Goal: Task Accomplishment & Management: Manage account settings

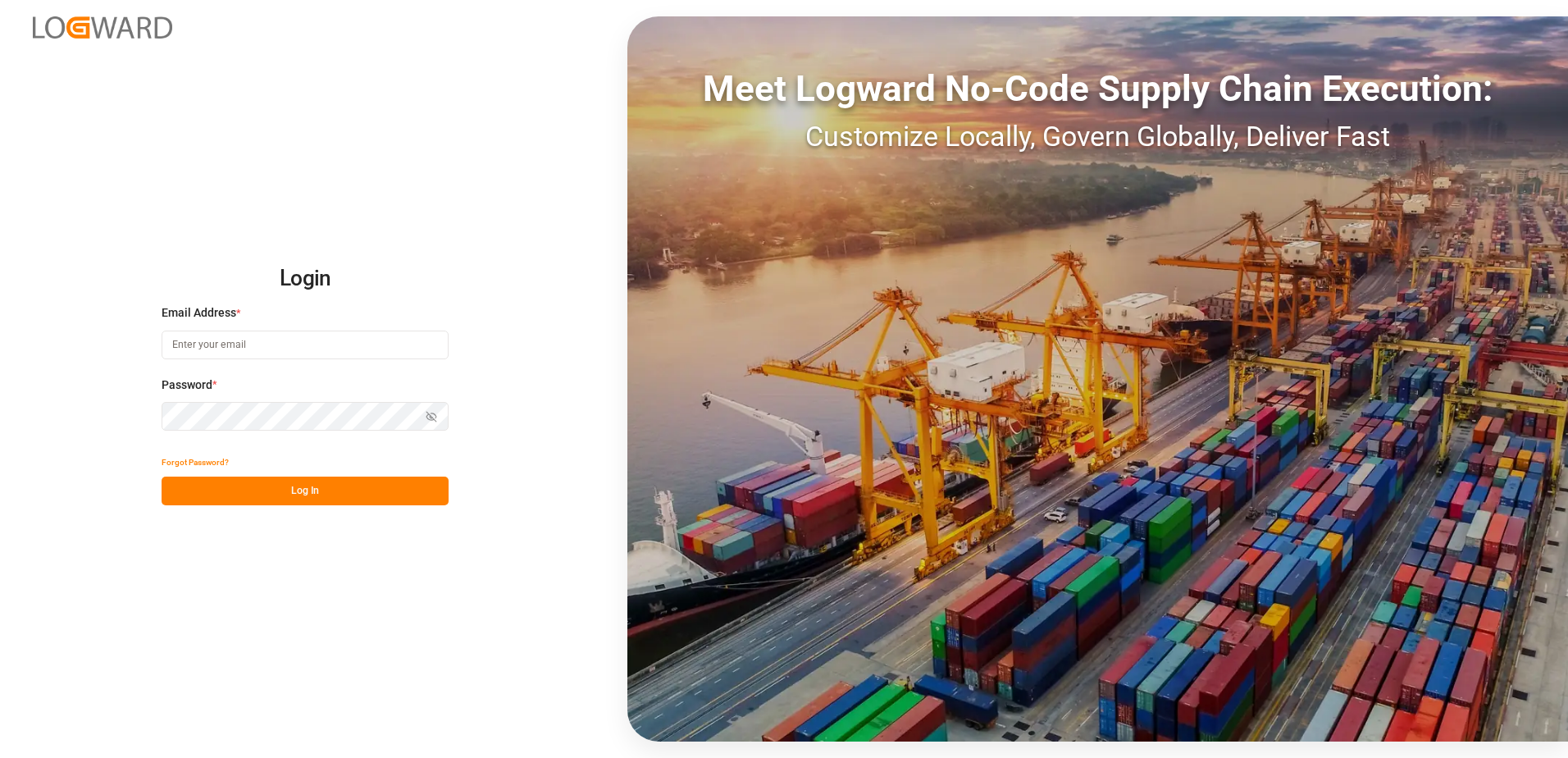
click at [228, 343] on input at bounding box center [305, 345] width 287 height 29
type input "[PERSON_NAME][EMAIL_ADDRESS][DOMAIN_NAME]"
click at [128, 416] on div "Login Email Address * [EMAIL_ADDRESS][DOMAIN_NAME] Password * Show password For…" at bounding box center [784, 379] width 1568 height 758
click at [431, 415] on icon "button" at bounding box center [431, 416] width 11 height 11
click at [171, 490] on button "Log In" at bounding box center [305, 491] width 287 height 29
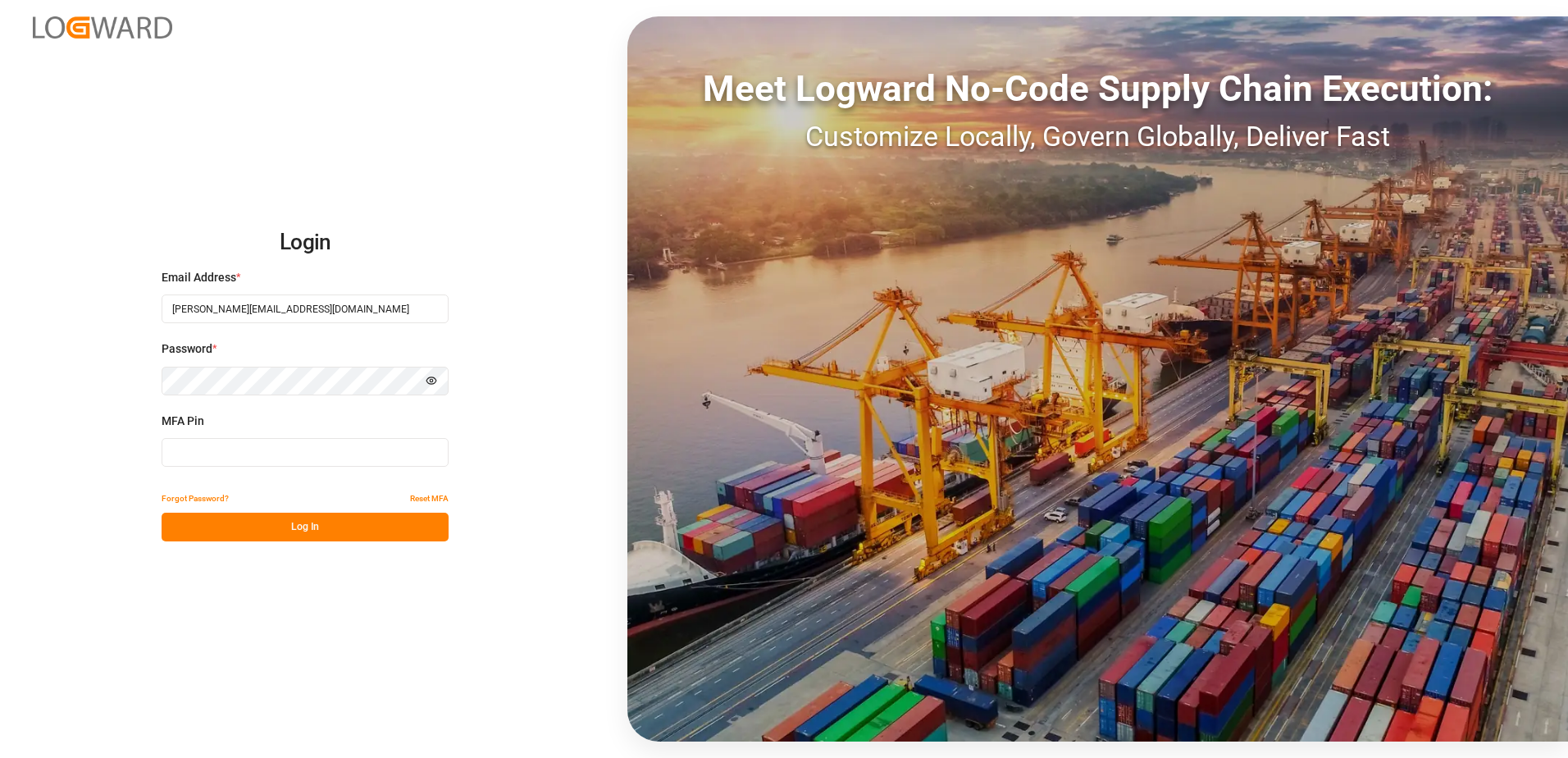
click at [218, 447] on input at bounding box center [305, 452] width 287 height 29
type input "931007"
click at [268, 524] on button "Log In" at bounding box center [305, 527] width 287 height 29
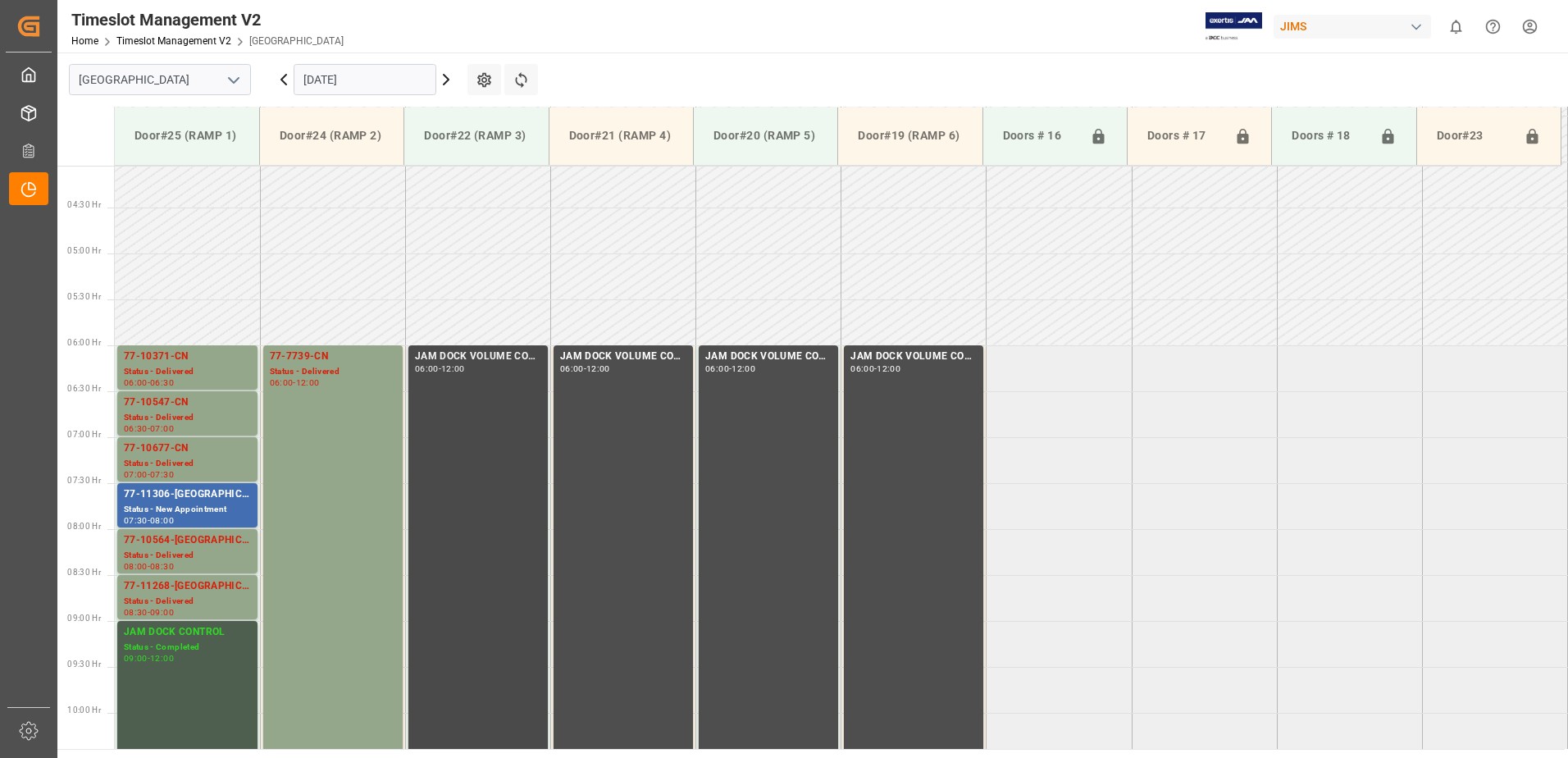
scroll to position [364, 0]
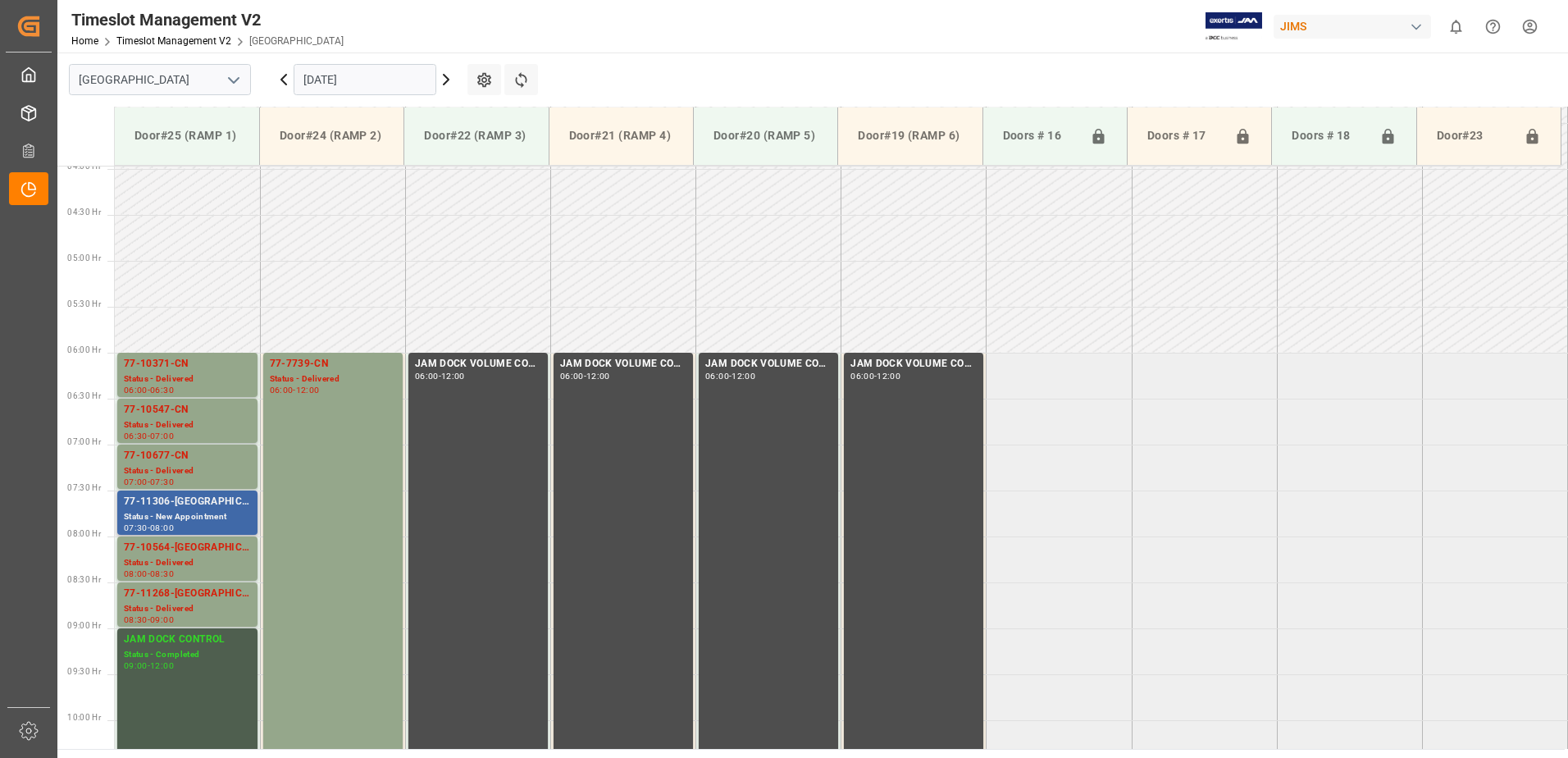
click at [166, 509] on div "77-11306-[GEOGRAPHIC_DATA]" at bounding box center [187, 502] width 128 height 17
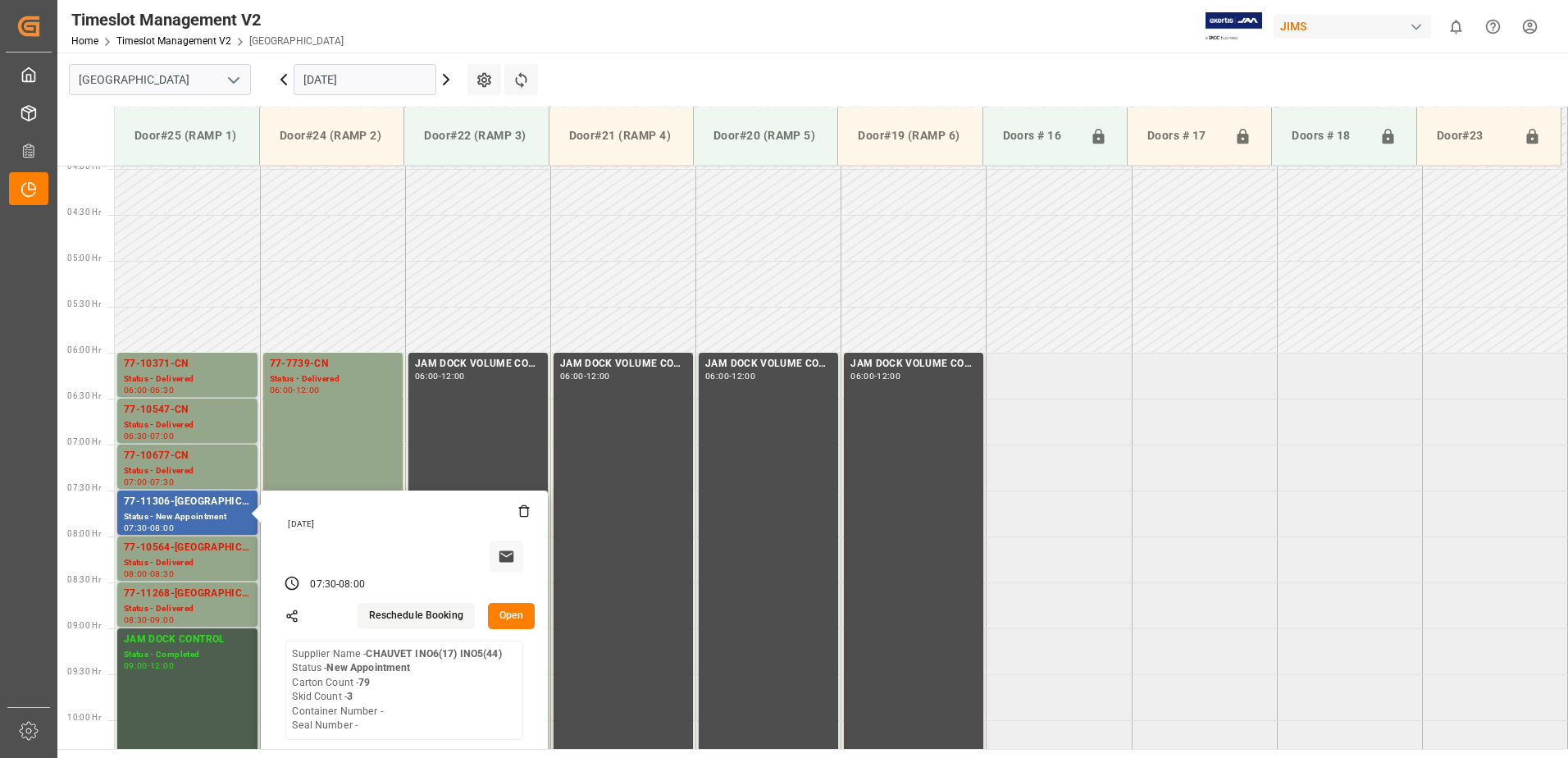
click at [514, 614] on button "Open" at bounding box center [512, 616] width 47 height 26
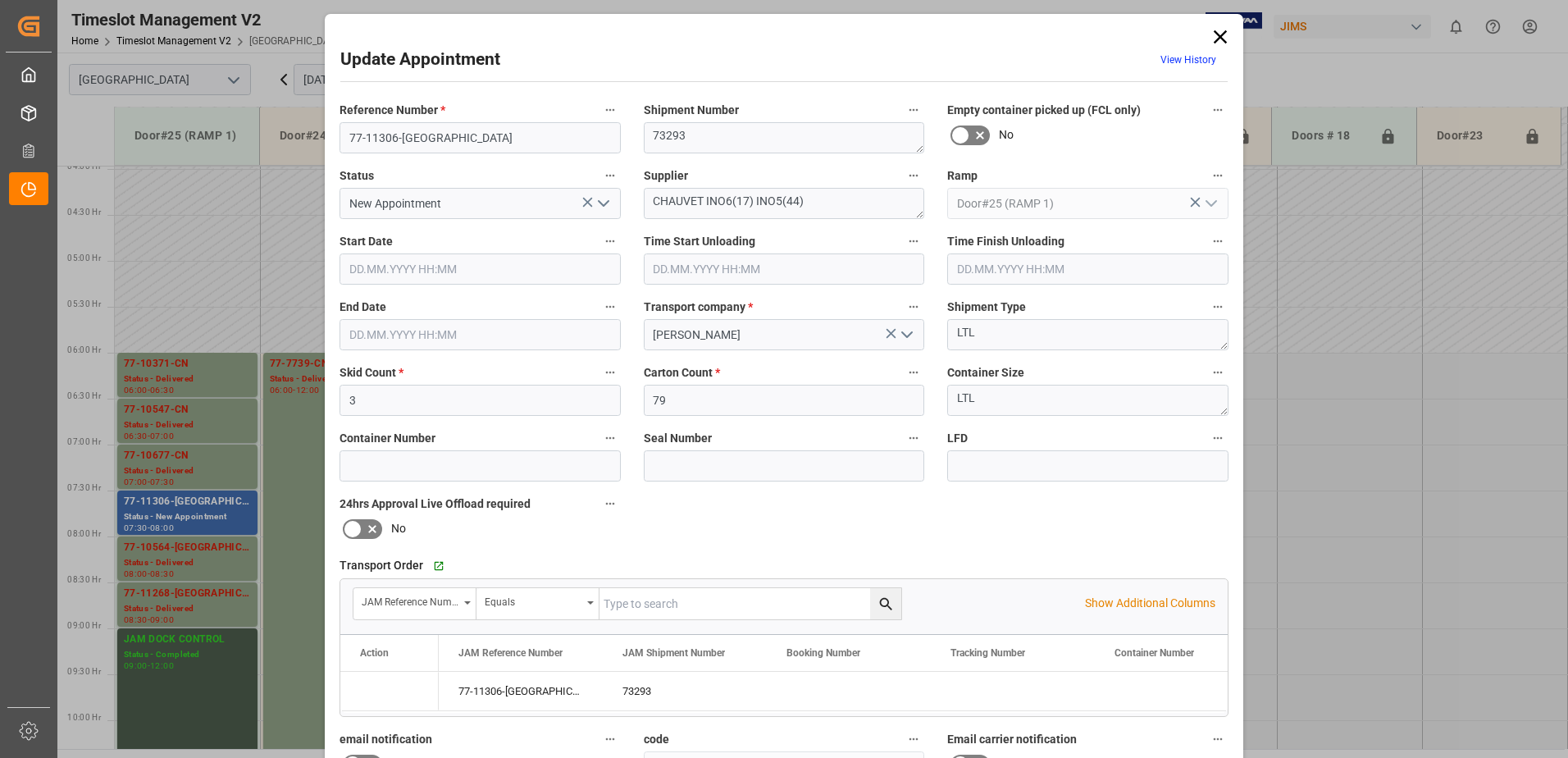
type input "[DATE] 07:30"
type input "[DATE] 08:00"
type input "[DATE] 15:55"
click at [602, 205] on polyline "open menu" at bounding box center [603, 204] width 10 height 5
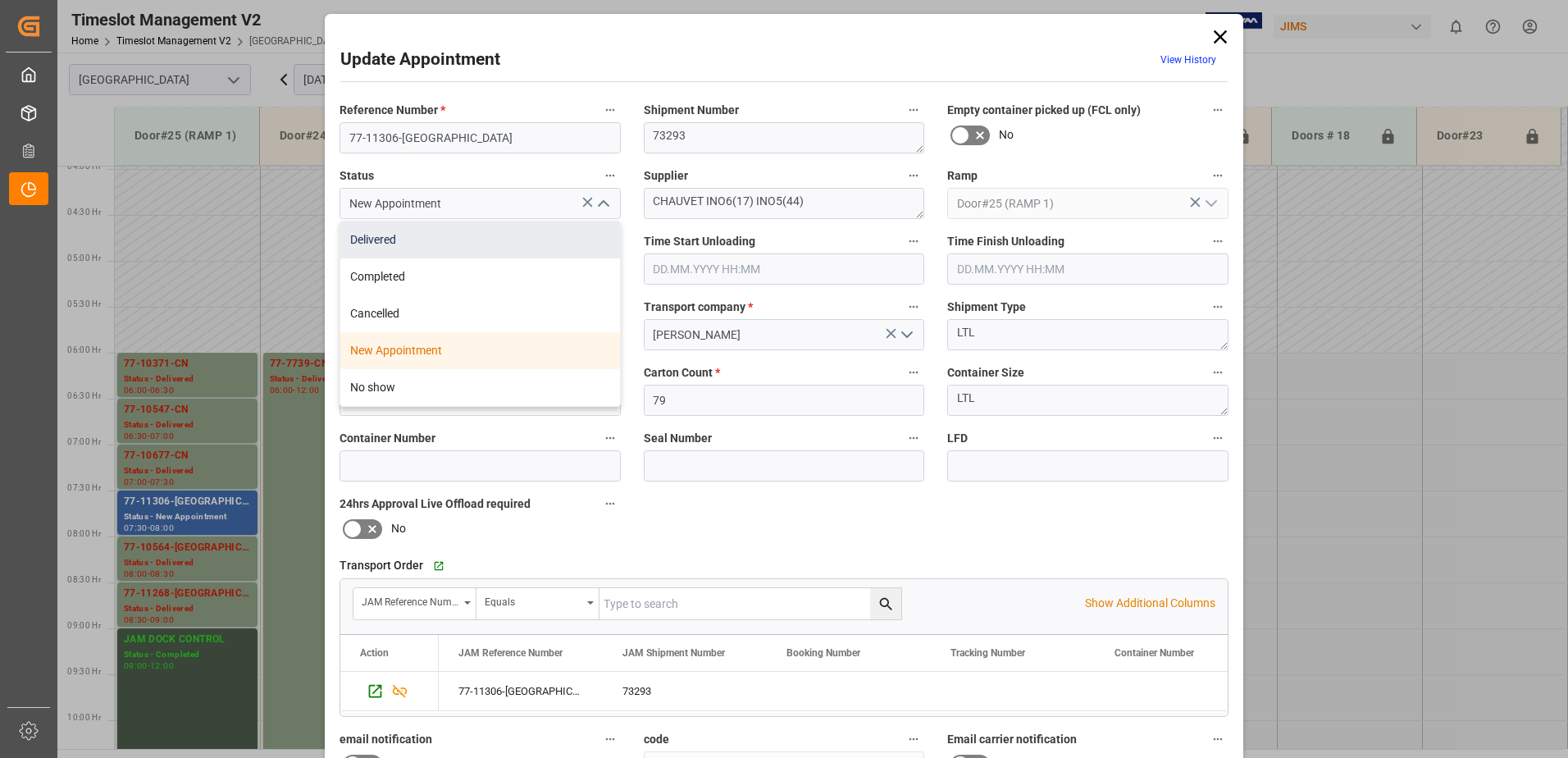
click at [449, 240] on div "Delivered" at bounding box center [480, 240] width 280 height 37
type input "Delivered"
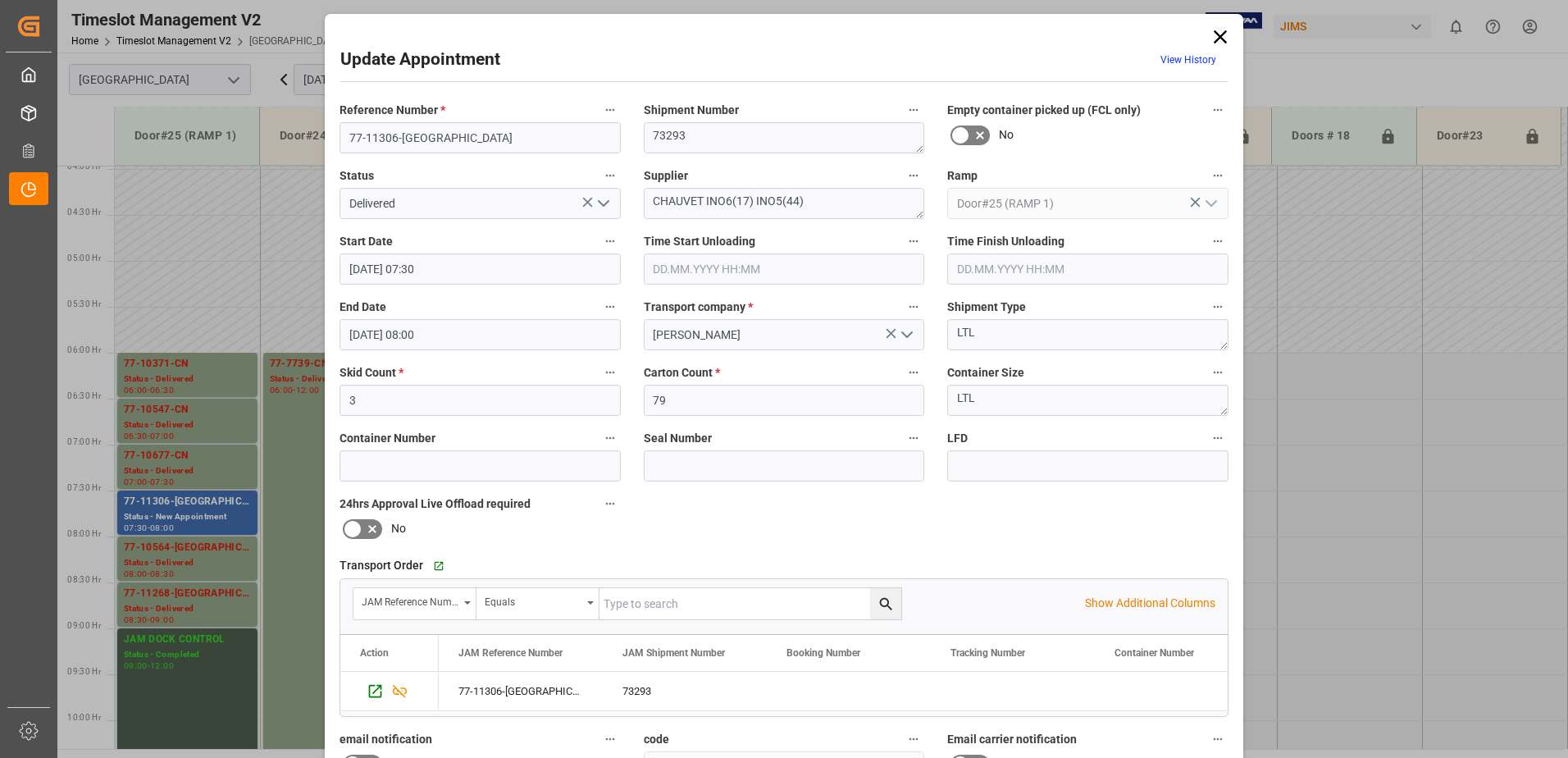
click at [694, 267] on input "text" at bounding box center [784, 268] width 281 height 31
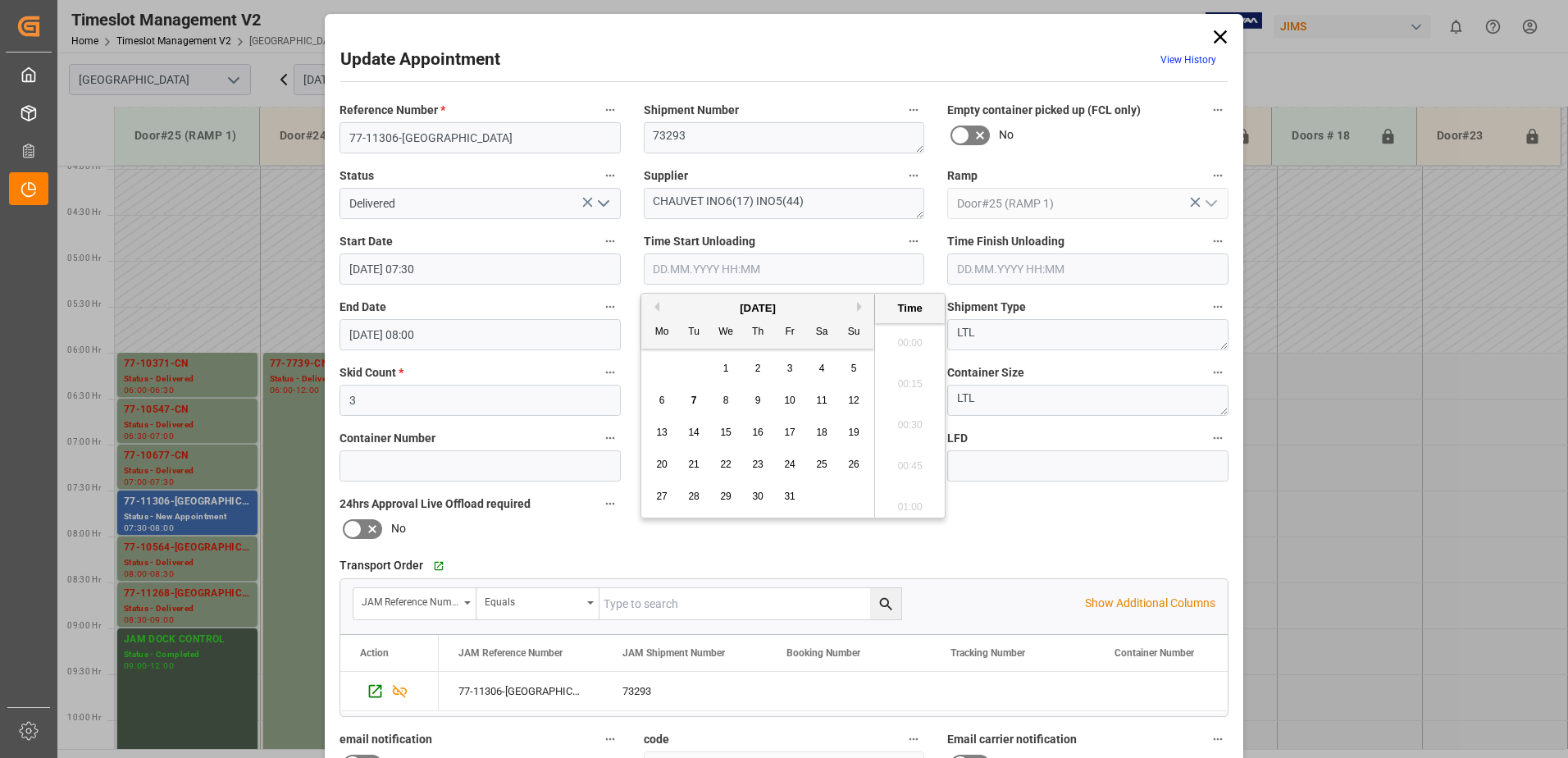
scroll to position [2179, 0]
click at [693, 398] on span "7" at bounding box center [694, 400] width 6 height 11
click at [915, 379] on li "13:00" at bounding box center [909, 379] width 69 height 41
type input "[DATE] 13:00"
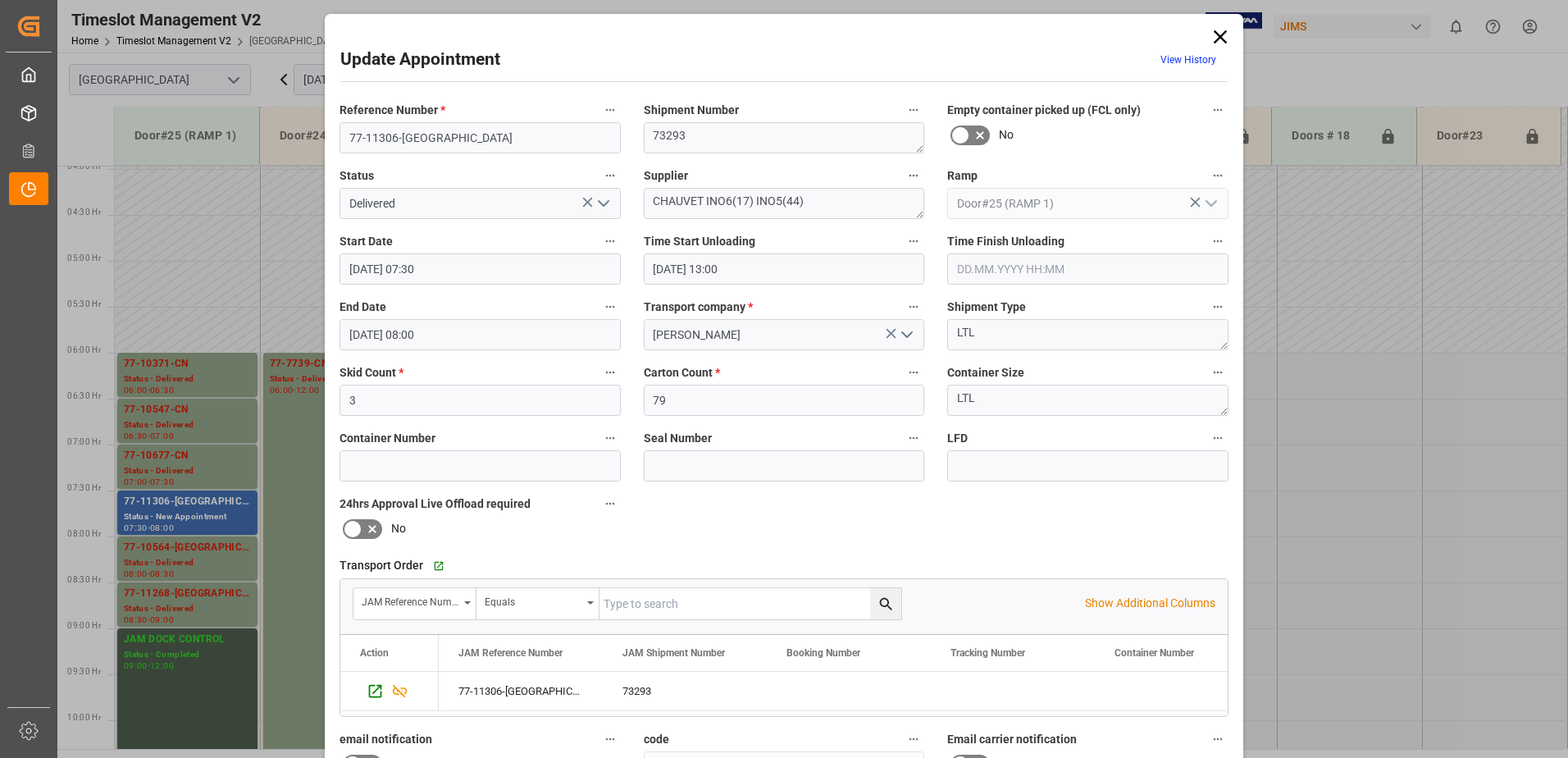
click at [1011, 269] on input "text" at bounding box center [1088, 268] width 281 height 31
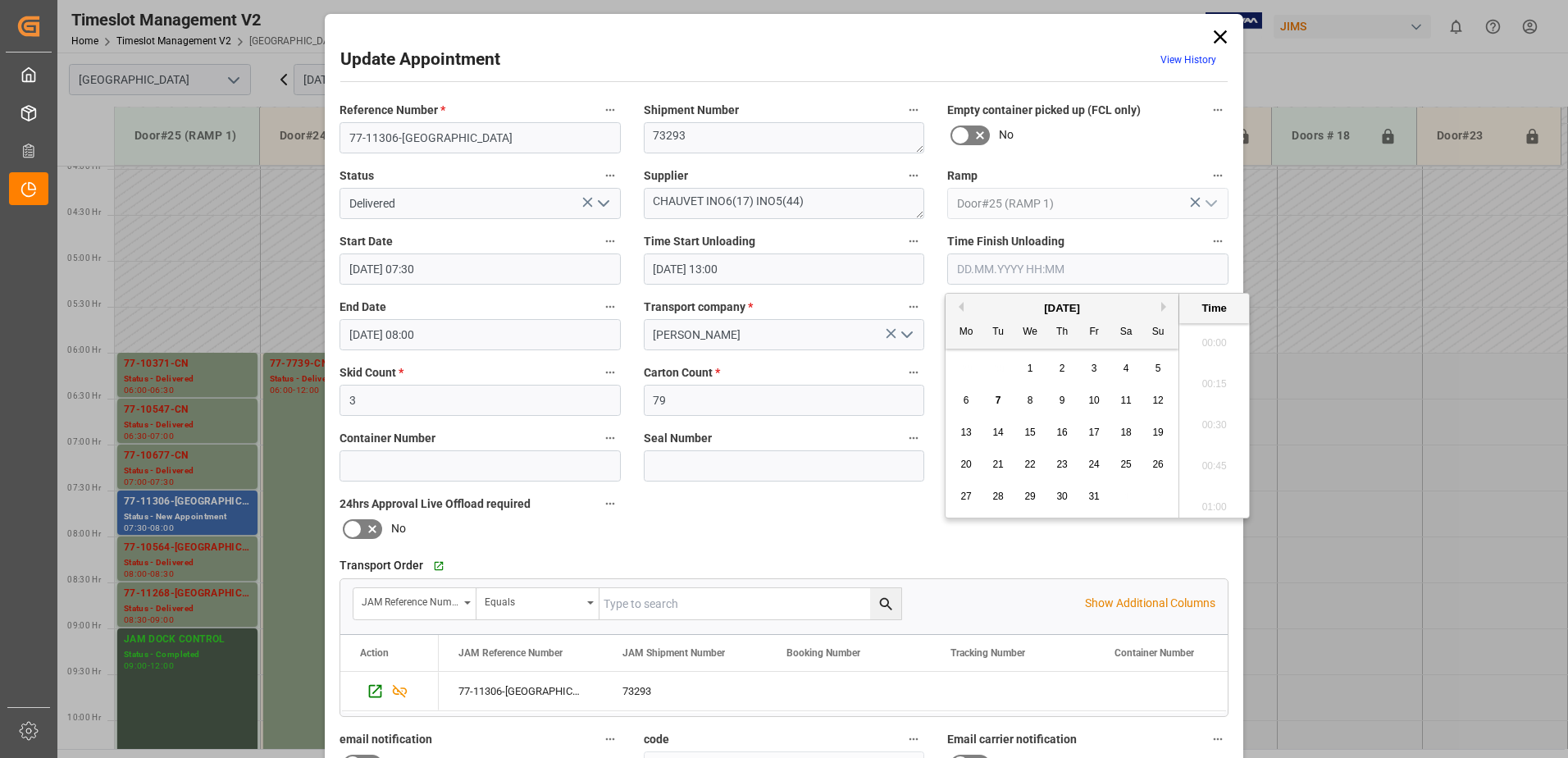
scroll to position [2179, 0]
click at [998, 401] on span "7" at bounding box center [998, 400] width 6 height 11
click at [1207, 377] on li "13:30" at bounding box center [1214, 379] width 69 height 41
type input "[DATE] 13:30"
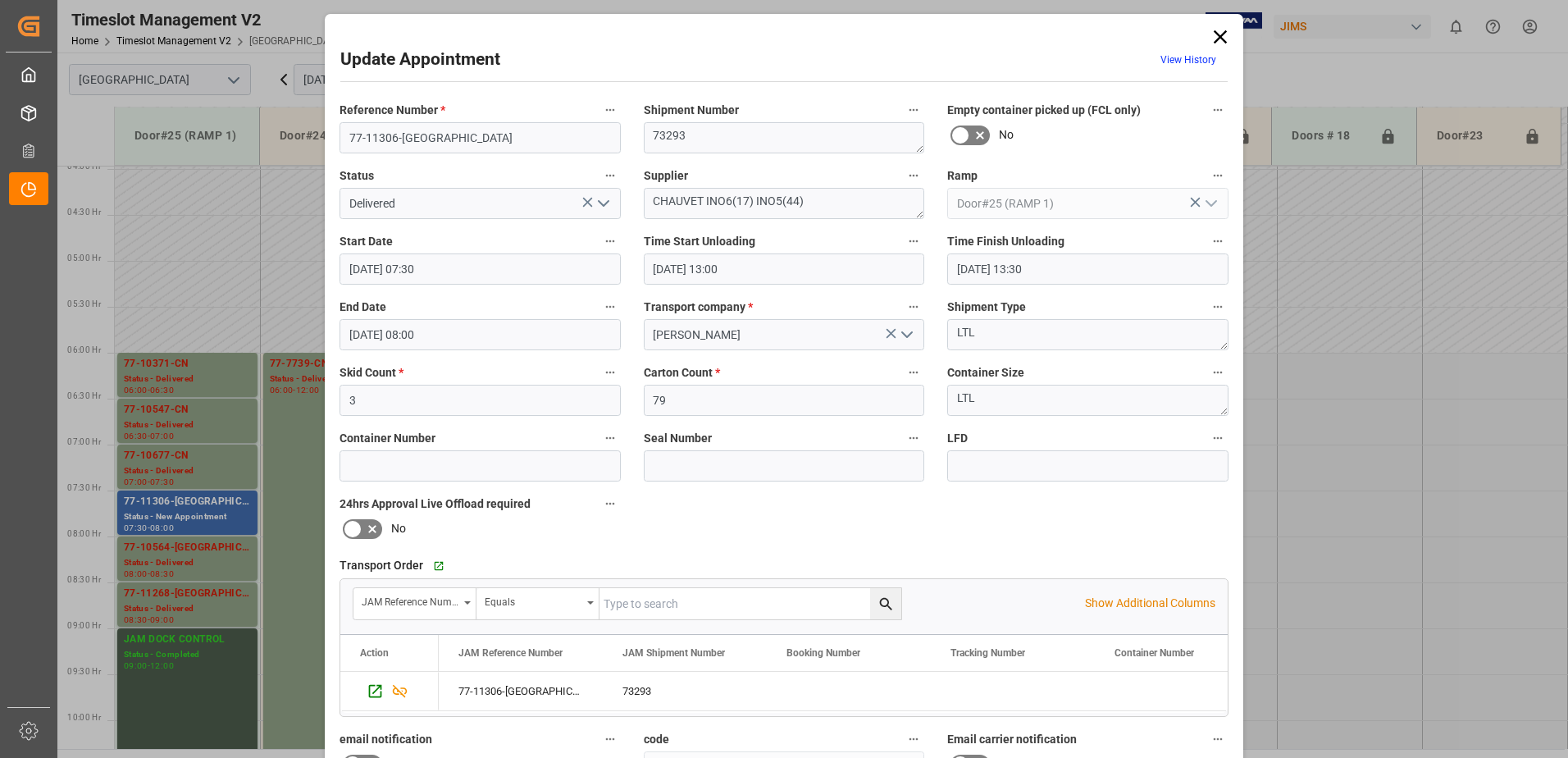
scroll to position [239, 0]
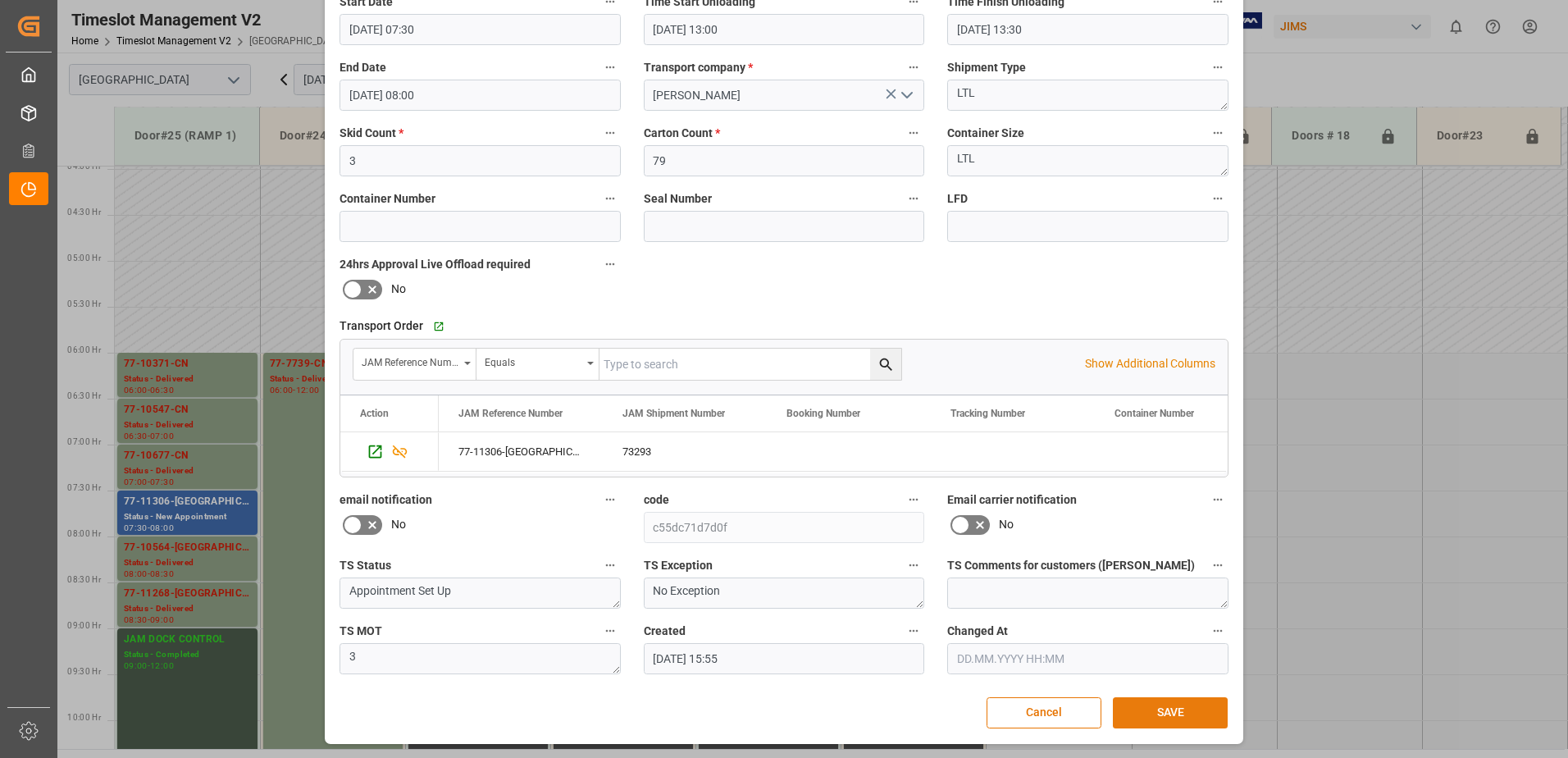
click at [1147, 714] on button "SAVE" at bounding box center [1171, 712] width 115 height 31
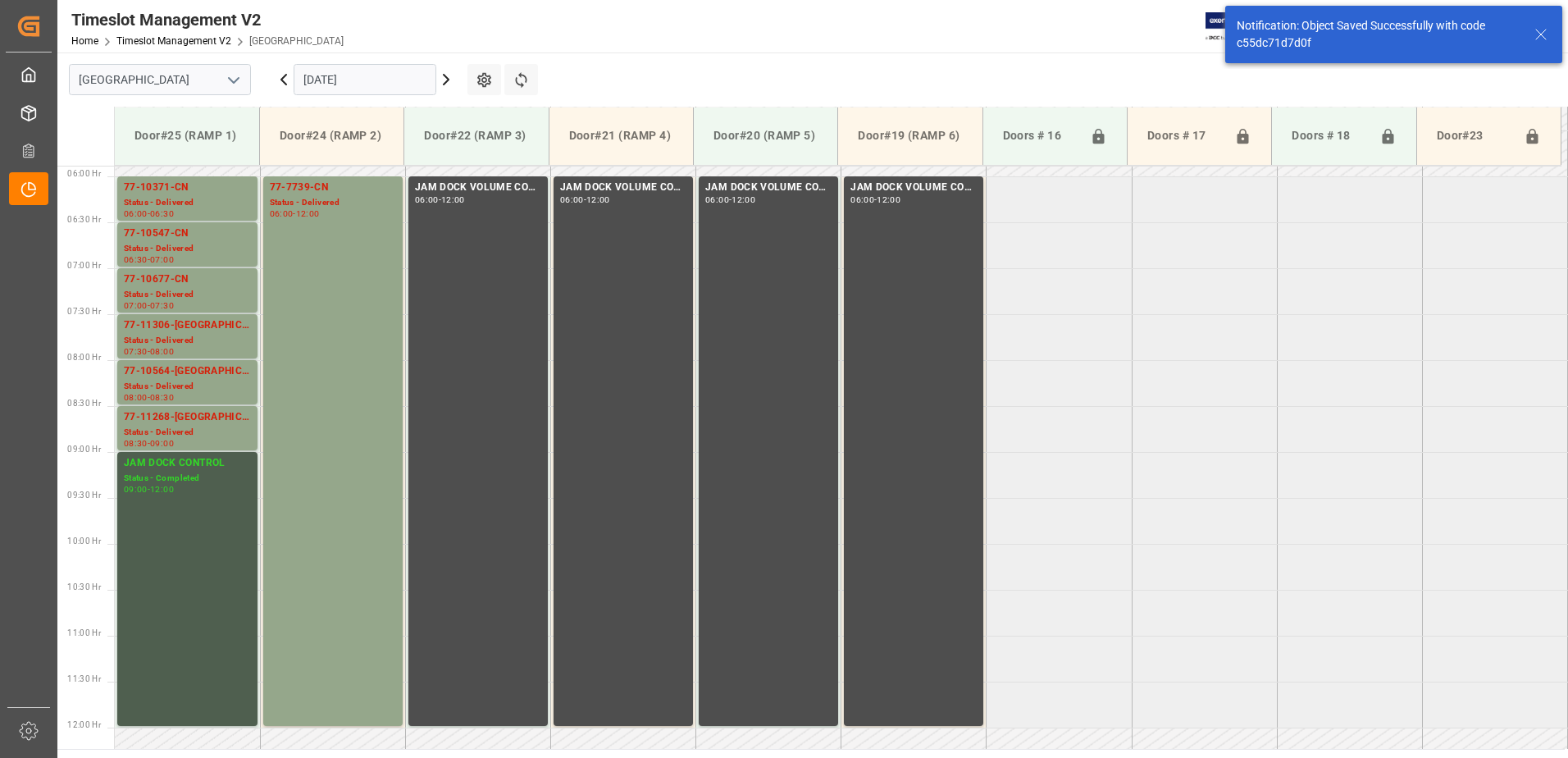
scroll to position [542, 0]
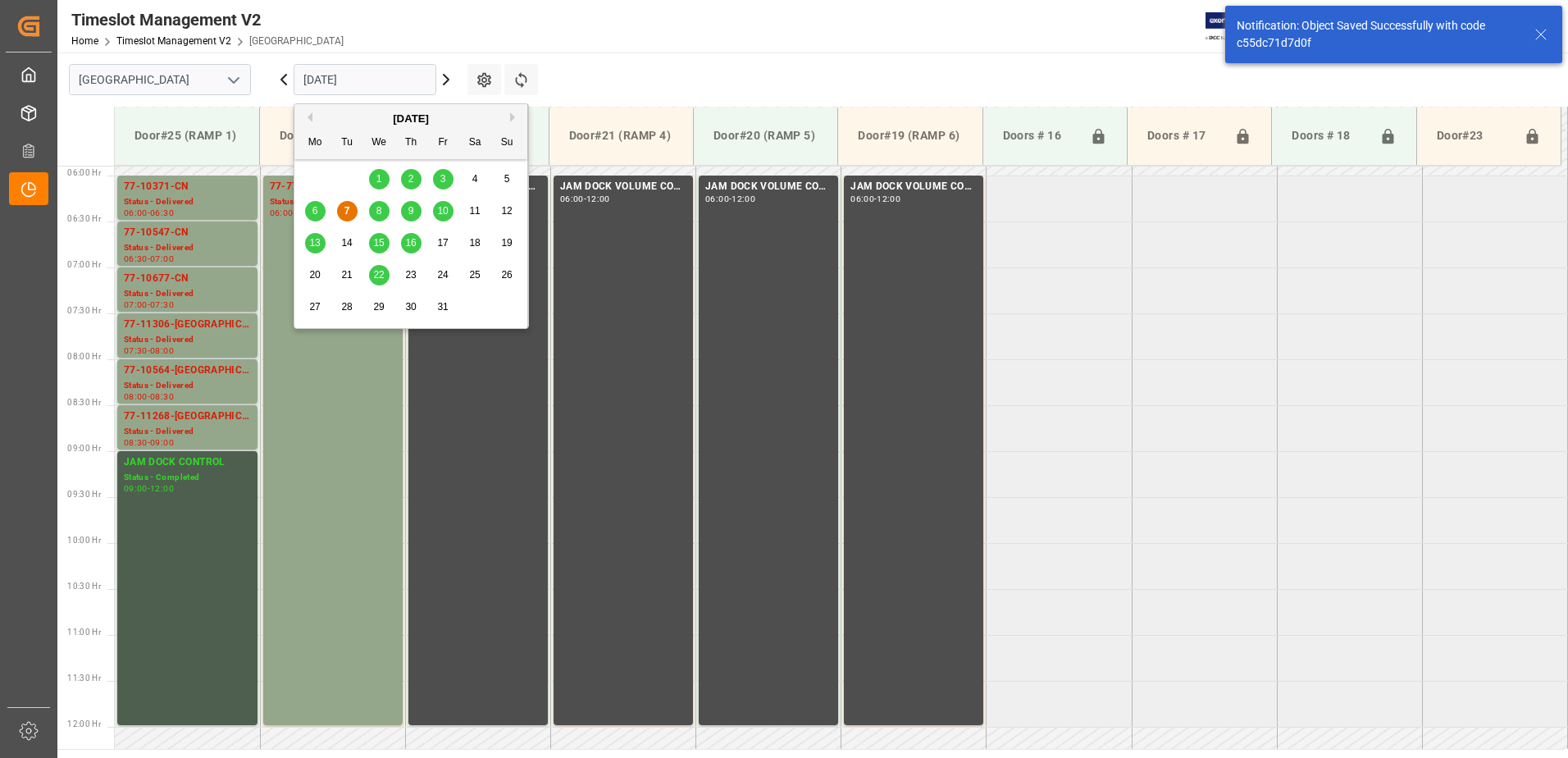
click at [380, 80] on input "[DATE]" at bounding box center [365, 79] width 142 height 31
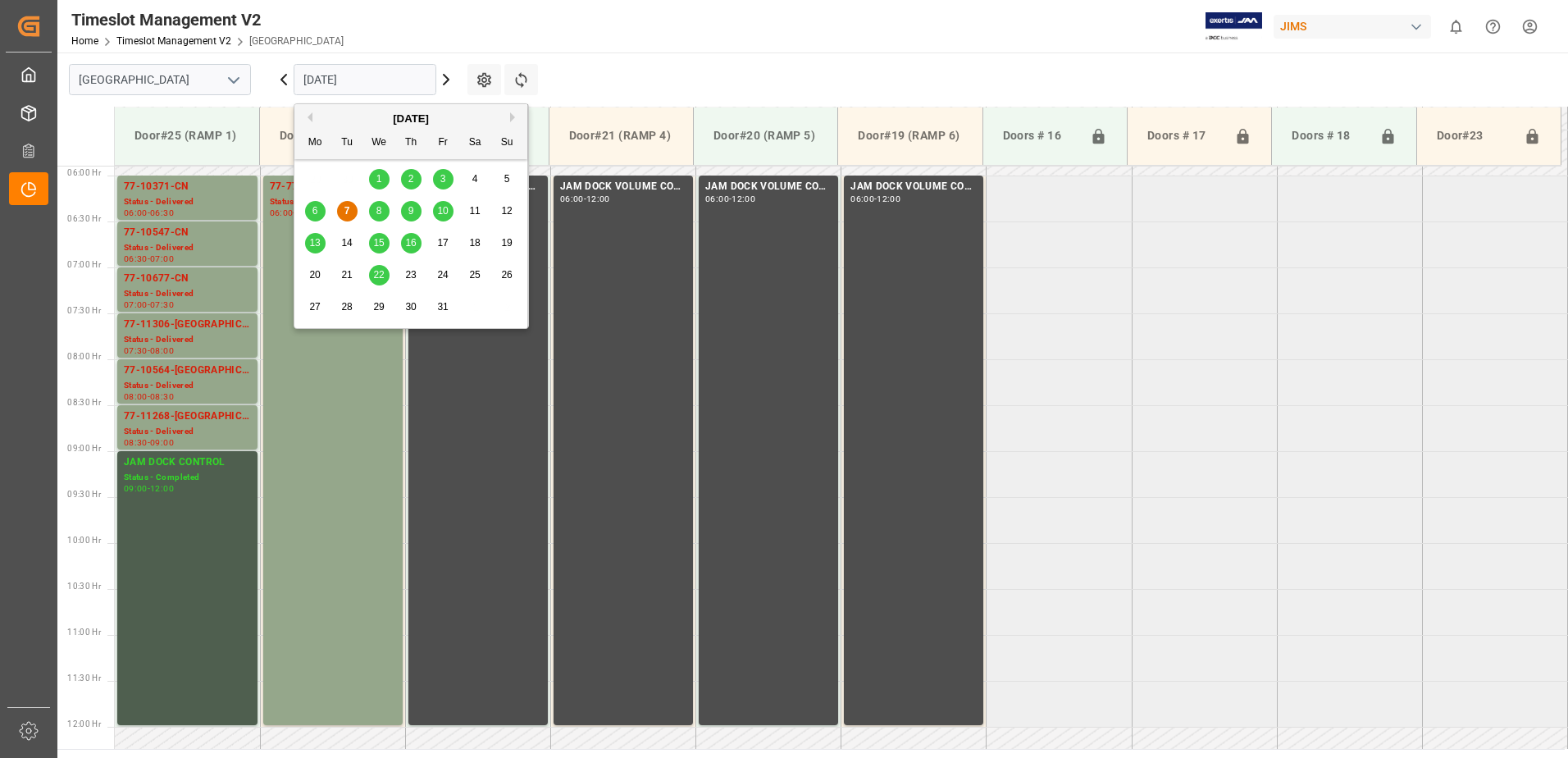
click at [378, 208] on span "8" at bounding box center [379, 210] width 6 height 11
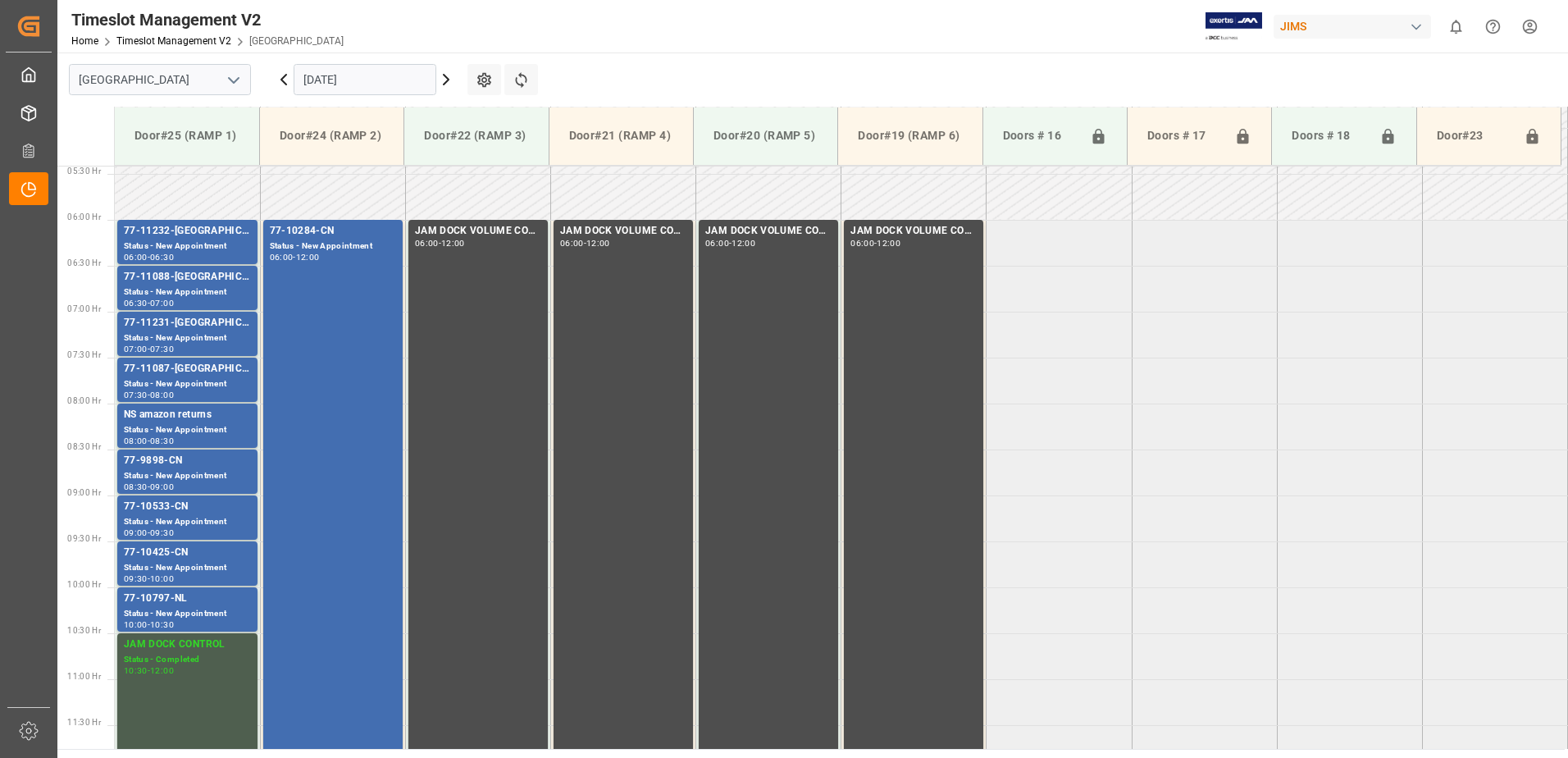
scroll to position [446, 0]
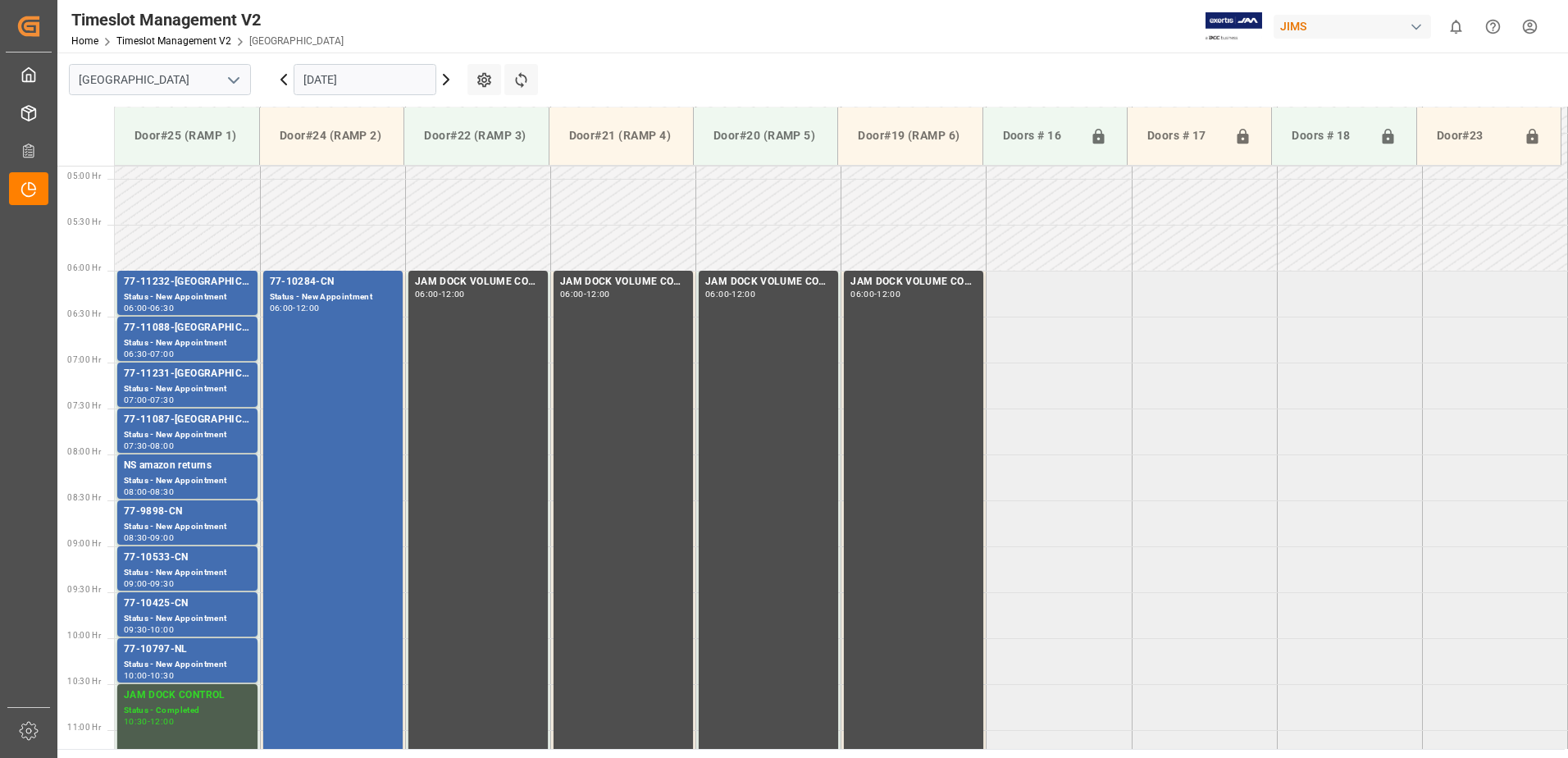
click at [384, 79] on input "[DATE]" at bounding box center [365, 79] width 142 height 31
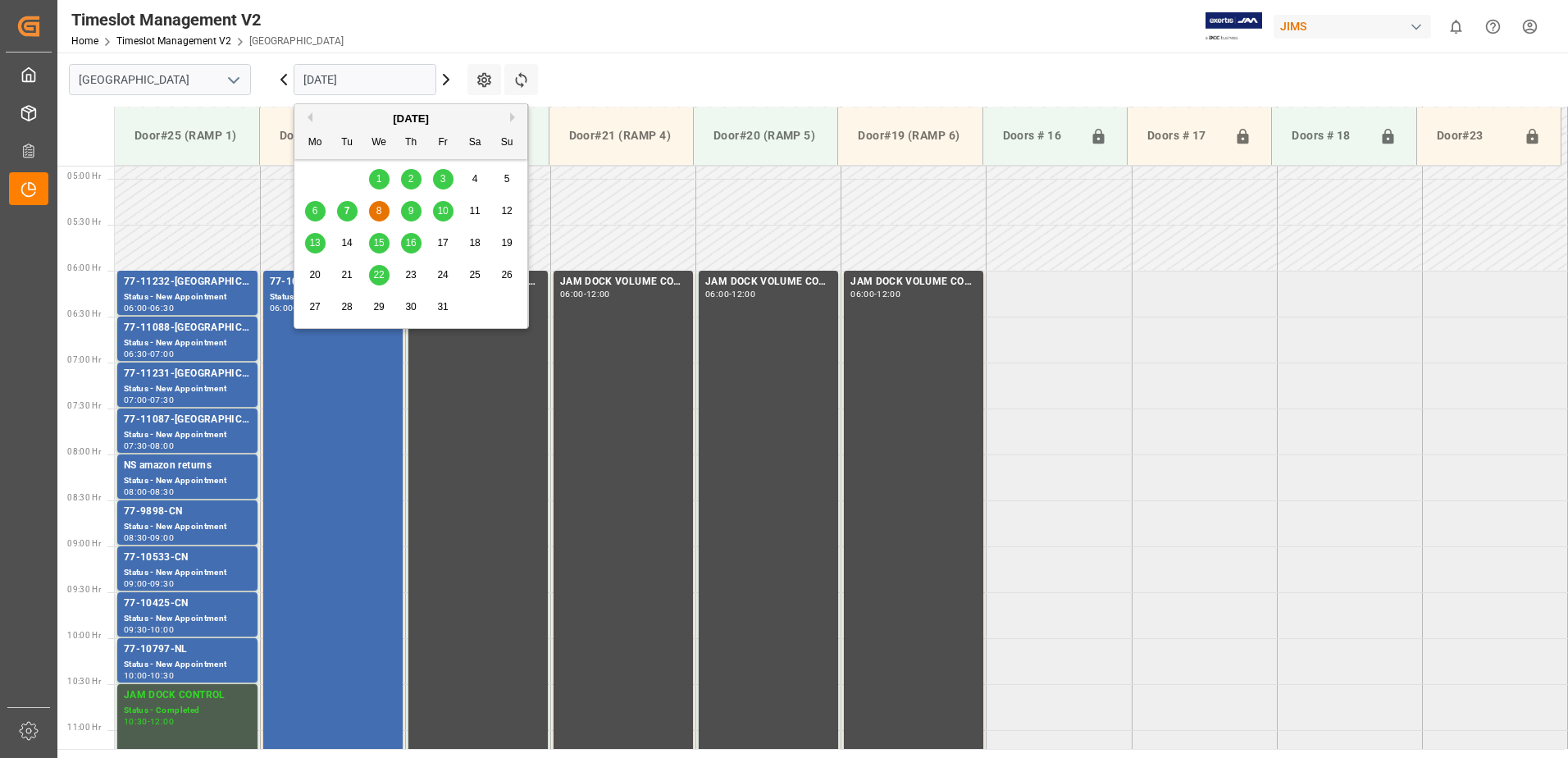
click at [410, 211] on span "9" at bounding box center [412, 210] width 6 height 11
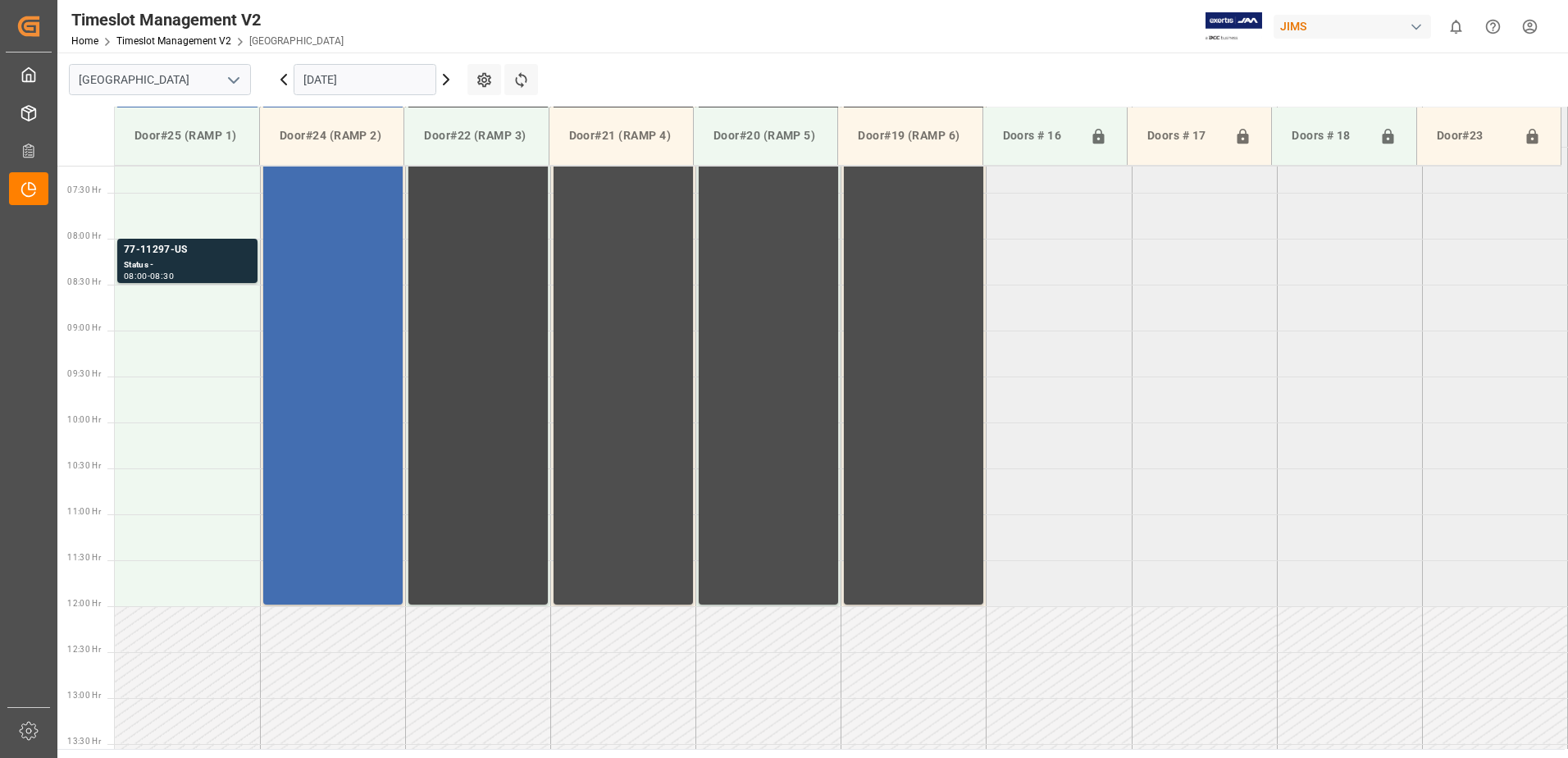
scroll to position [569, 0]
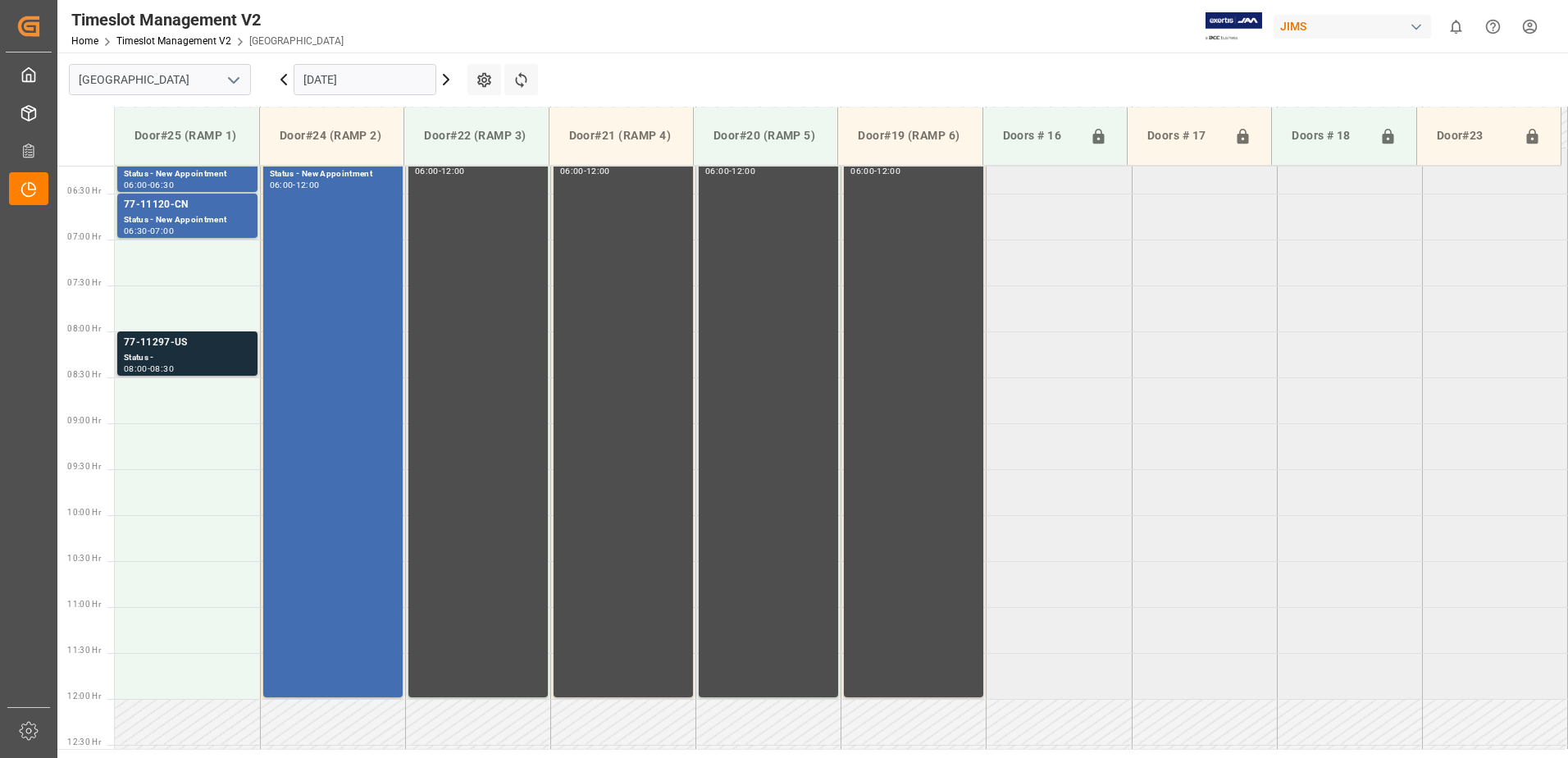
click at [177, 347] on div "77-11297-US" at bounding box center [187, 343] width 128 height 17
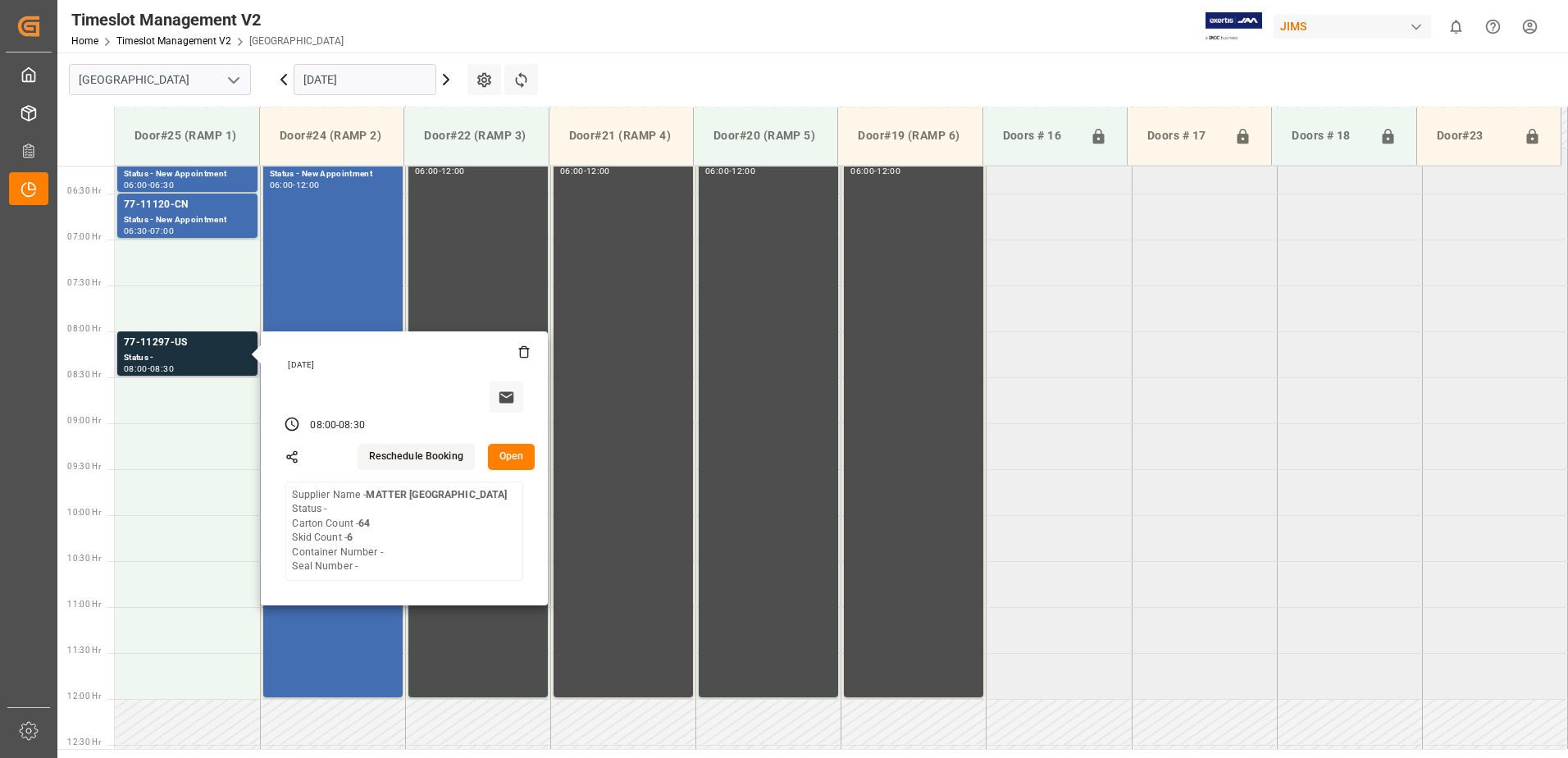
click at [513, 456] on button "Open" at bounding box center [512, 457] width 47 height 26
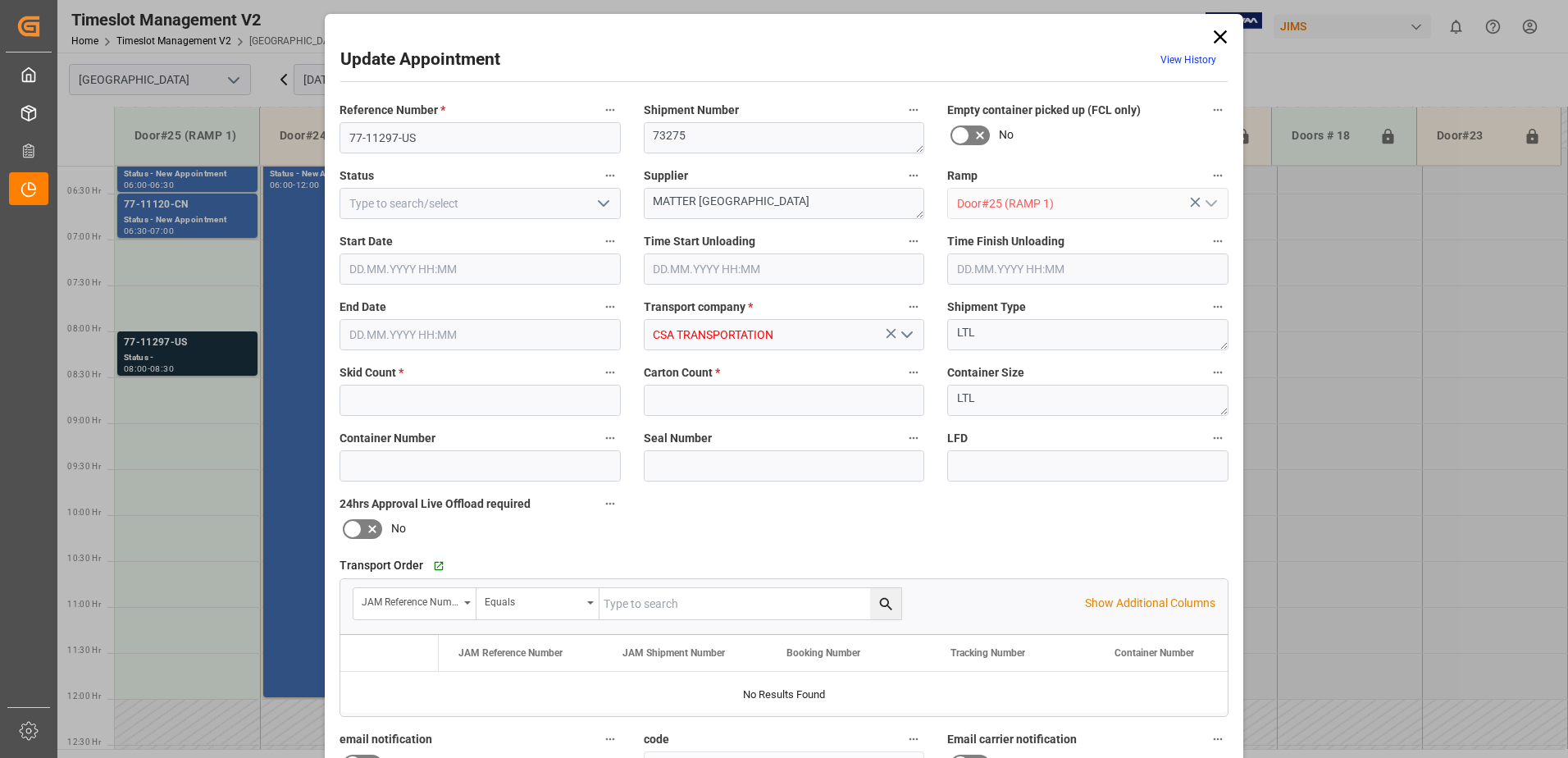
type input "6"
type input "64"
type input "[DATE] 07:00"
type input "[DATE] 07:30"
type input "[DATE] 16:17"
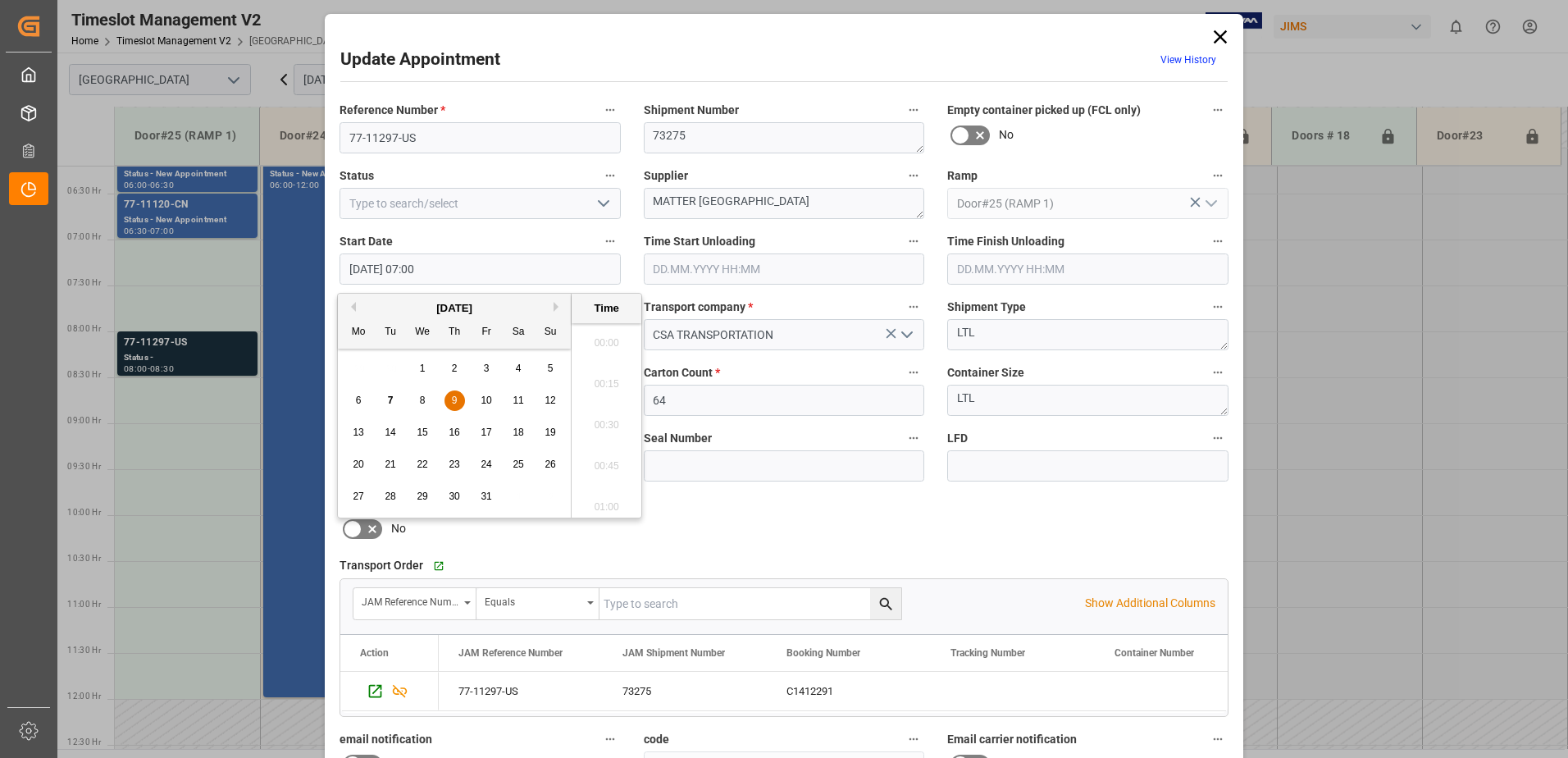
click at [551, 271] on input "[DATE] 07:00" at bounding box center [480, 268] width 281 height 31
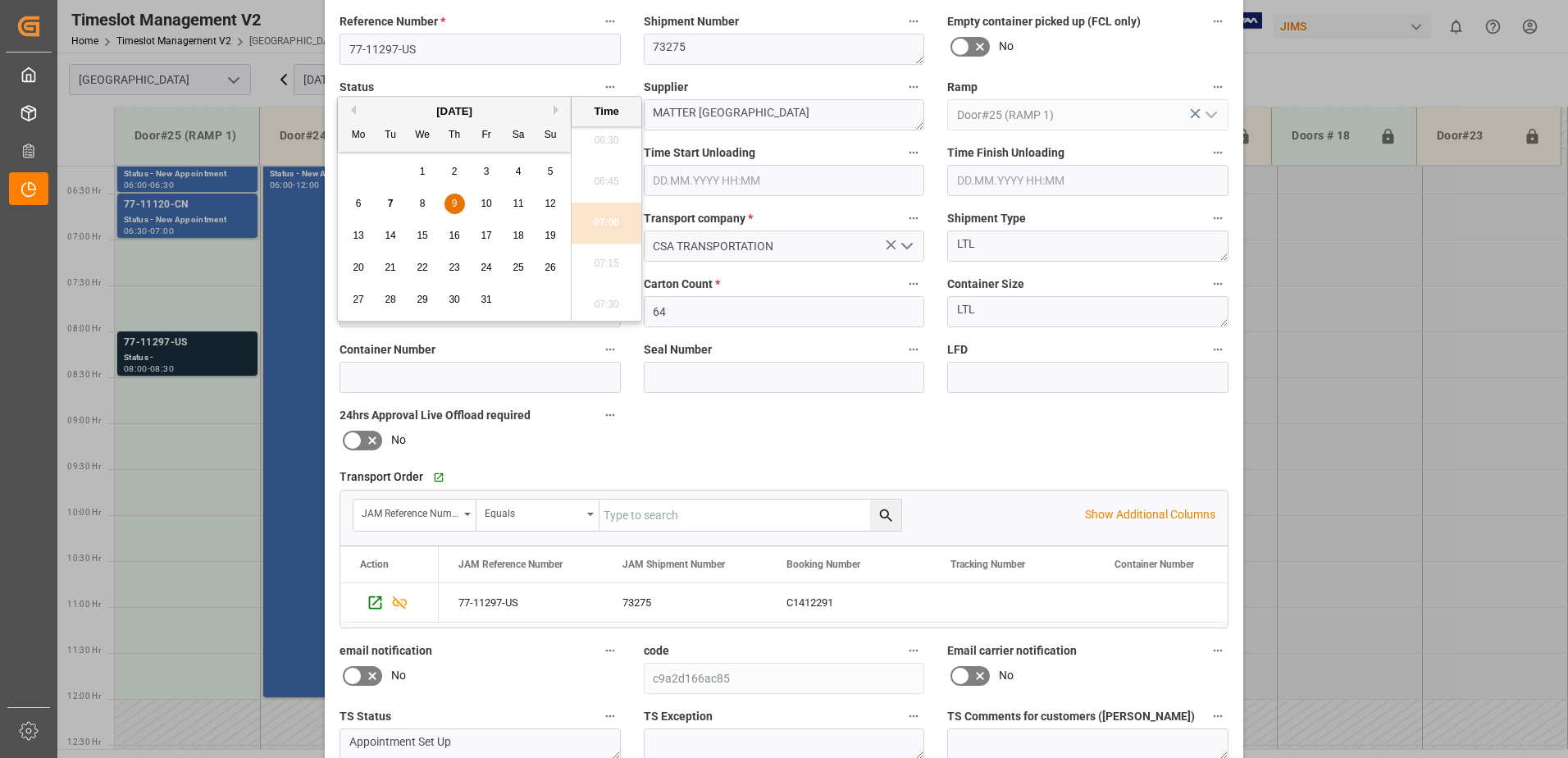
scroll to position [239, 0]
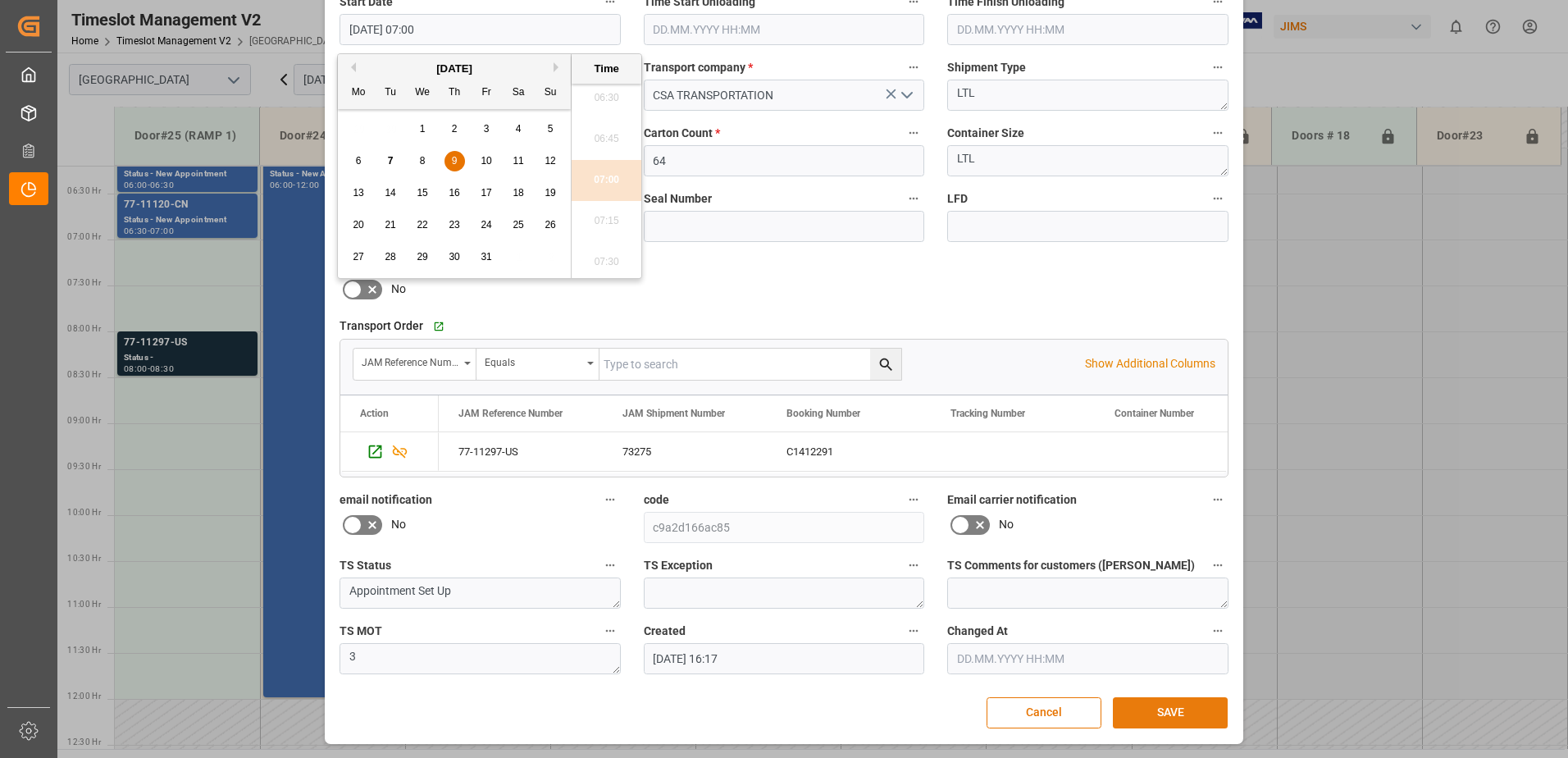
click at [1165, 713] on button "SAVE" at bounding box center [1171, 712] width 115 height 31
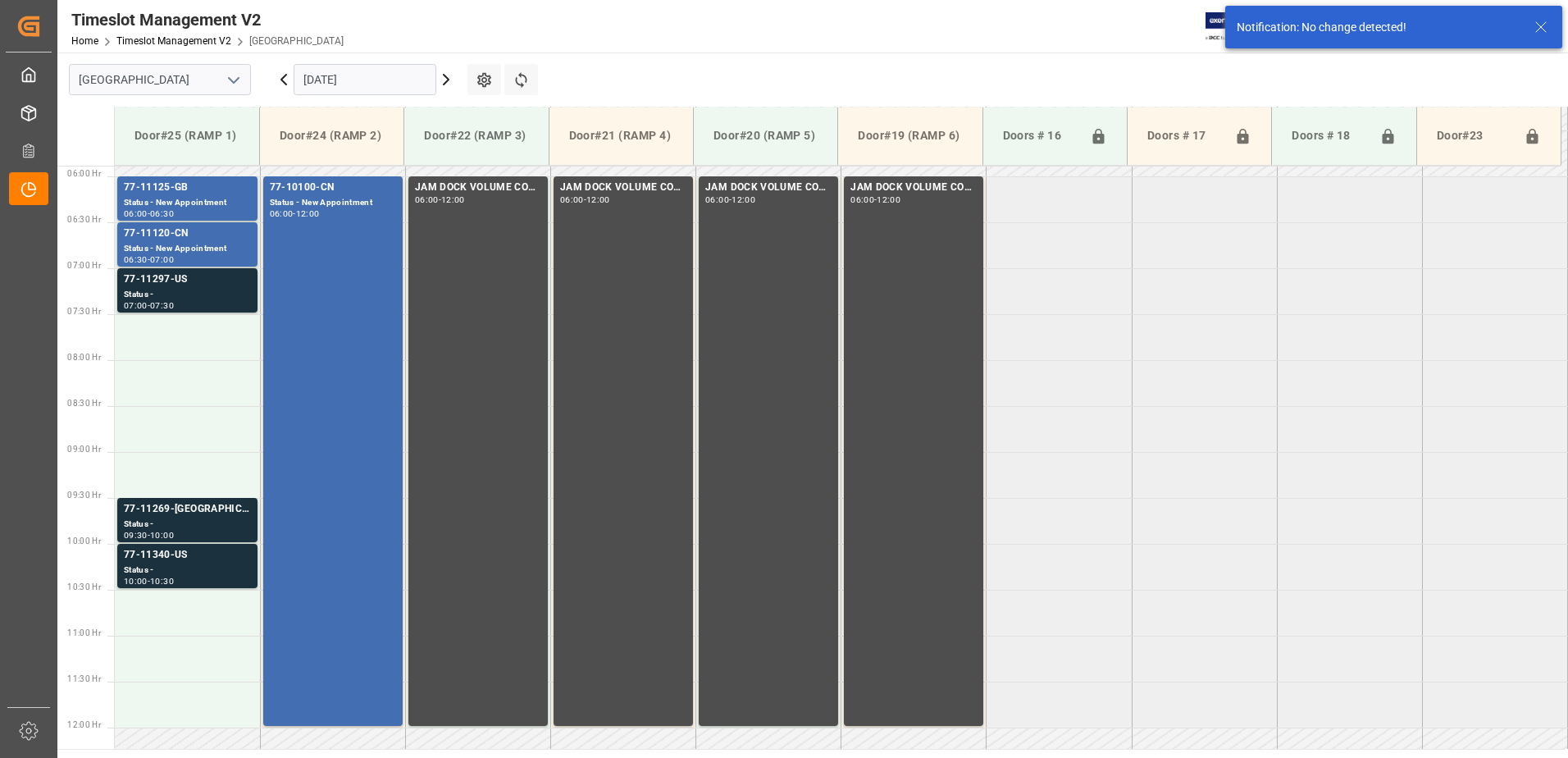
scroll to position [542, 0]
click at [197, 519] on div "Status -" at bounding box center [187, 524] width 128 height 14
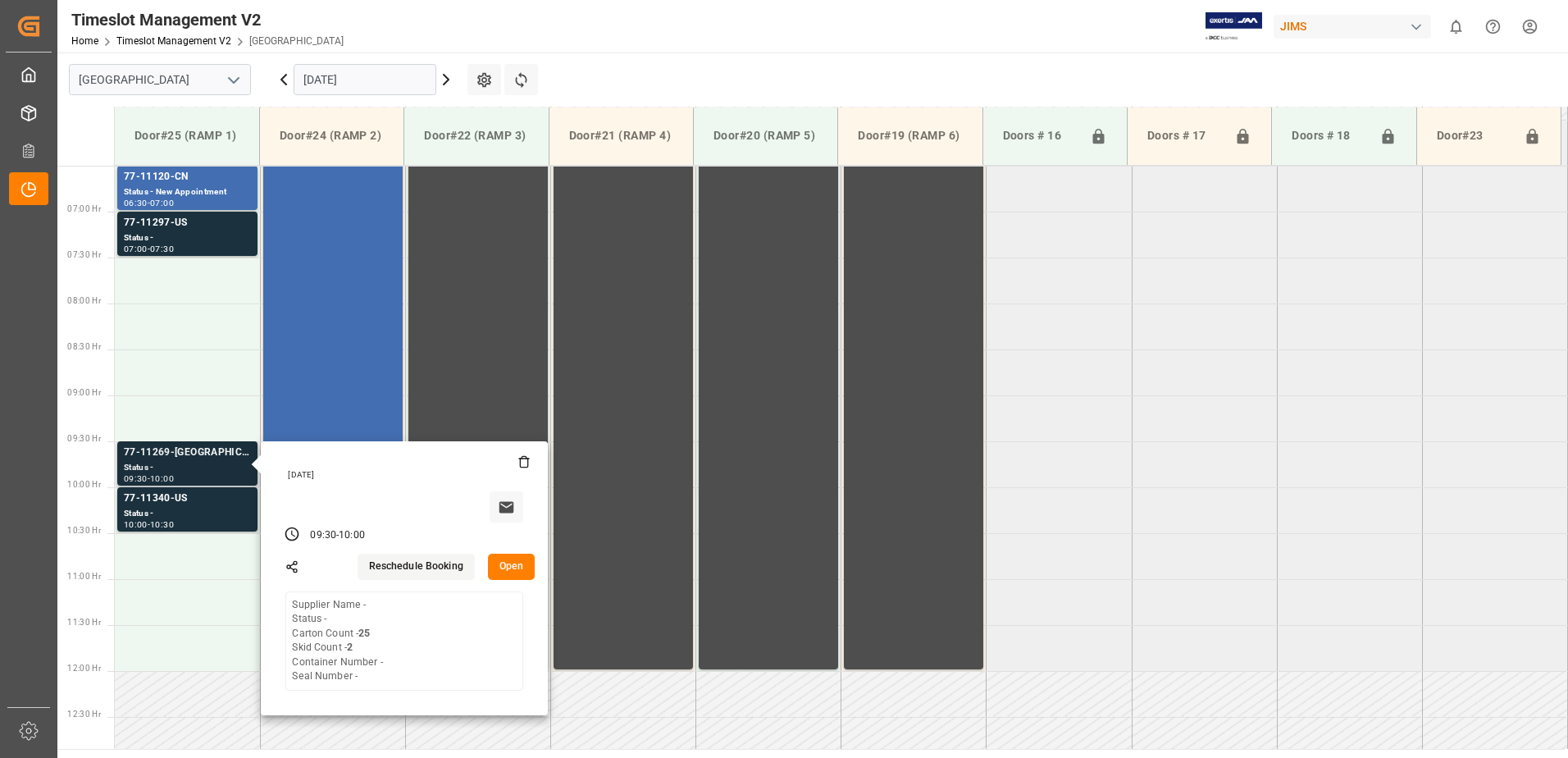
scroll to position [623, 0]
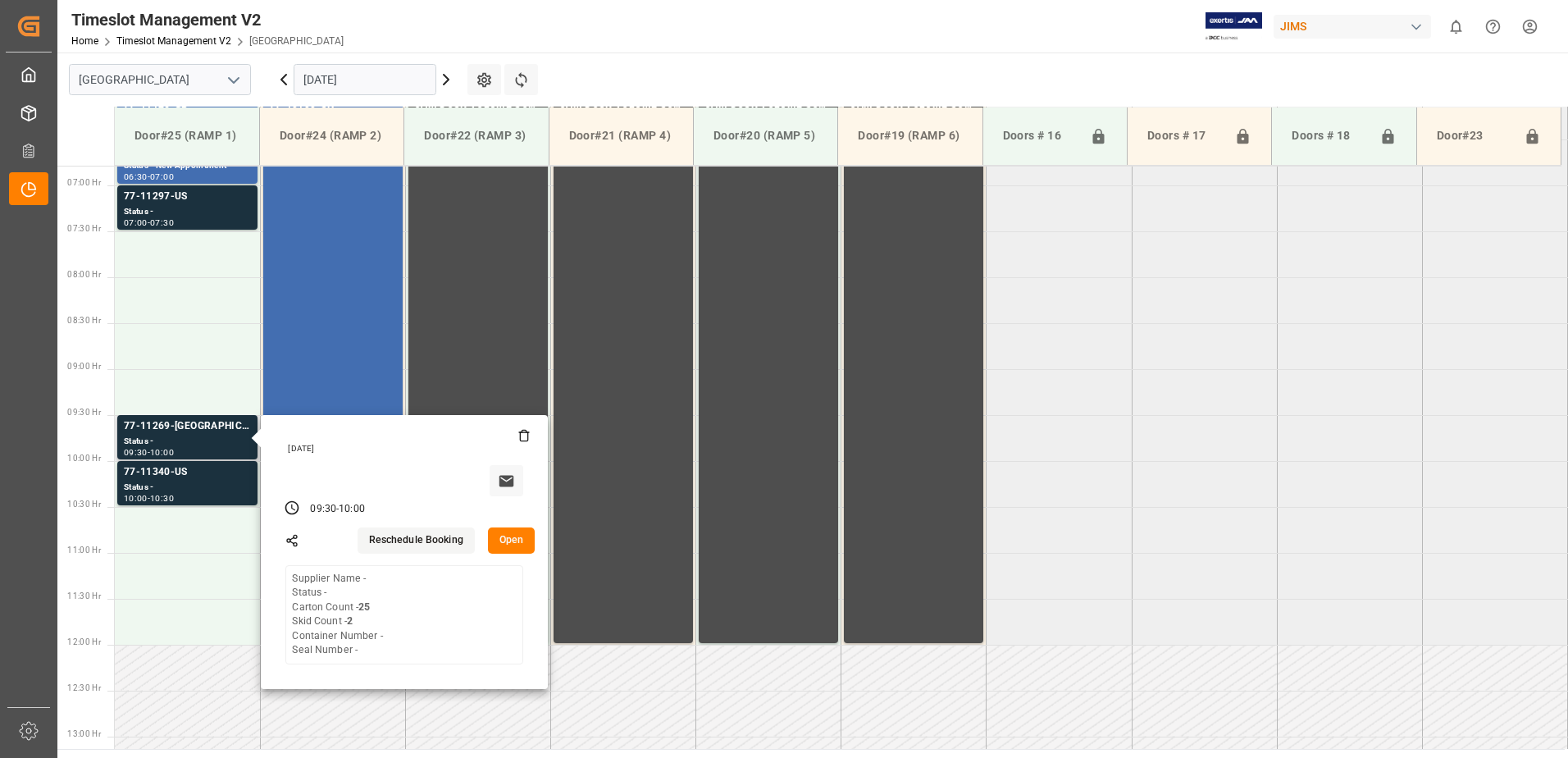
click at [506, 538] on button "Open" at bounding box center [512, 541] width 47 height 26
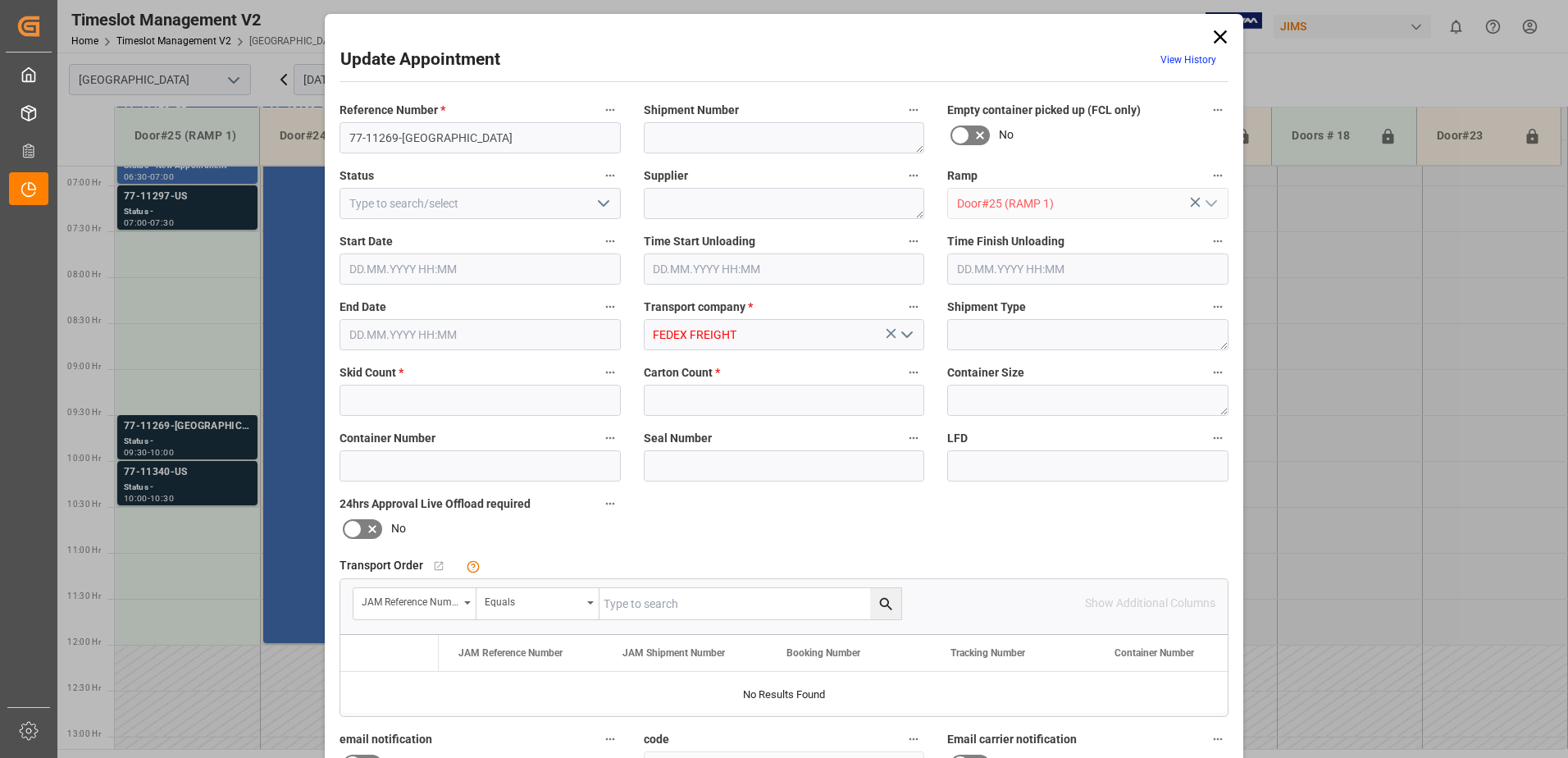
type input "2"
type input "25"
type input "[DATE] 09:30"
type input "[DATE] 10:00"
type input "[DATE] 18:14"
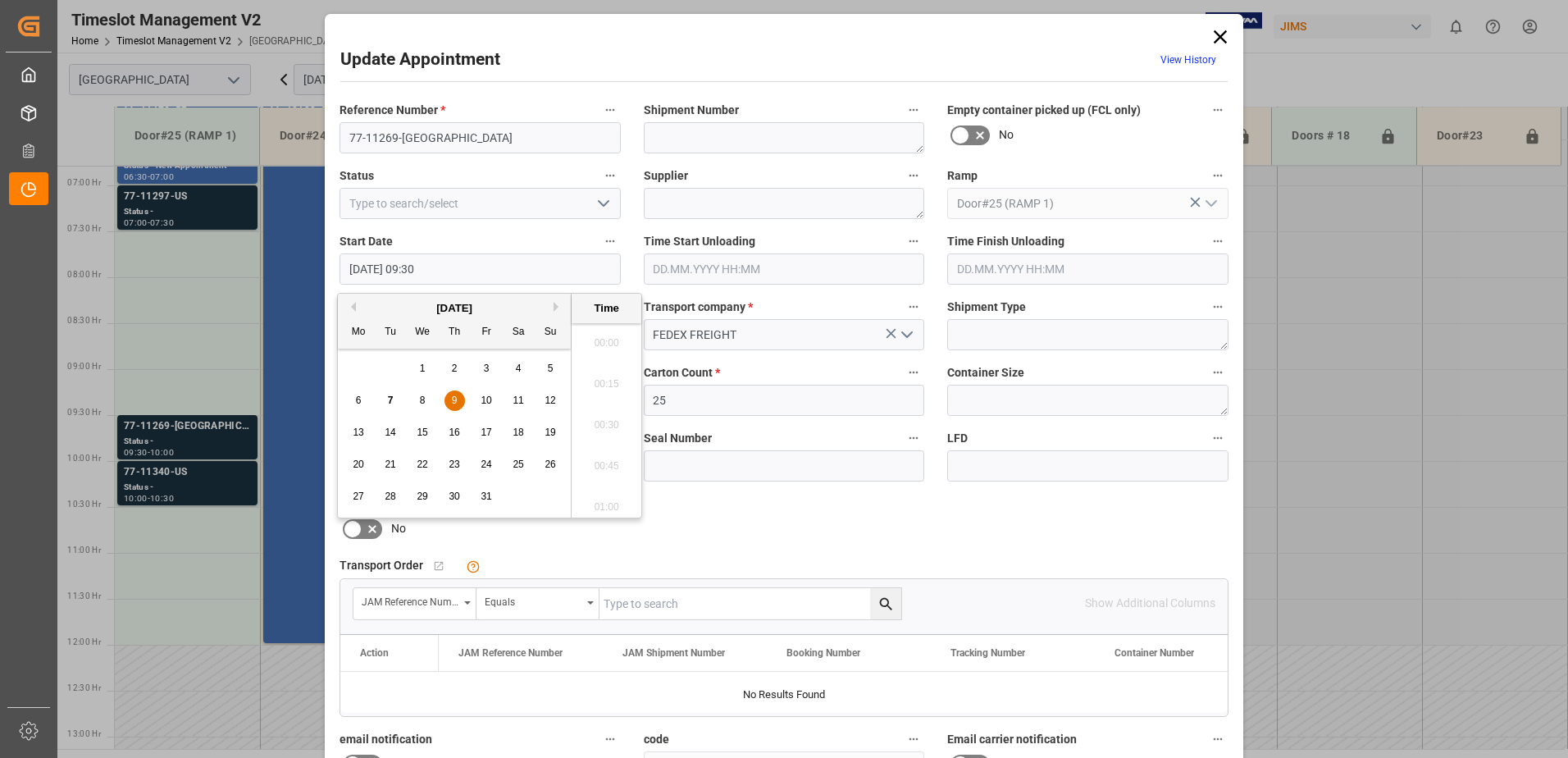
click at [511, 267] on input "[DATE] 09:30" at bounding box center [480, 268] width 281 height 31
click at [453, 399] on span "9" at bounding box center [455, 400] width 6 height 11
click at [603, 420] on li "07:30" at bounding box center [606, 419] width 69 height 41
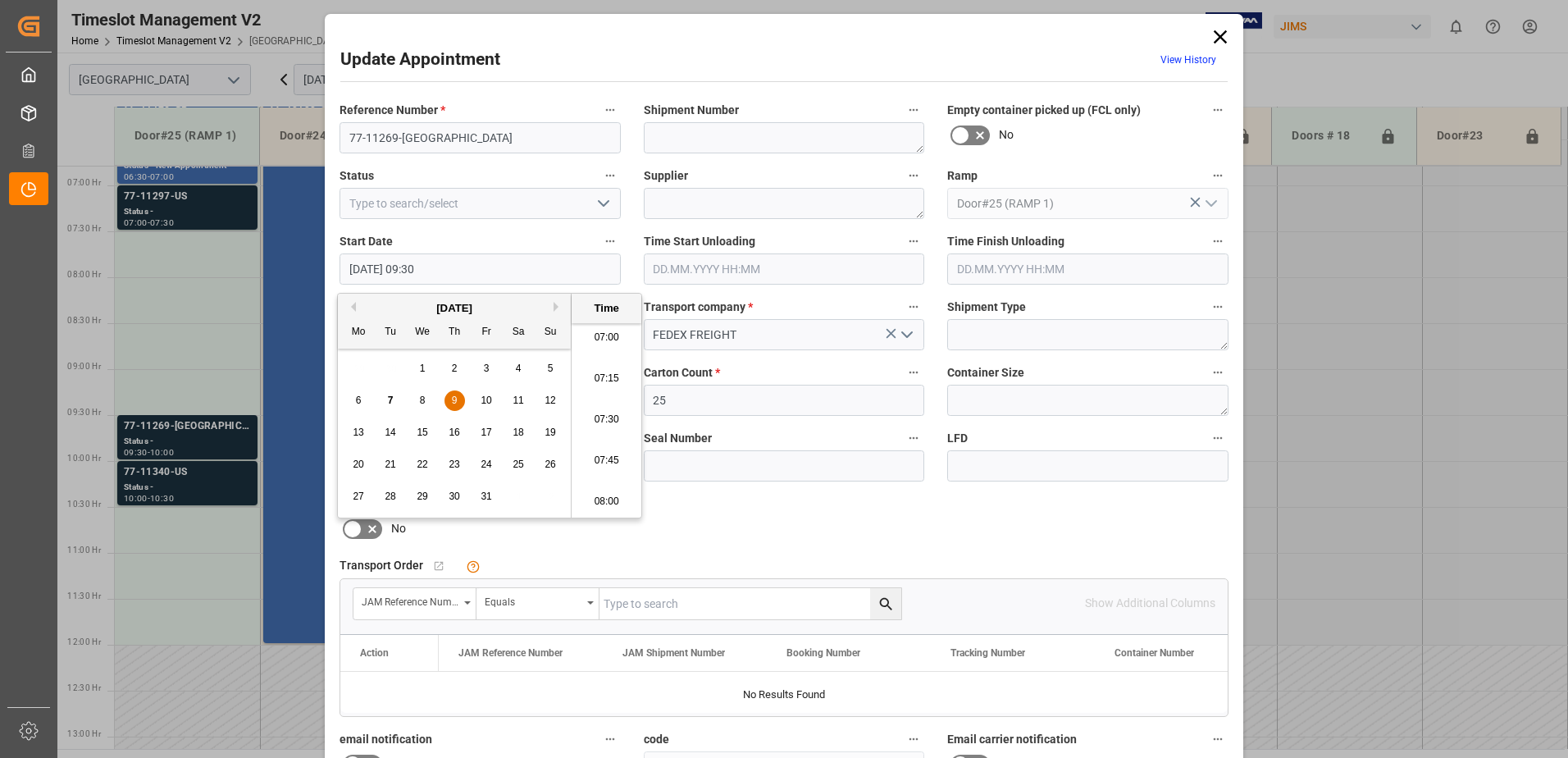
type input "[DATE] 07:30"
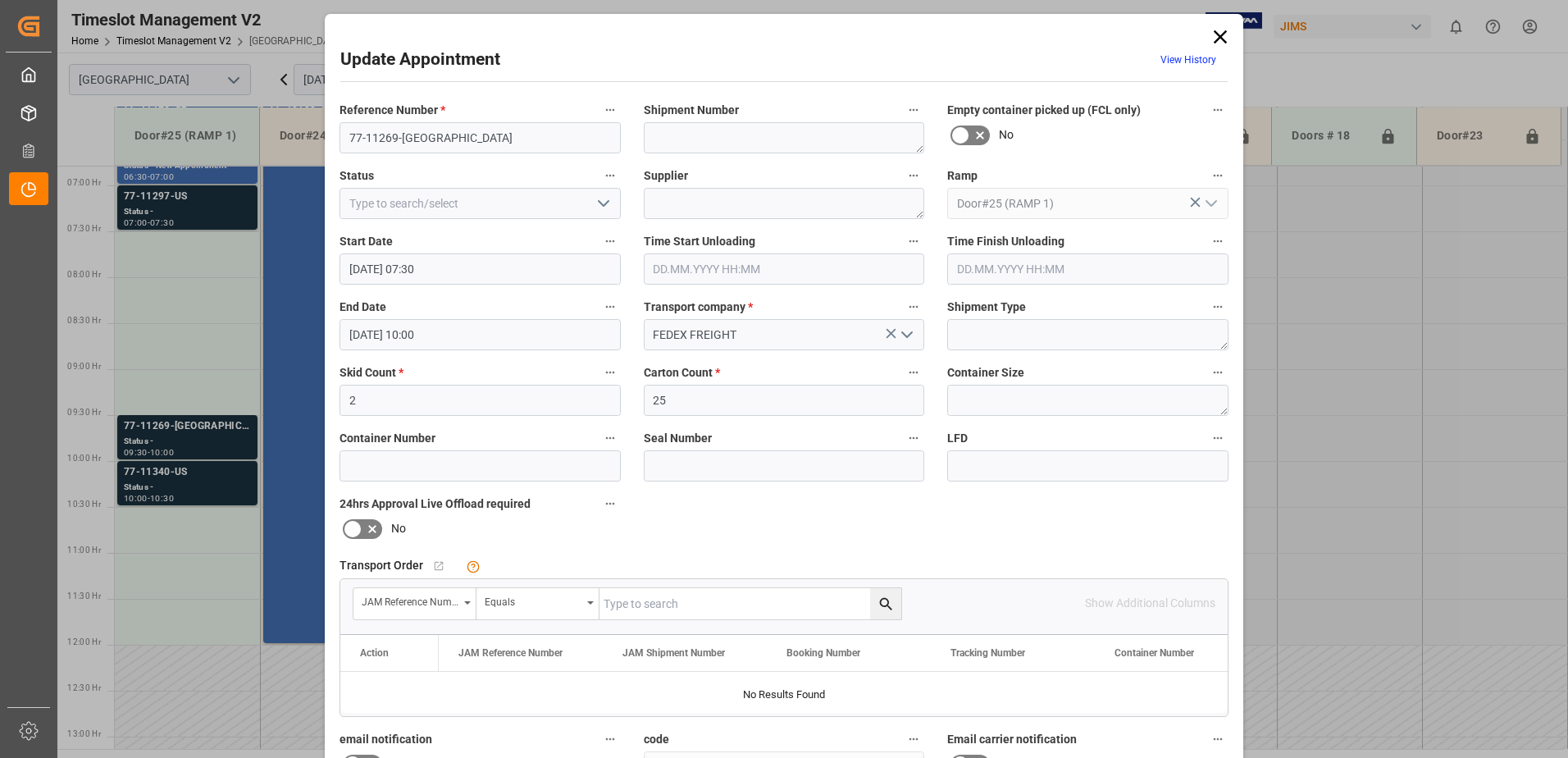
click at [499, 332] on input "[DATE] 10:00" at bounding box center [480, 334] width 281 height 31
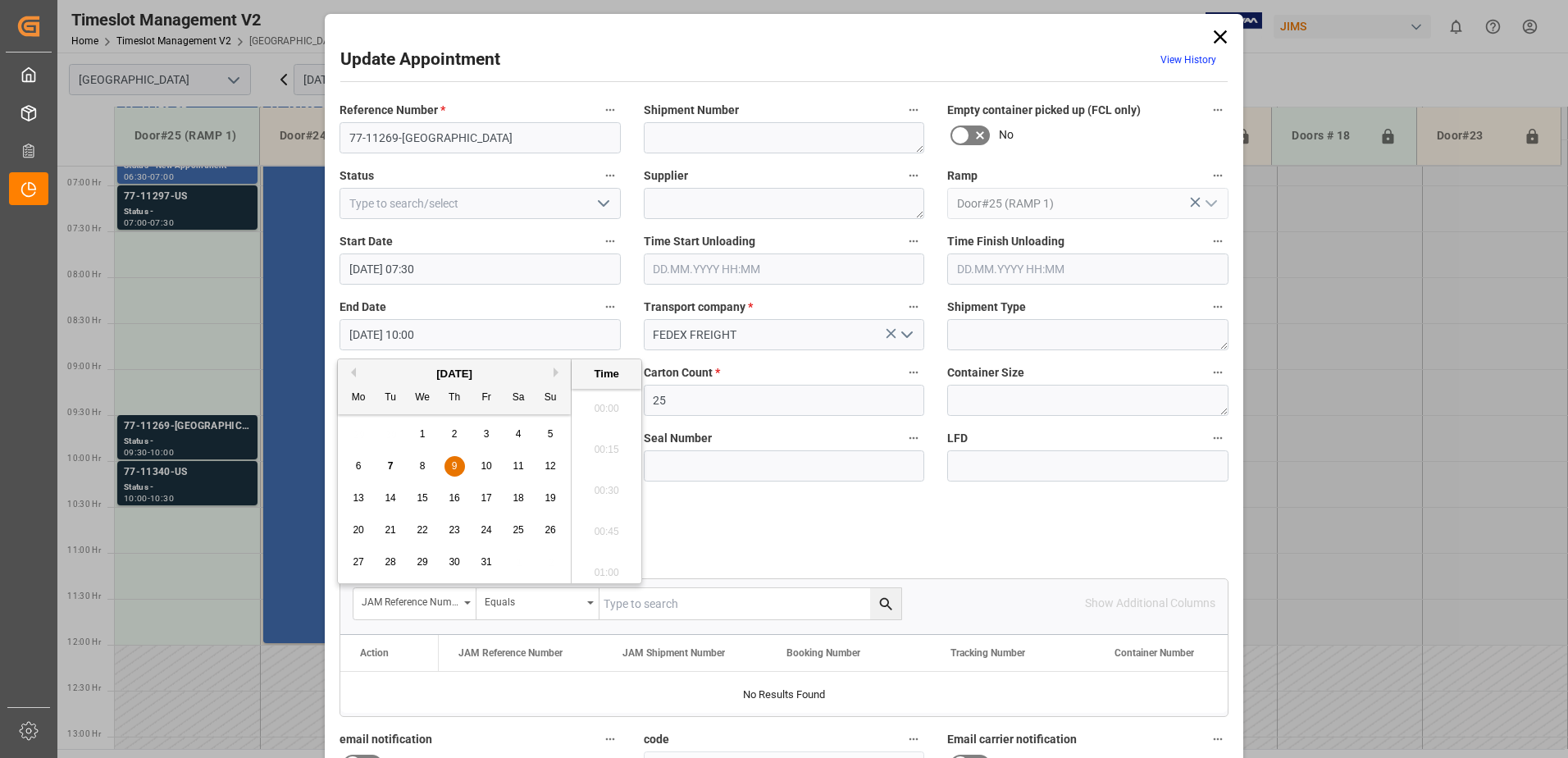
scroll to position [1564, 0]
click at [453, 465] on span "9" at bounding box center [455, 465] width 6 height 11
click at [597, 400] on li "08:00" at bounding box center [606, 404] width 69 height 41
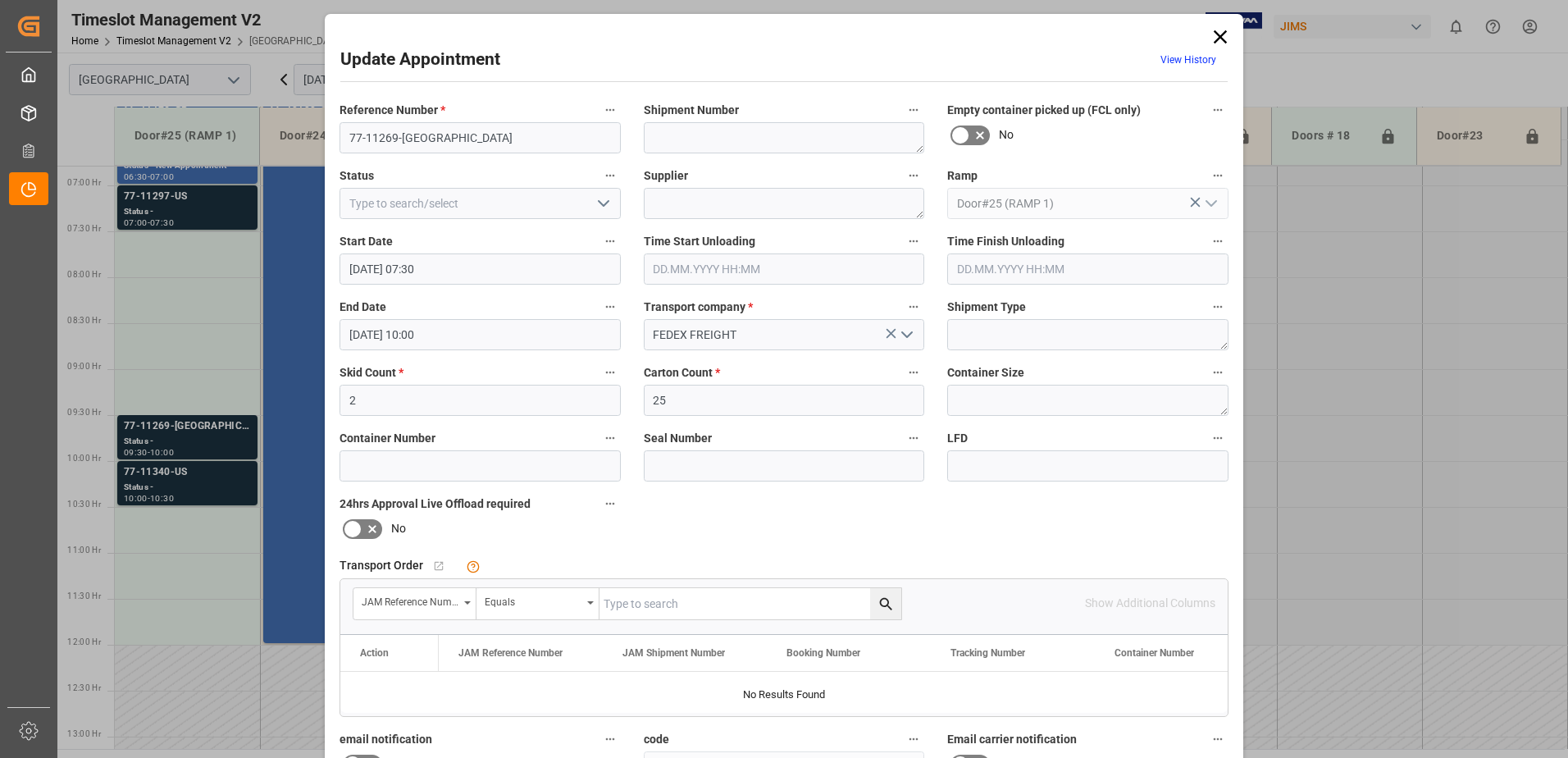
type input "[DATE] 08:00"
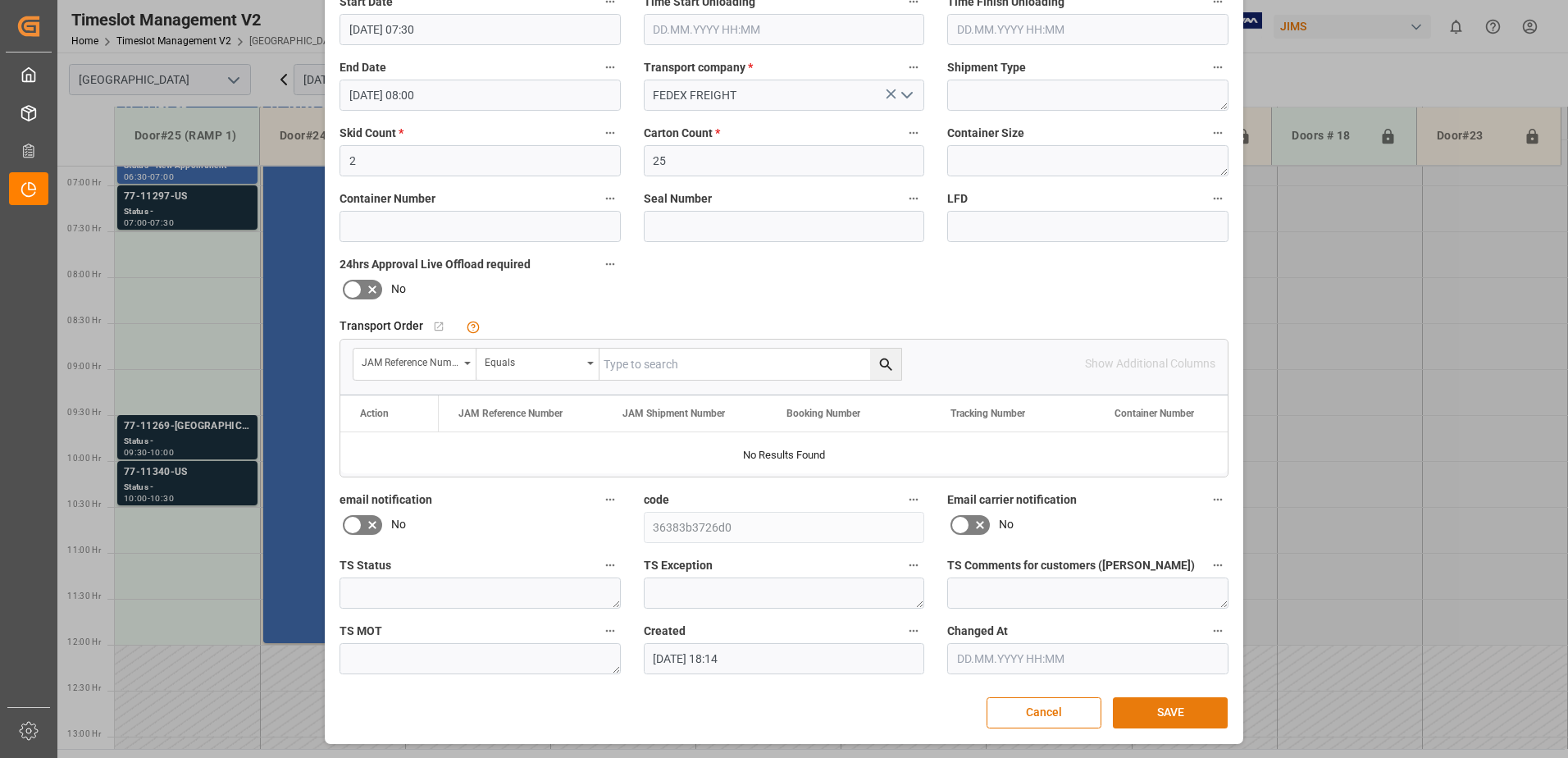
click at [1176, 724] on button "SAVE" at bounding box center [1171, 712] width 115 height 31
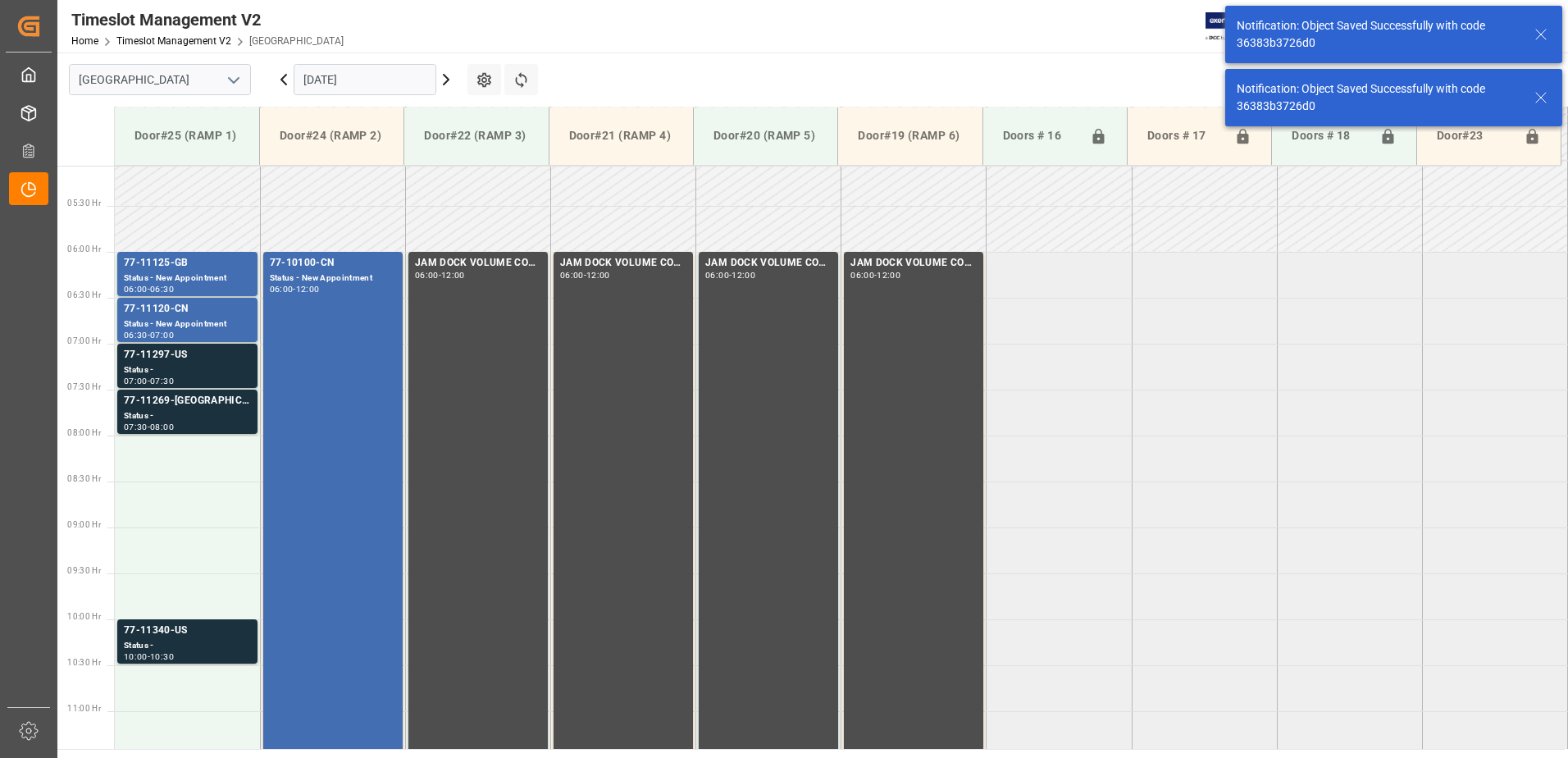
scroll to position [542, 0]
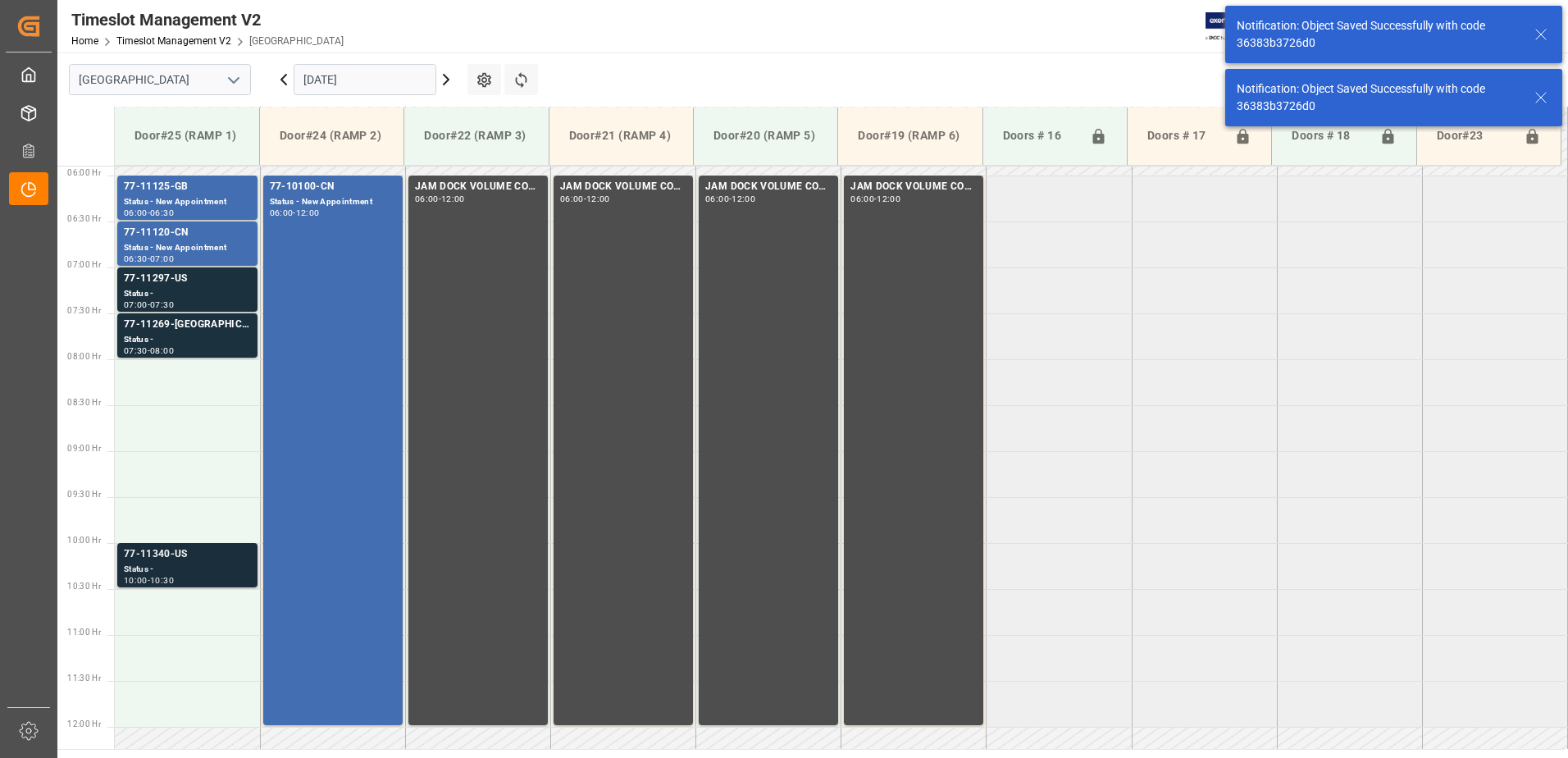
click at [170, 564] on div "Status -" at bounding box center [187, 570] width 128 height 14
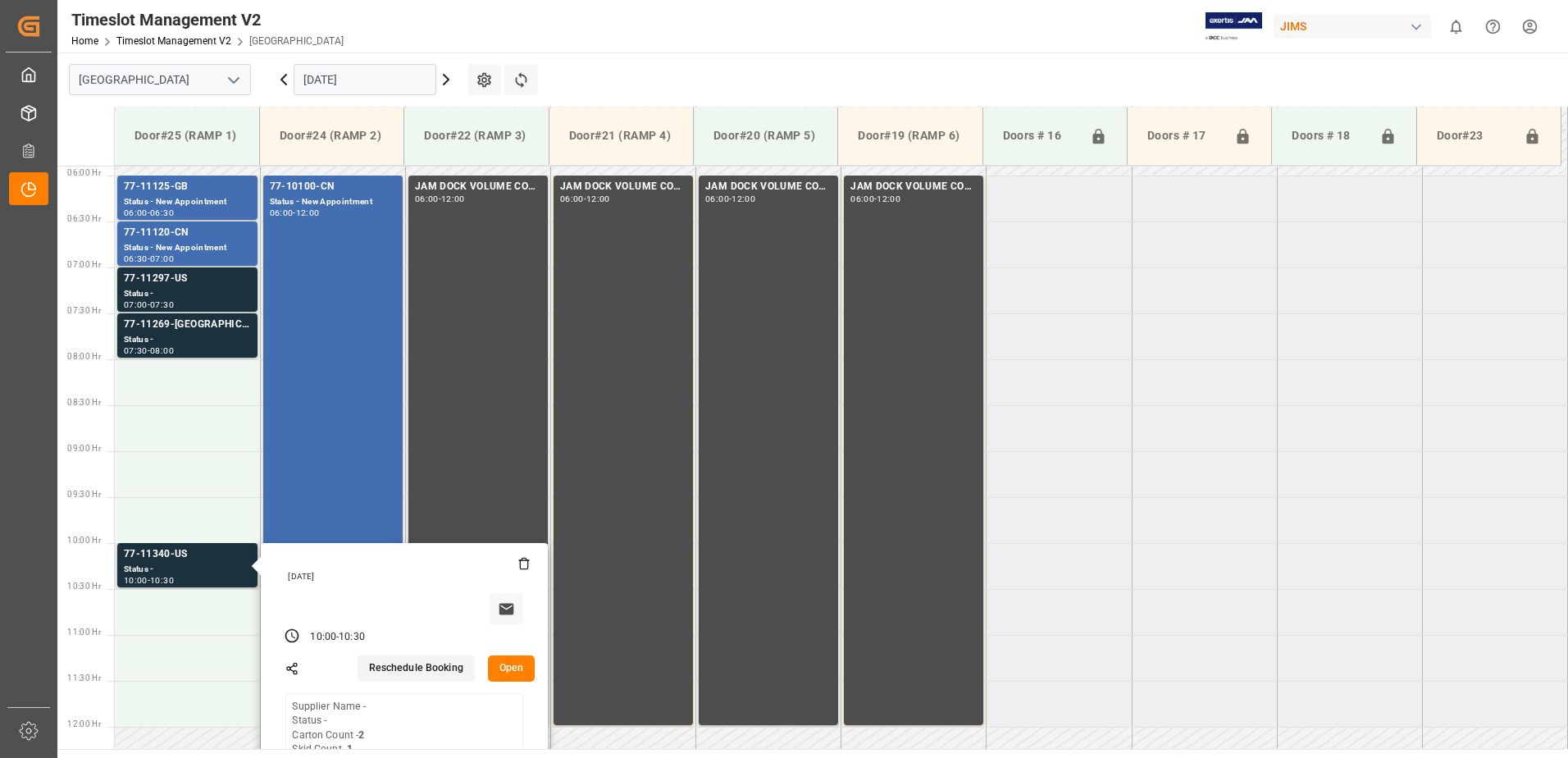
click at [514, 664] on button "Open" at bounding box center [512, 668] width 47 height 26
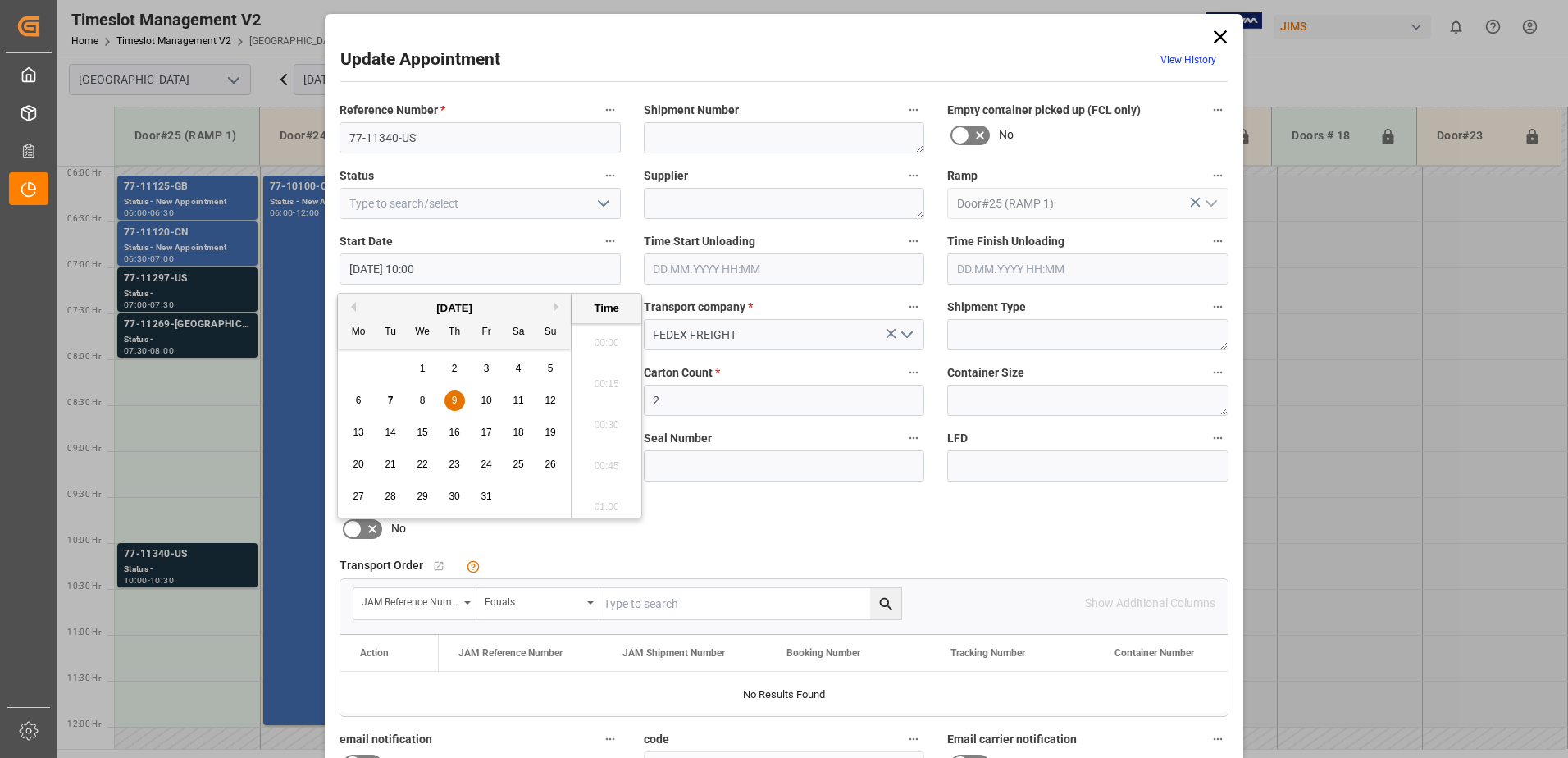
click at [466, 273] on input "[DATE] 10:00" at bounding box center [480, 268] width 281 height 31
click at [458, 400] on div "9" at bounding box center [455, 401] width 20 height 19
click at [614, 339] on li "08:00" at bounding box center [606, 338] width 69 height 41
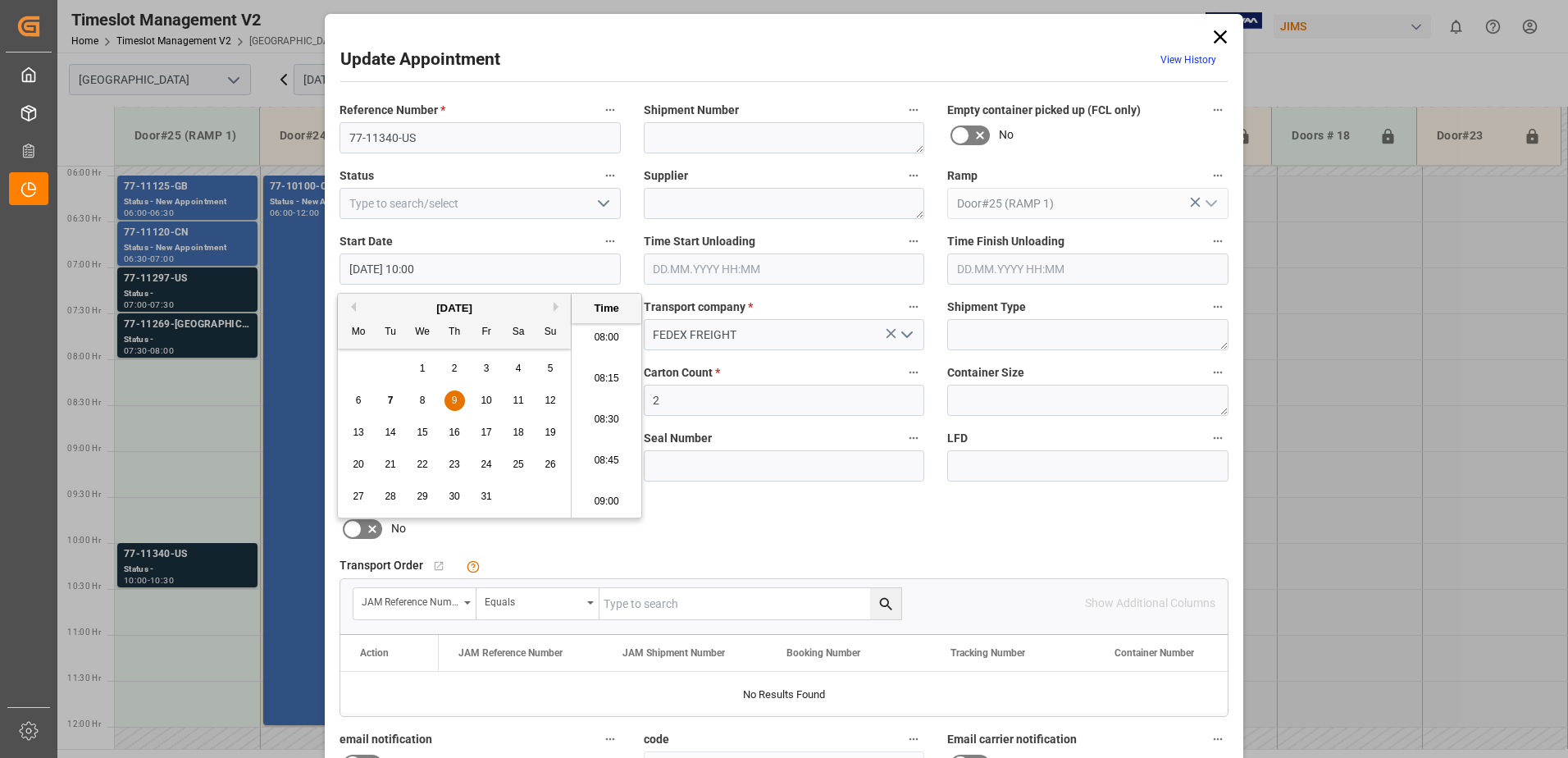
type input "[DATE] 08:00"
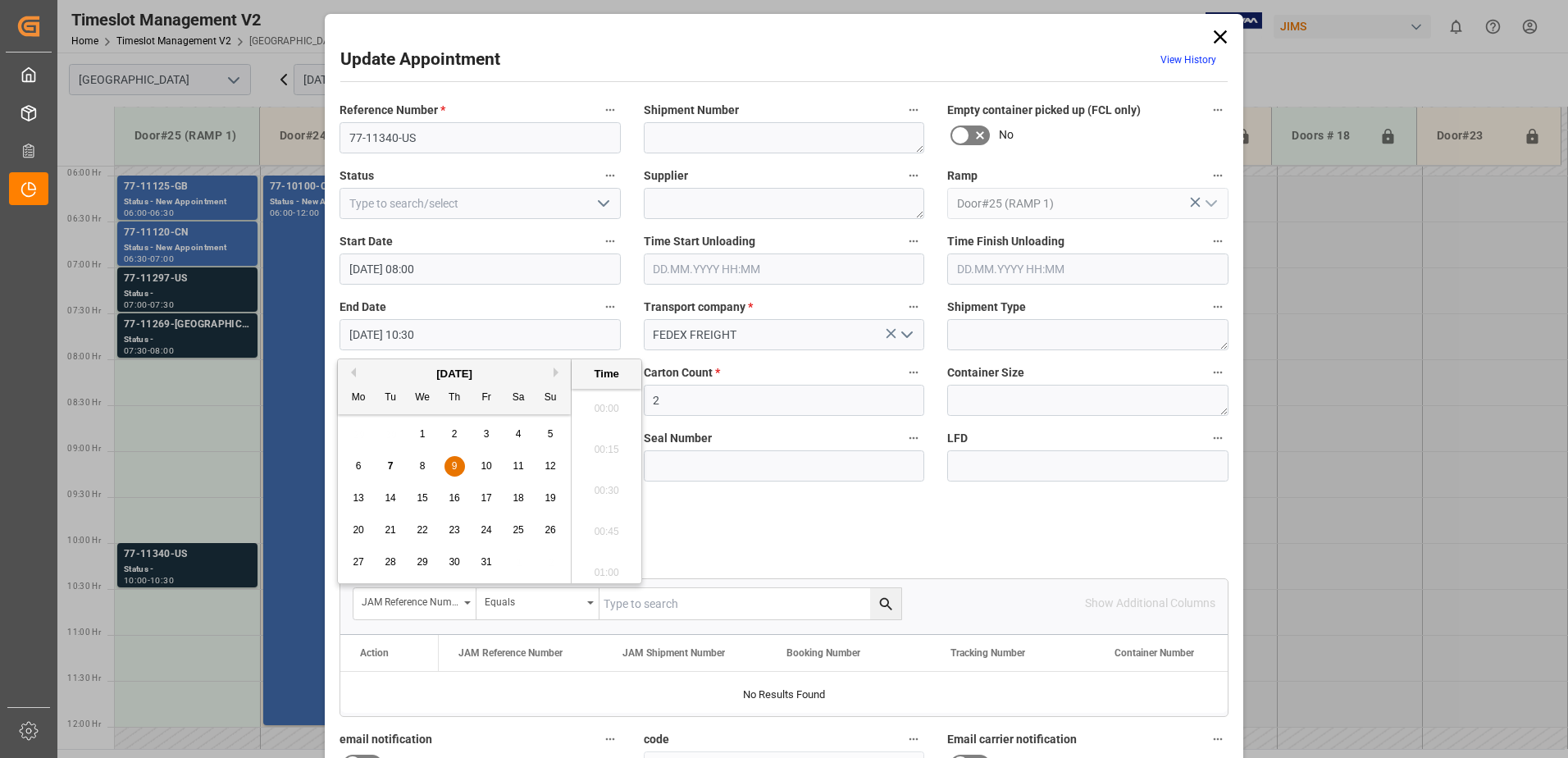
click at [454, 335] on input "[DATE] 10:30" at bounding box center [480, 334] width 281 height 31
click at [456, 467] on span "9" at bounding box center [455, 465] width 6 height 11
click at [603, 485] on li "08:30" at bounding box center [606, 485] width 69 height 41
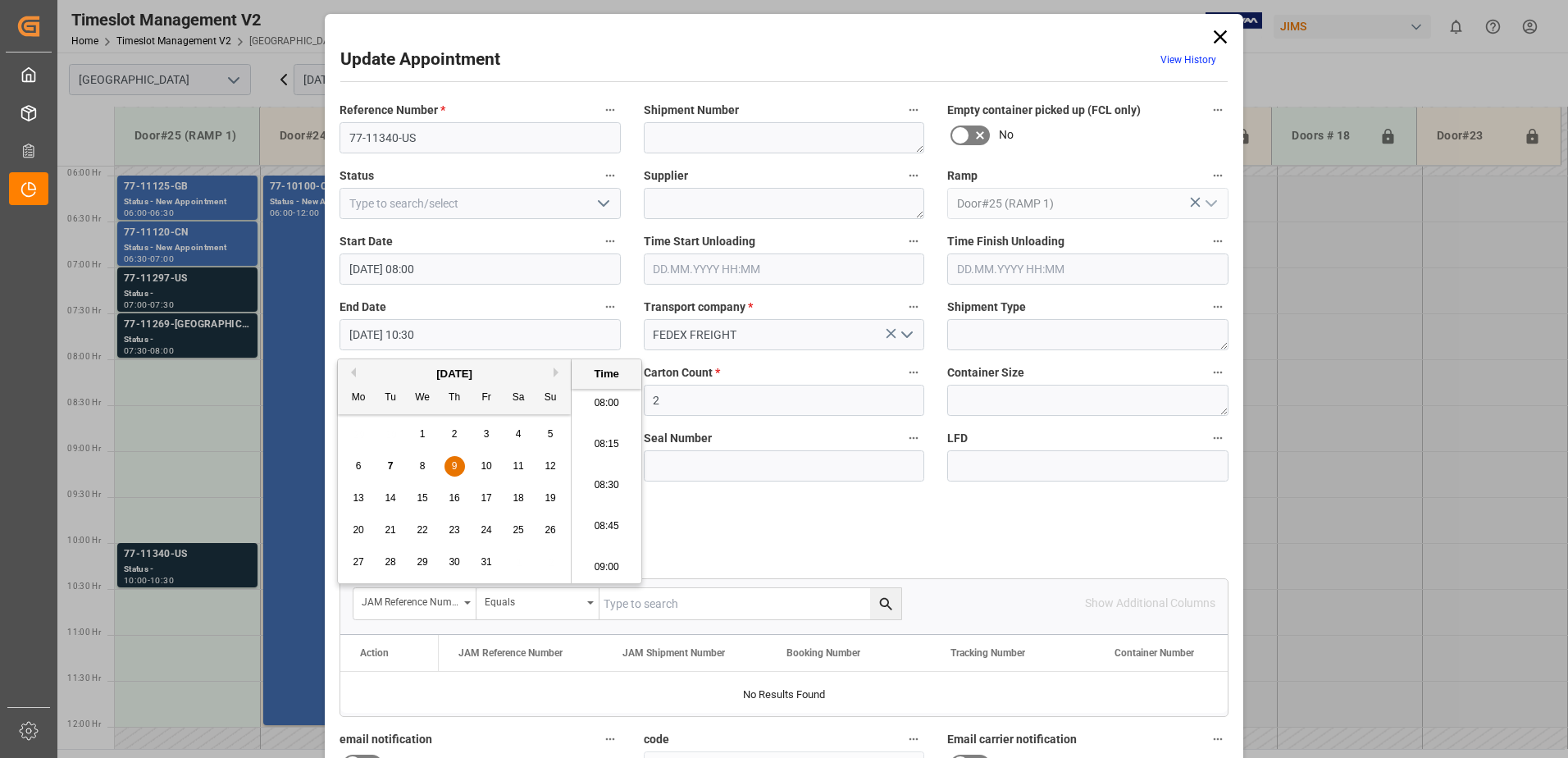
type input "[DATE] 08:30"
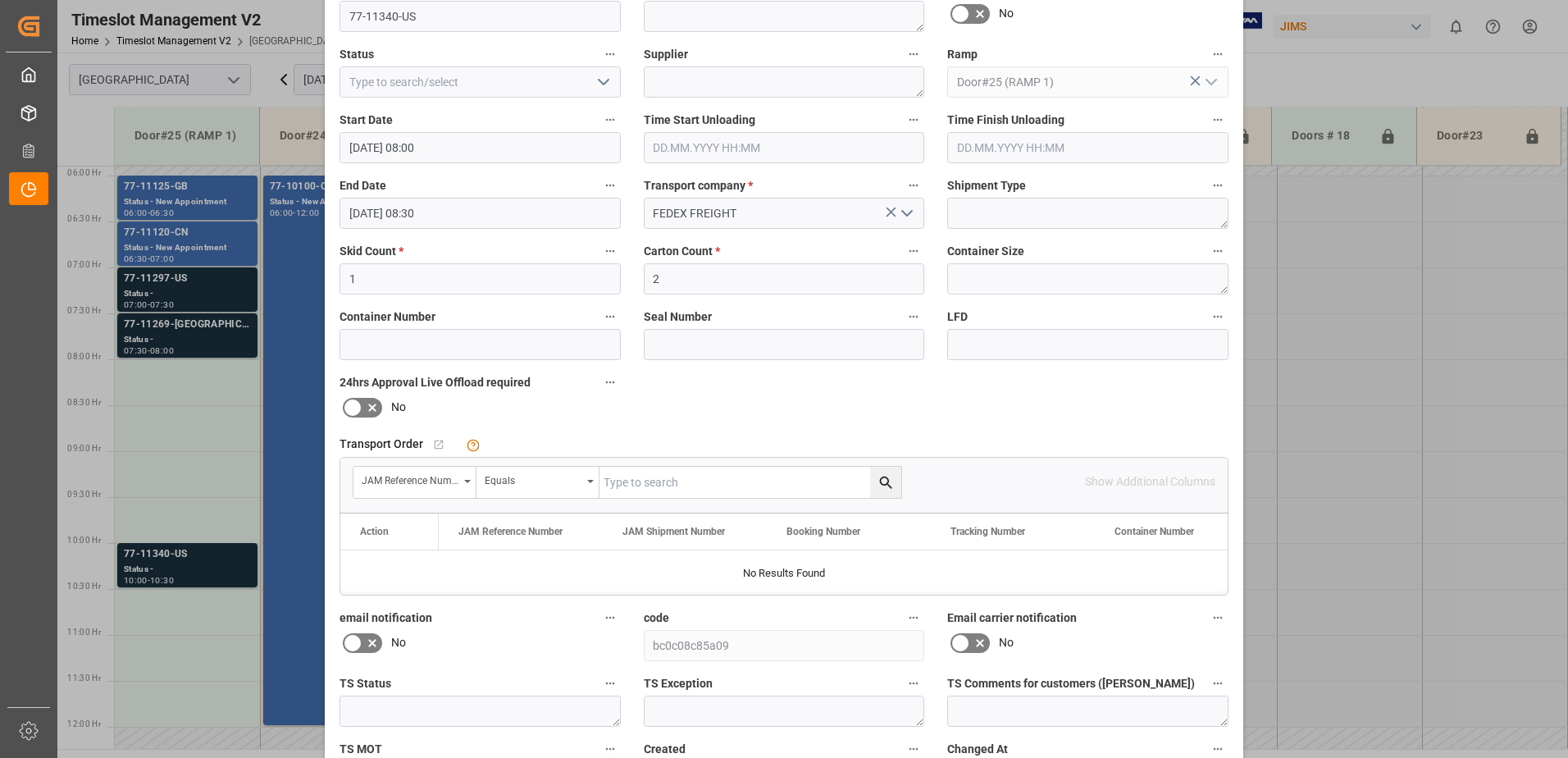
scroll to position [239, 0]
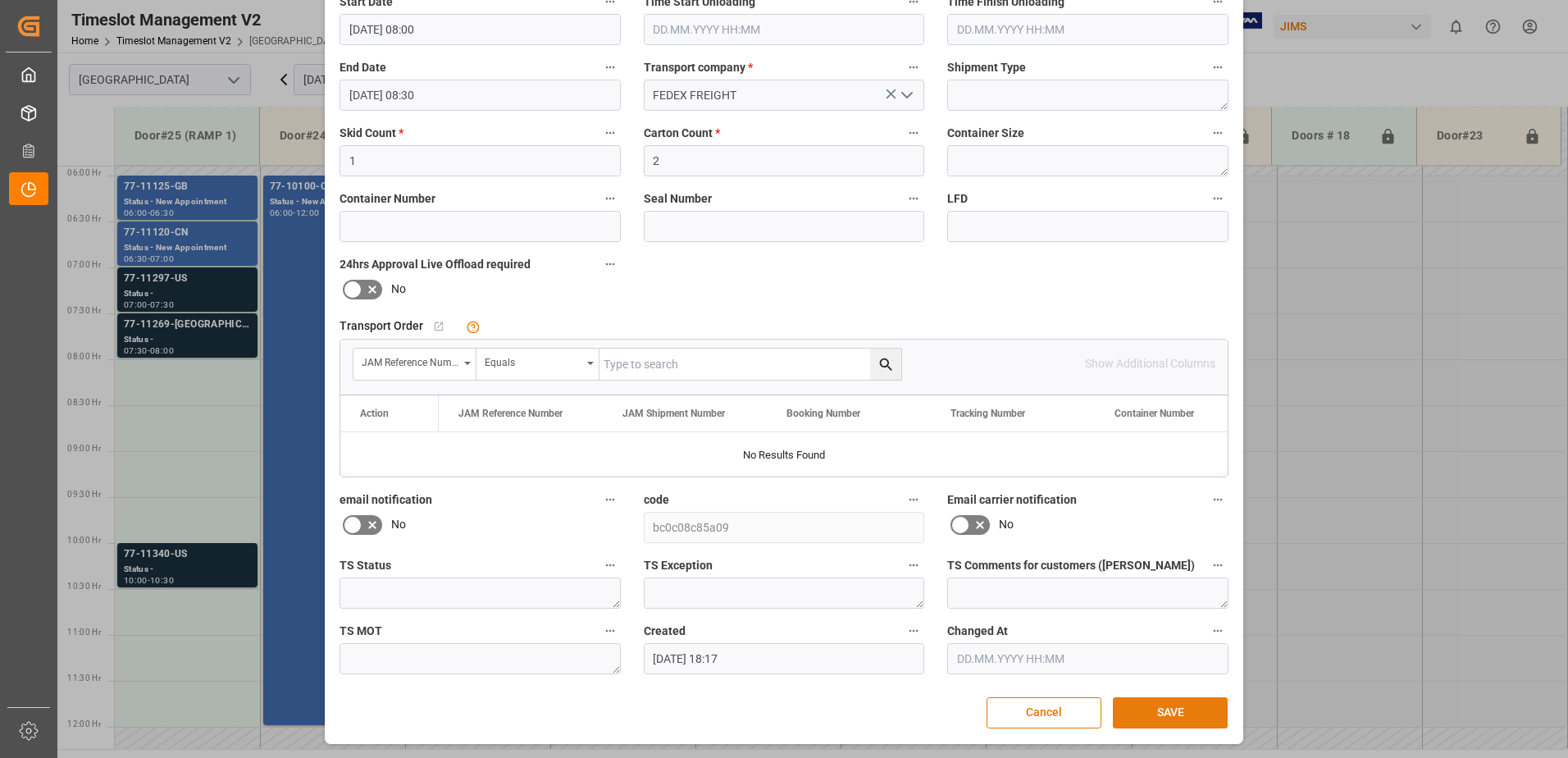
click at [1180, 712] on button "SAVE" at bounding box center [1171, 712] width 115 height 31
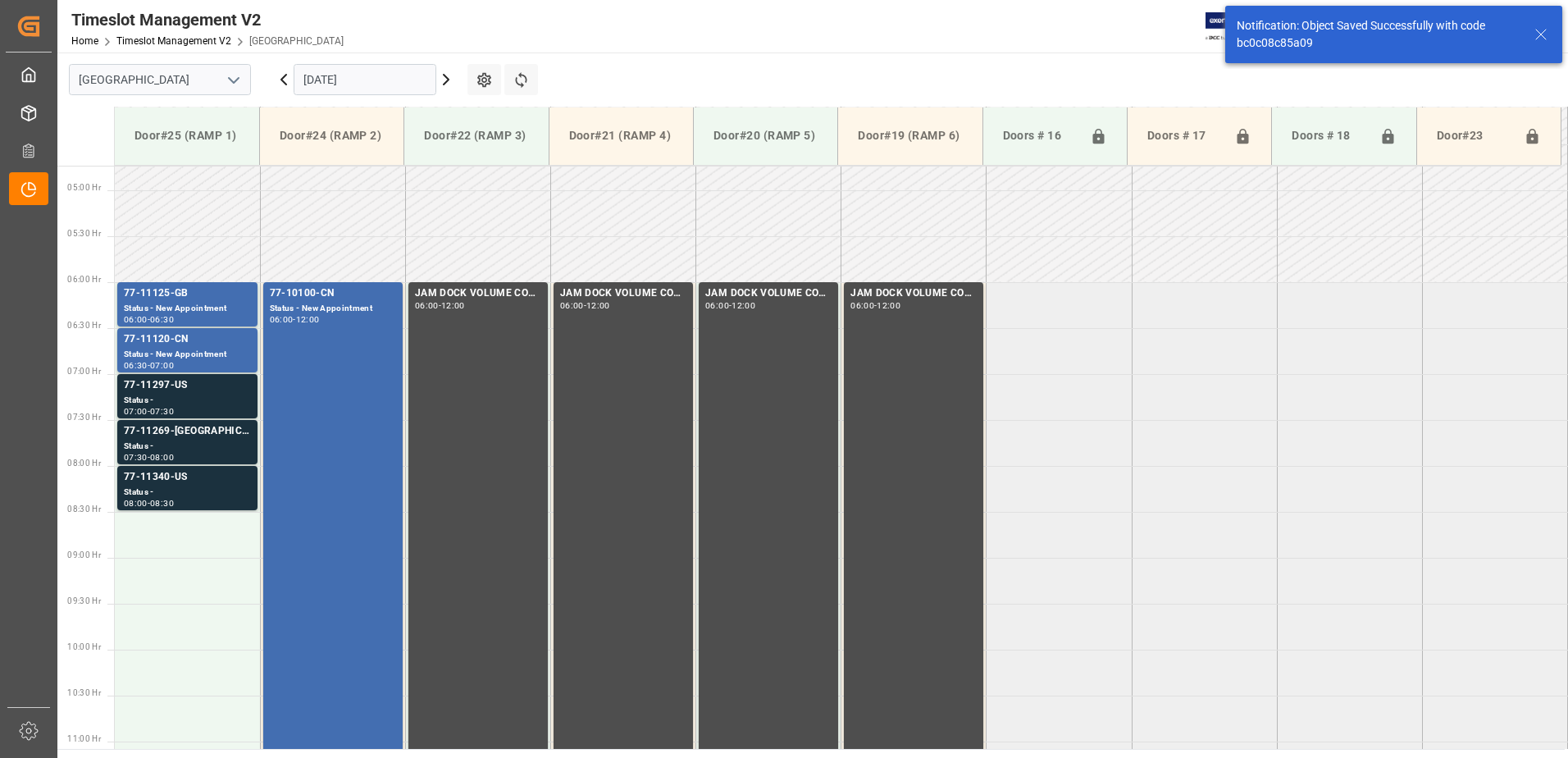
scroll to position [633, 0]
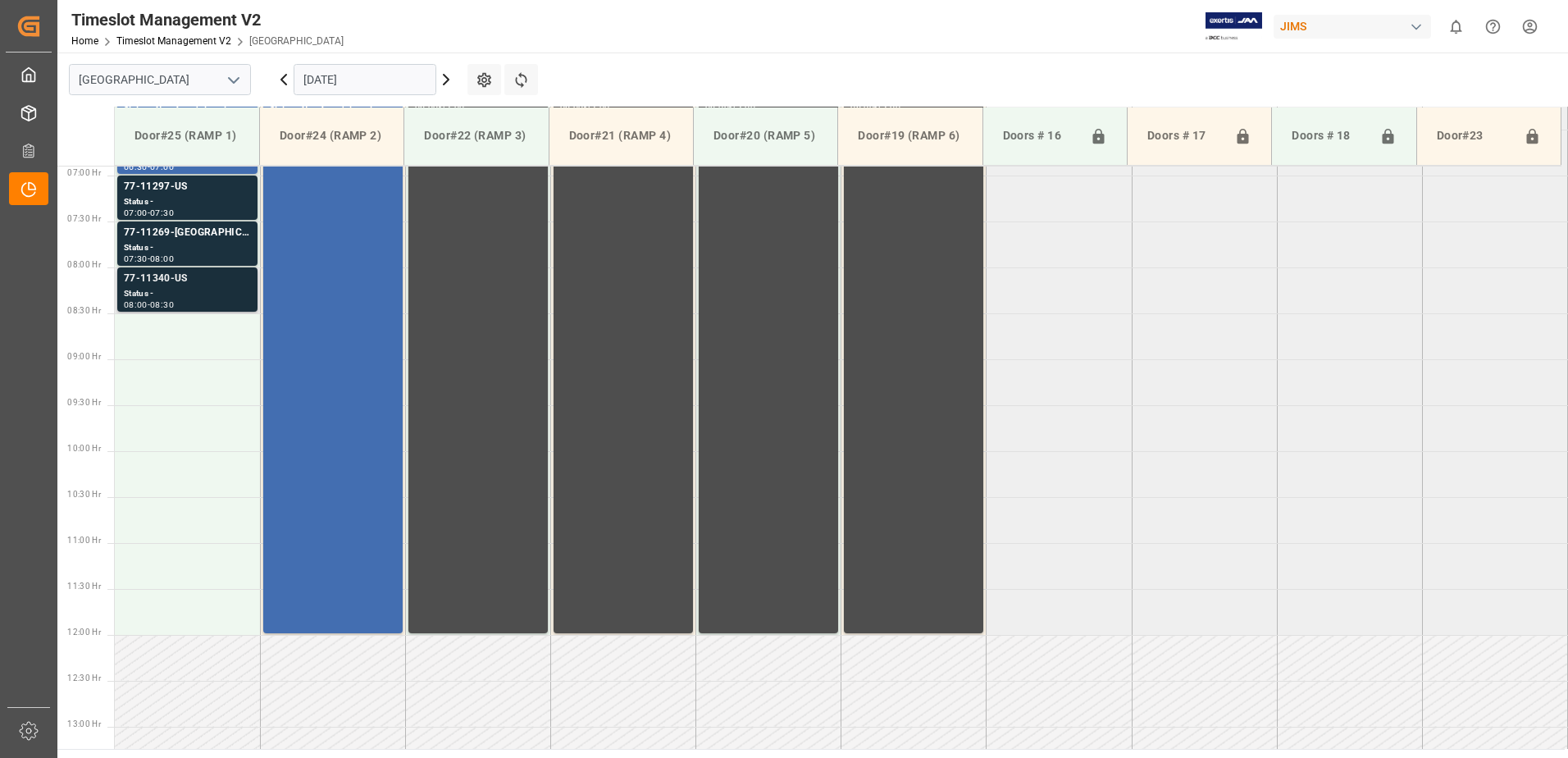
click at [206, 289] on div "Status -" at bounding box center [187, 294] width 128 height 14
click at [201, 243] on div "Status -" at bounding box center [187, 248] width 128 height 14
click at [206, 195] on div "Status -" at bounding box center [187, 202] width 128 height 14
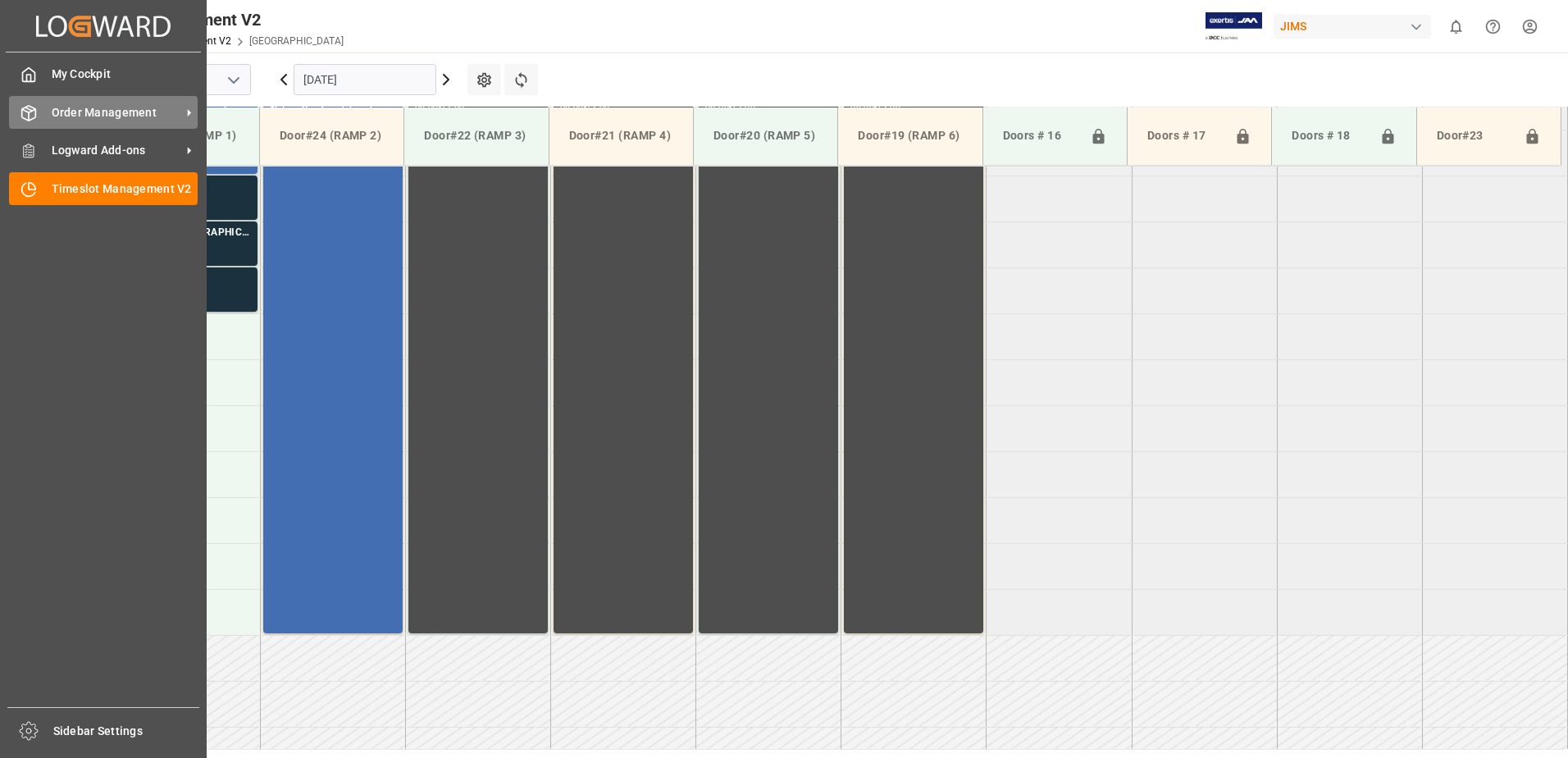
click at [49, 115] on div "Order Management Order Management" at bounding box center [103, 112] width 189 height 32
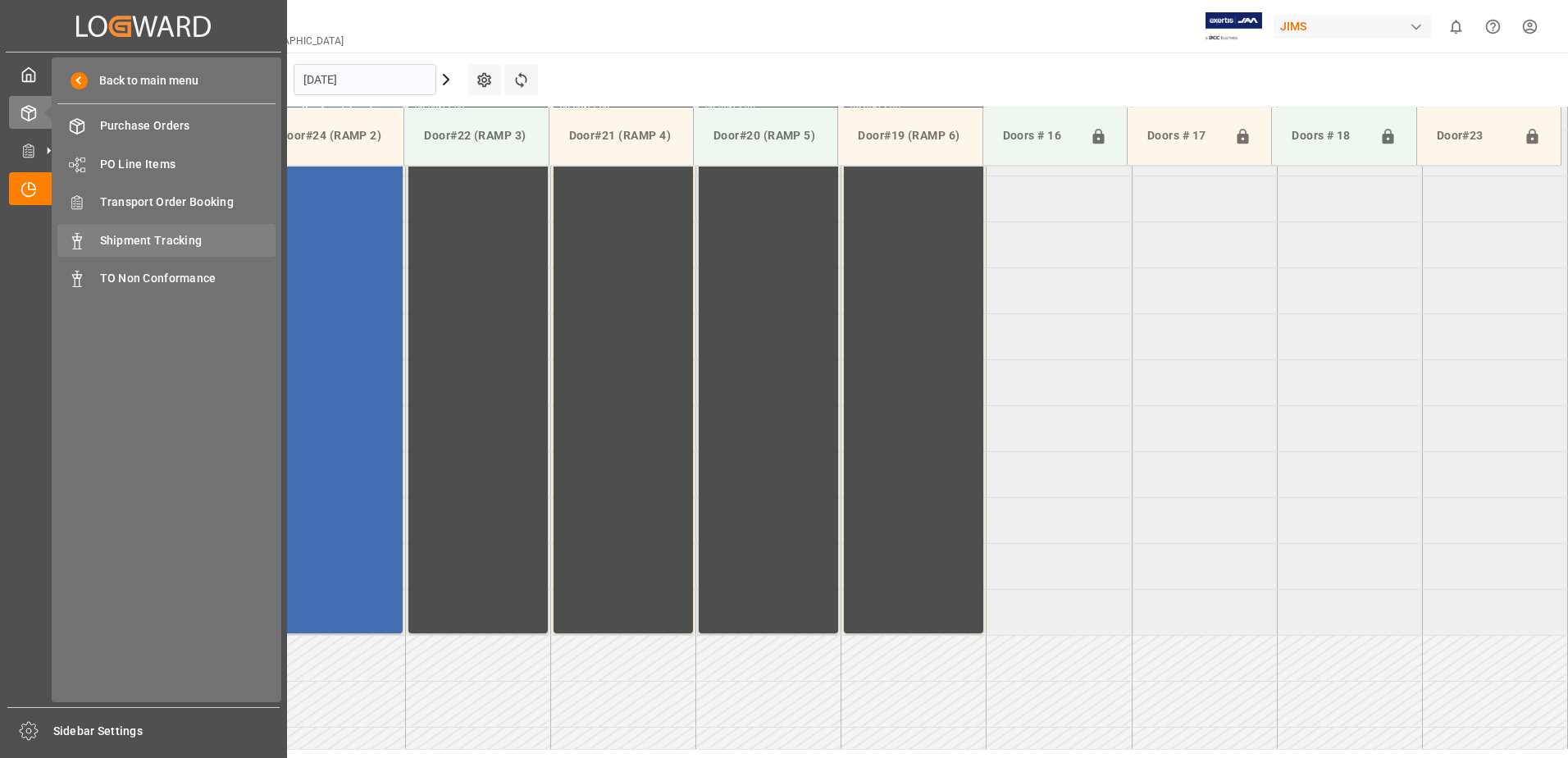
click at [128, 242] on span "Shipment Tracking" at bounding box center [188, 241] width 177 height 18
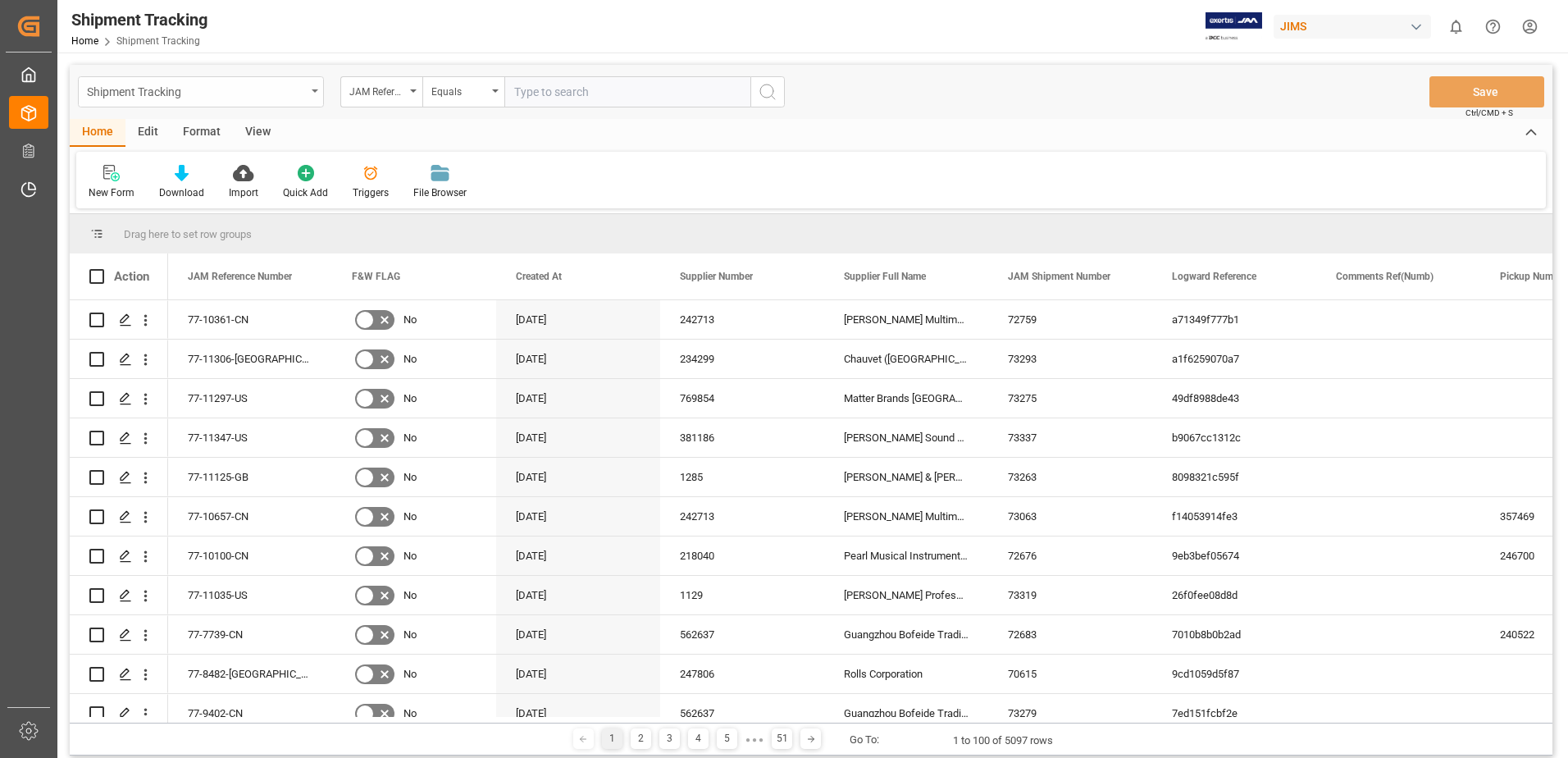
click at [316, 91] on icon "open menu" at bounding box center [314, 91] width 6 height 4
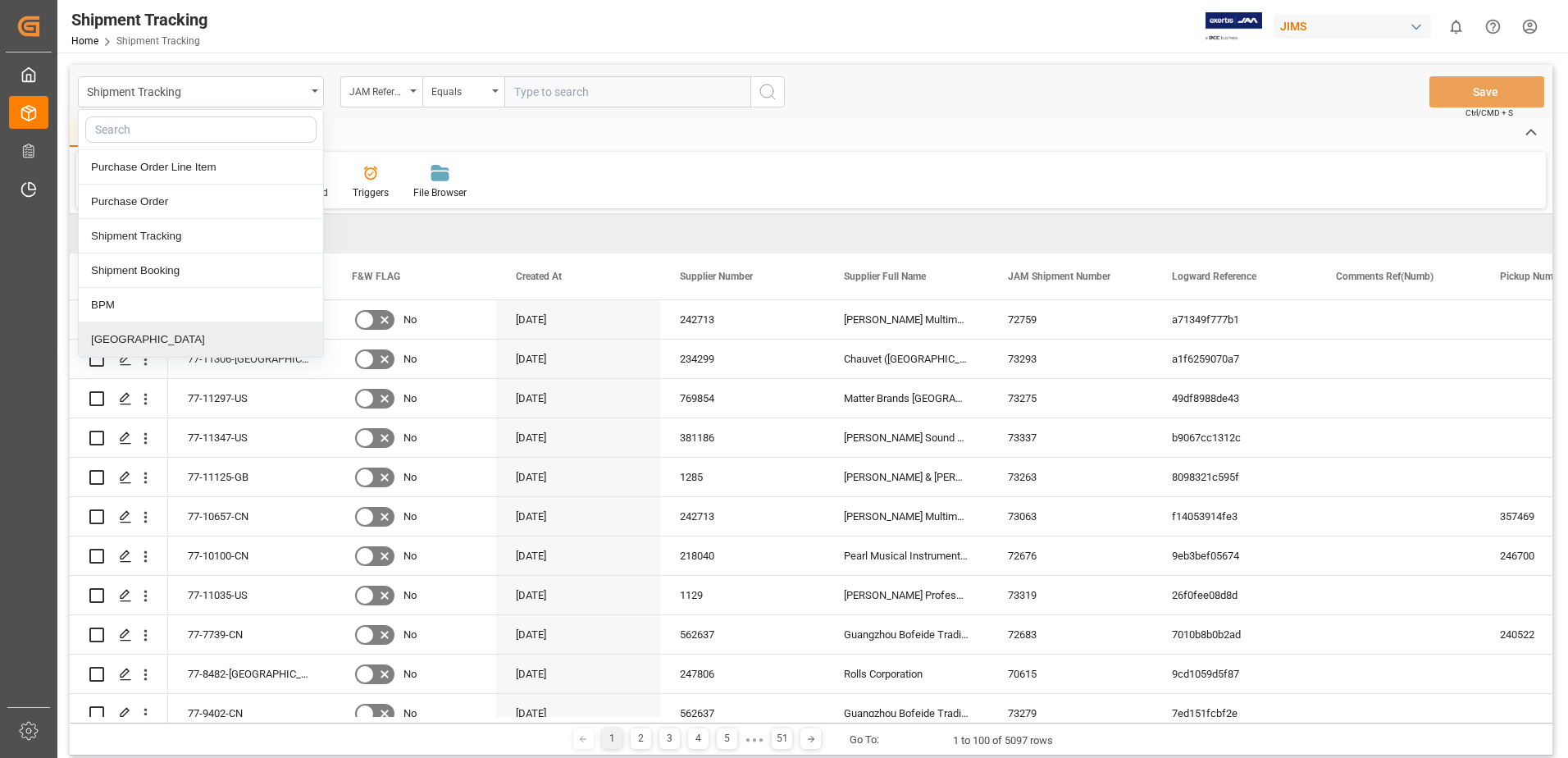
click at [128, 343] on div "[GEOGRAPHIC_DATA]" at bounding box center [201, 339] width 244 height 34
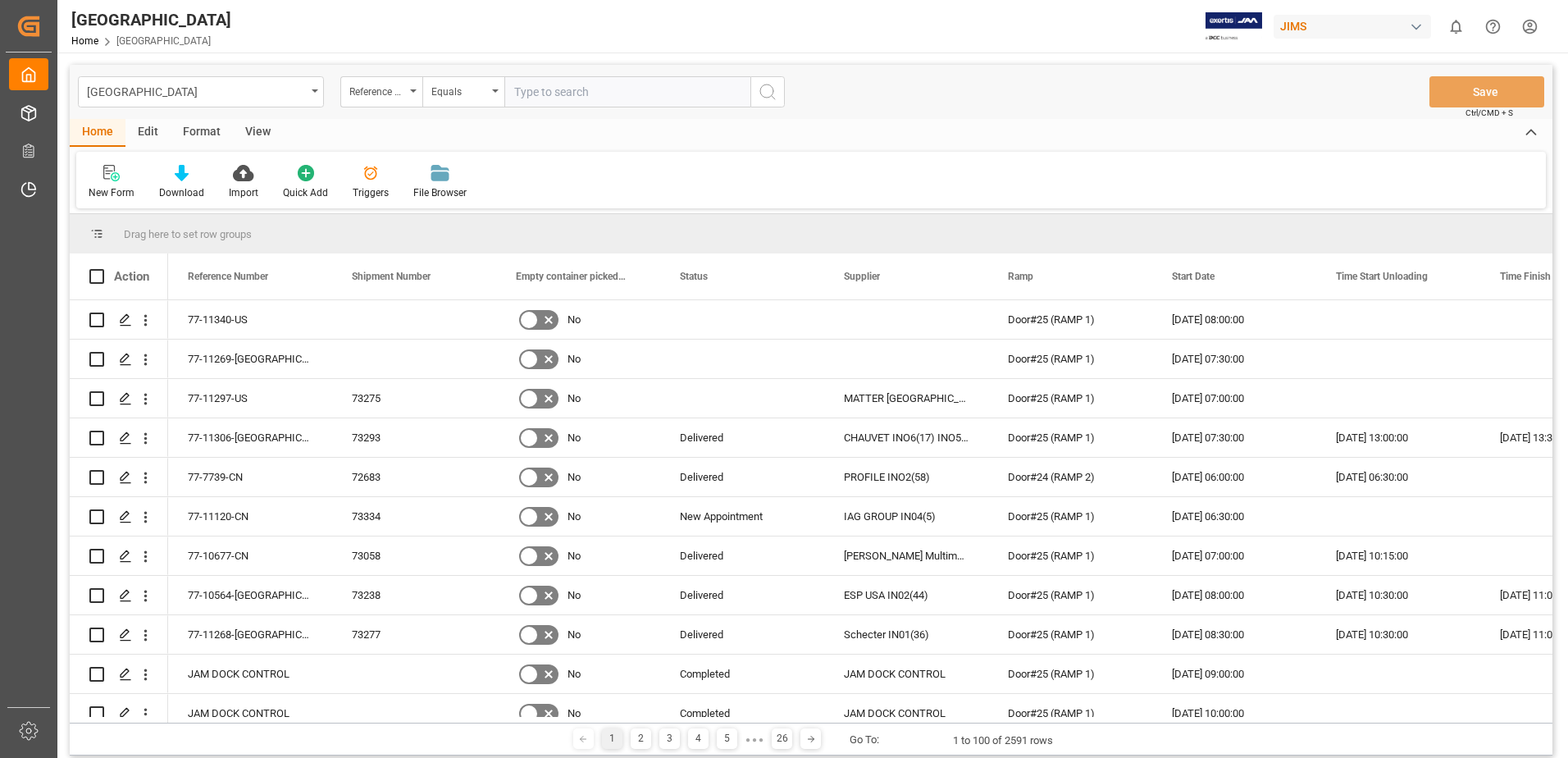
click at [252, 128] on div "View" at bounding box center [258, 133] width 50 height 28
click at [106, 188] on div "Default" at bounding box center [105, 193] width 32 height 15
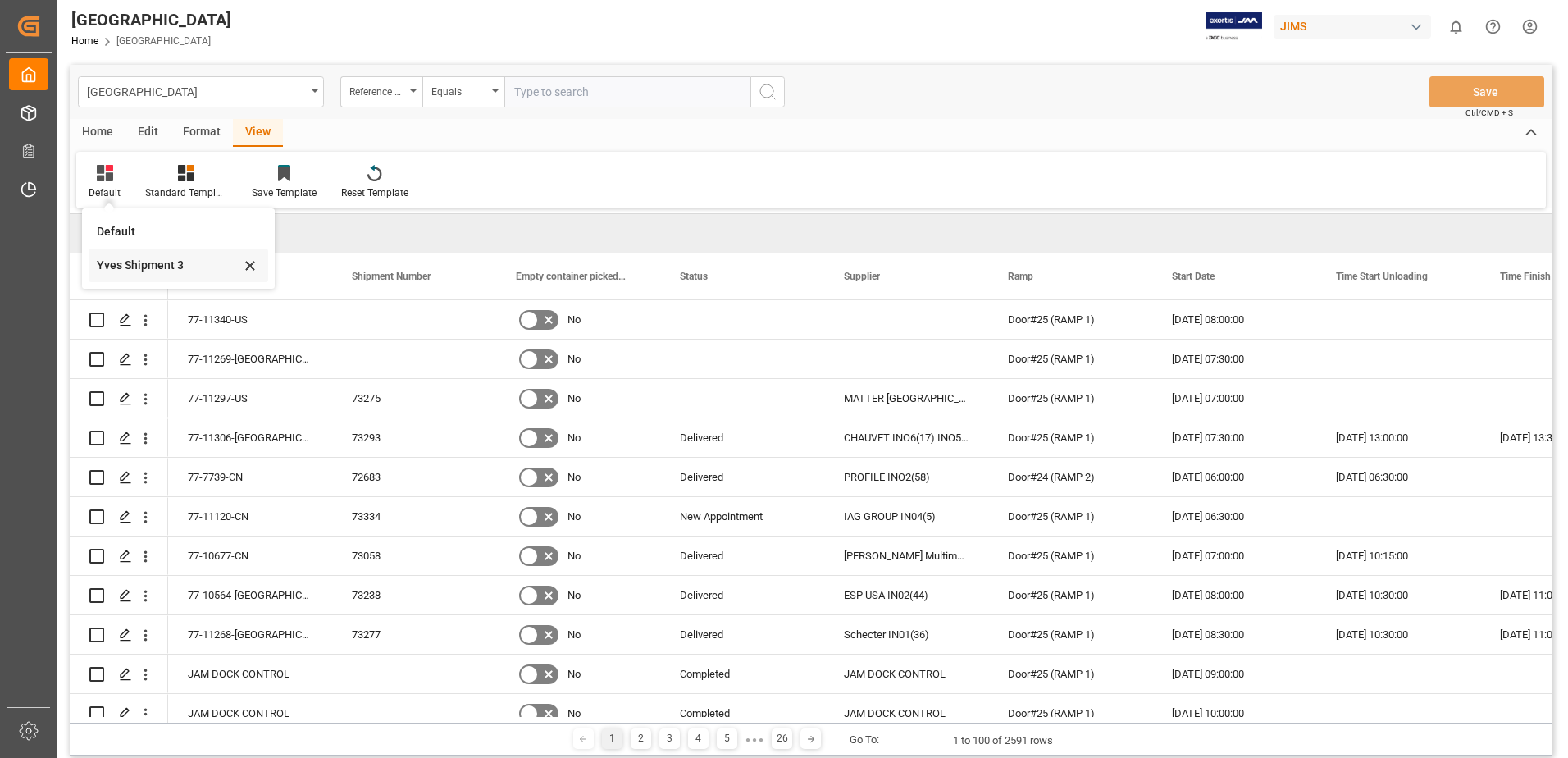
click at [120, 268] on div "Yves Shipment 3" at bounding box center [168, 266] width 143 height 18
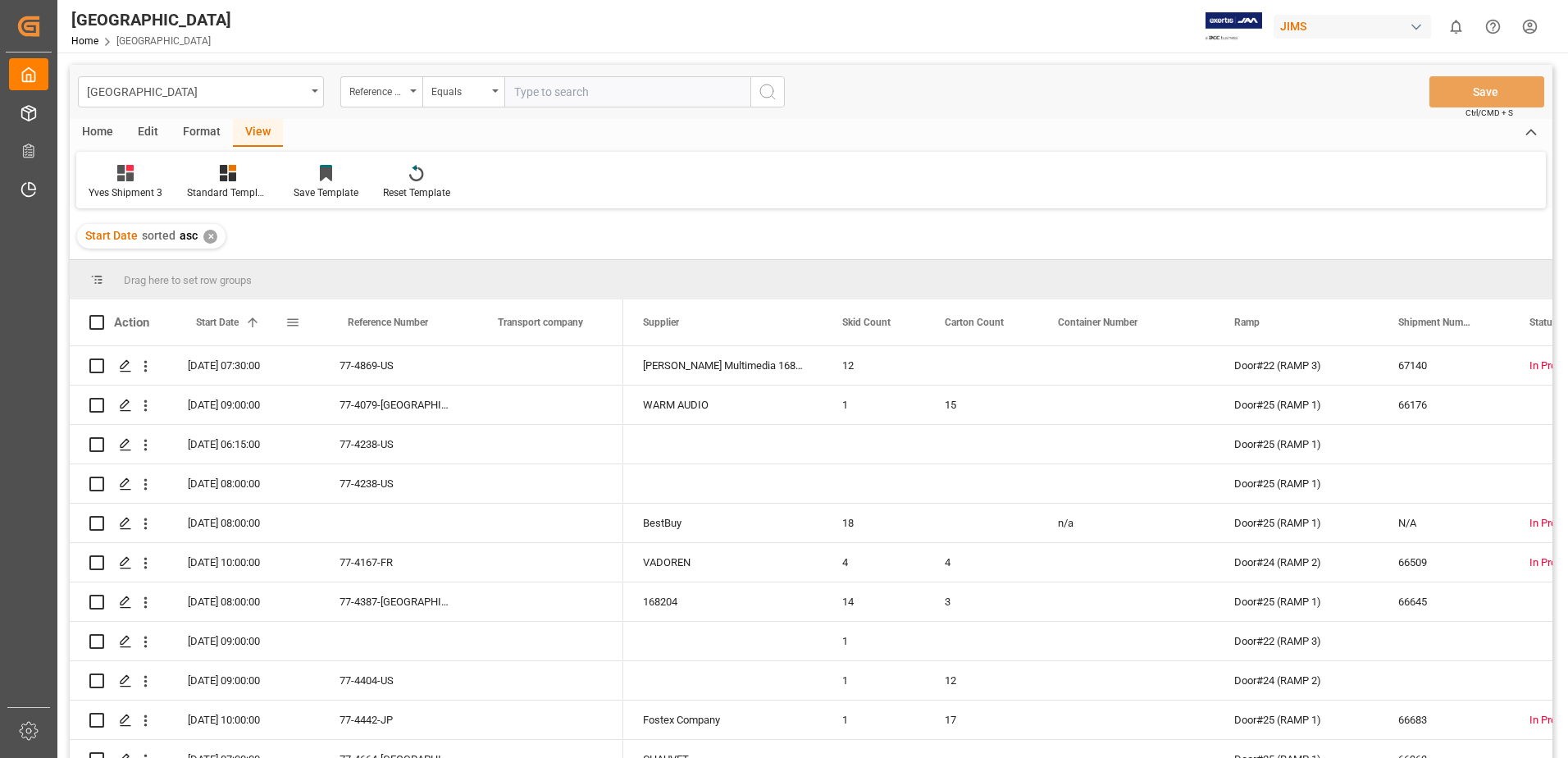
click at [294, 324] on span at bounding box center [293, 322] width 15 height 15
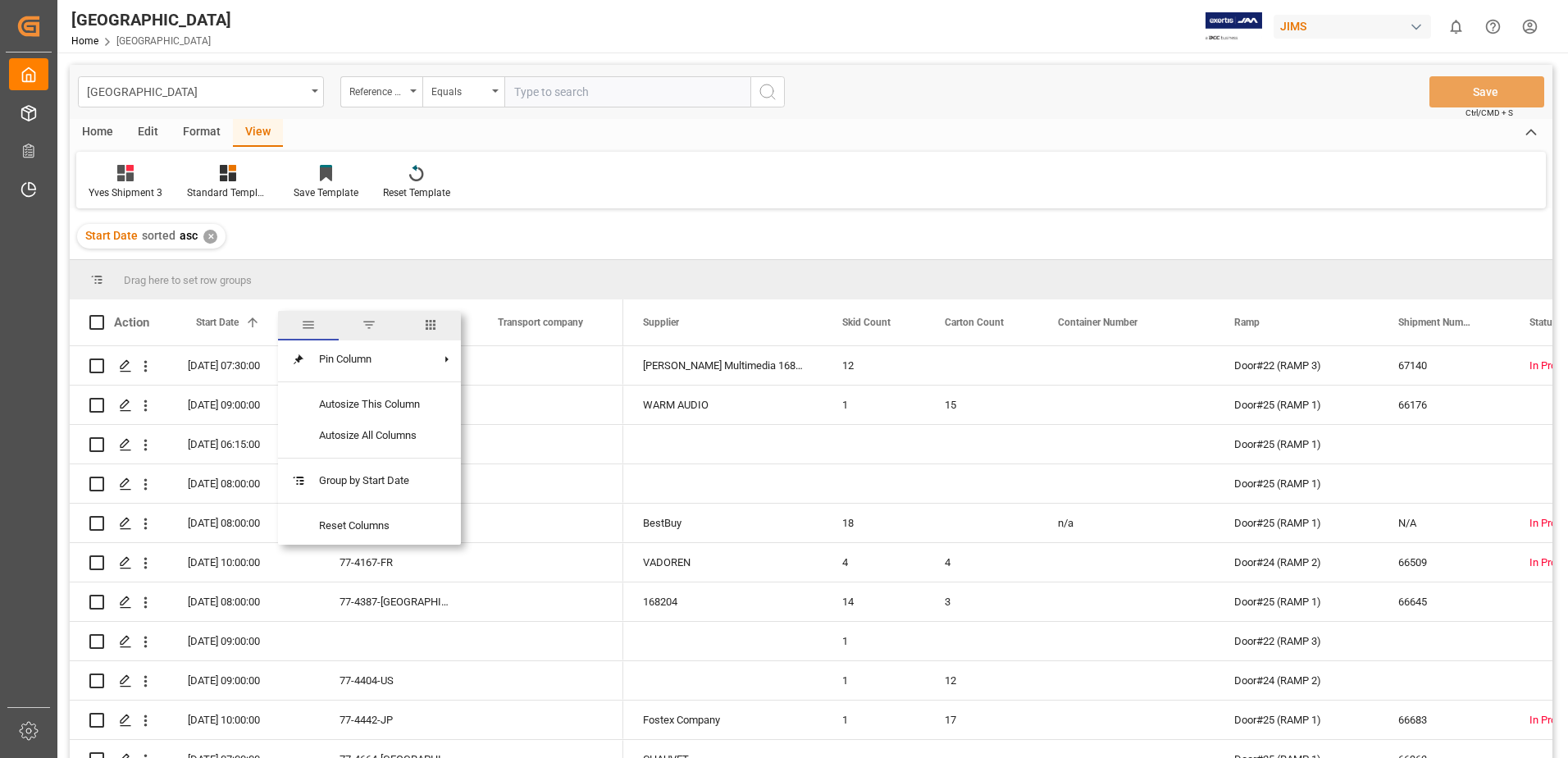
click at [367, 324] on span "filter" at bounding box center [368, 324] width 15 height 15
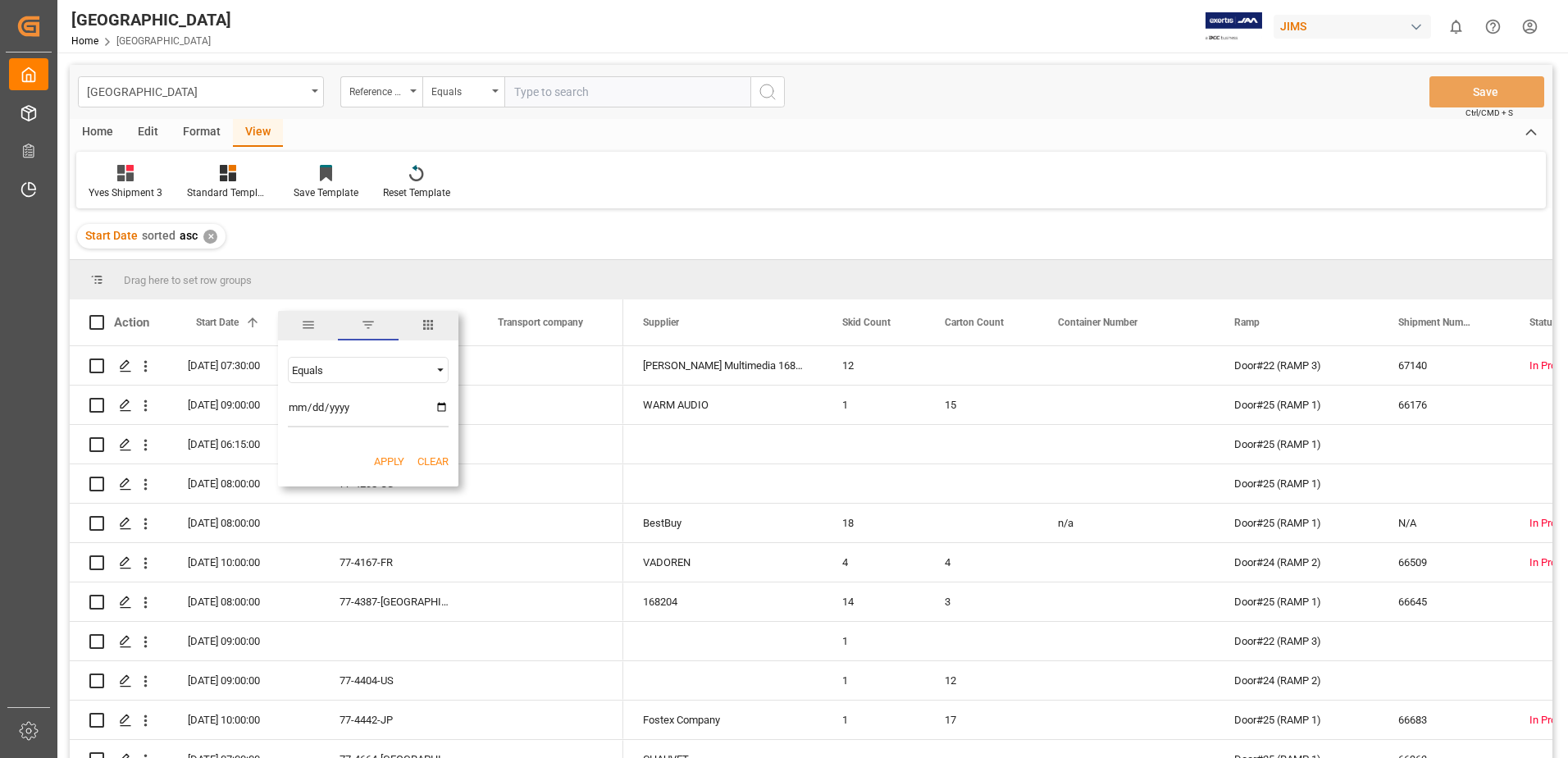
click at [440, 405] on input "date" at bounding box center [368, 411] width 161 height 33
type input "[DATE]"
click at [386, 460] on button "Apply" at bounding box center [389, 462] width 31 height 17
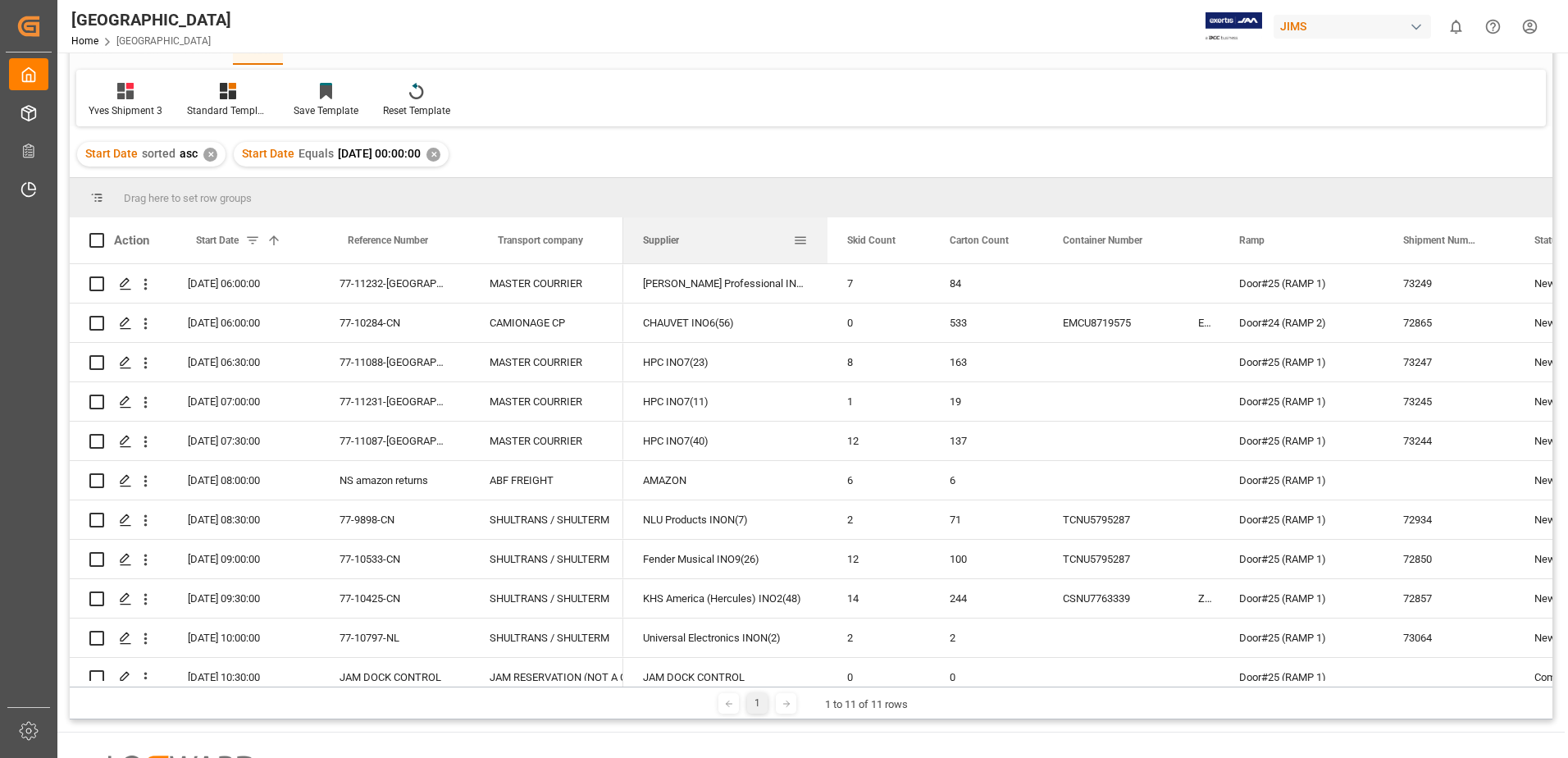
click at [826, 239] on div at bounding box center [827, 240] width 6 height 46
click at [91, 240] on span at bounding box center [97, 240] width 15 height 15
click at [102, 233] on input "checkbox" at bounding box center [102, 233] width 0 height 0
checkbox input "true"
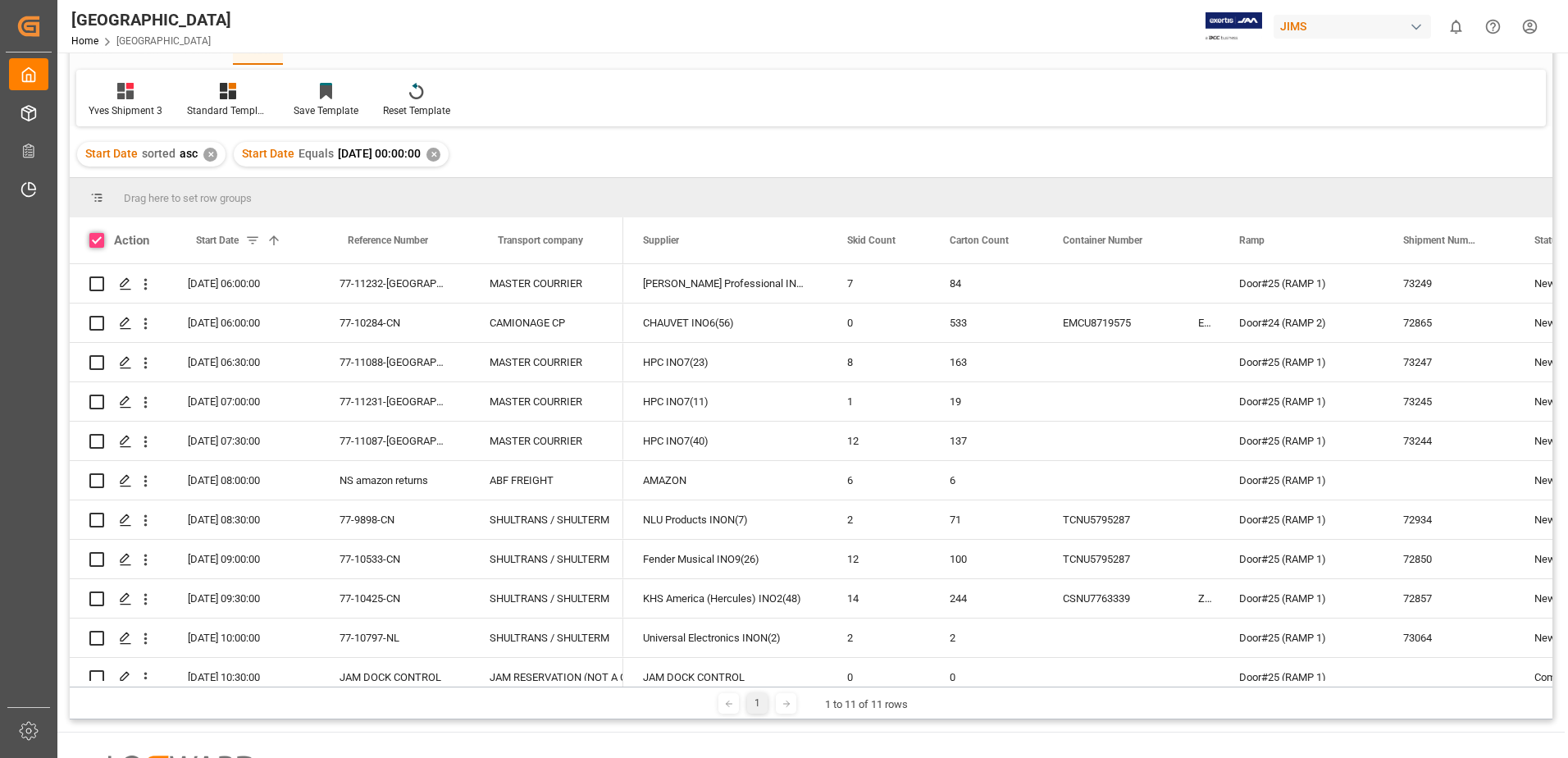
checkbox input "true"
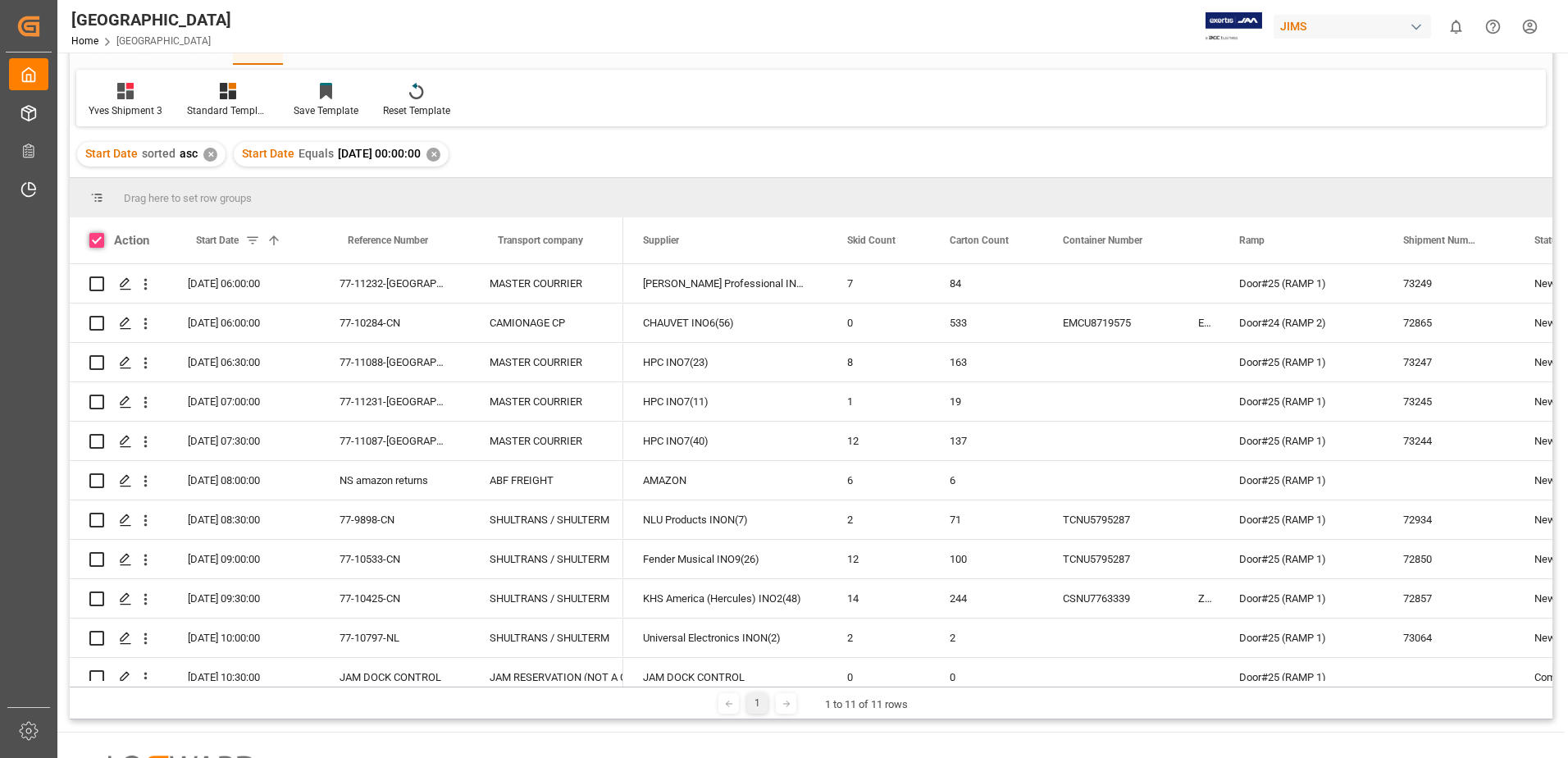
checkbox input "true"
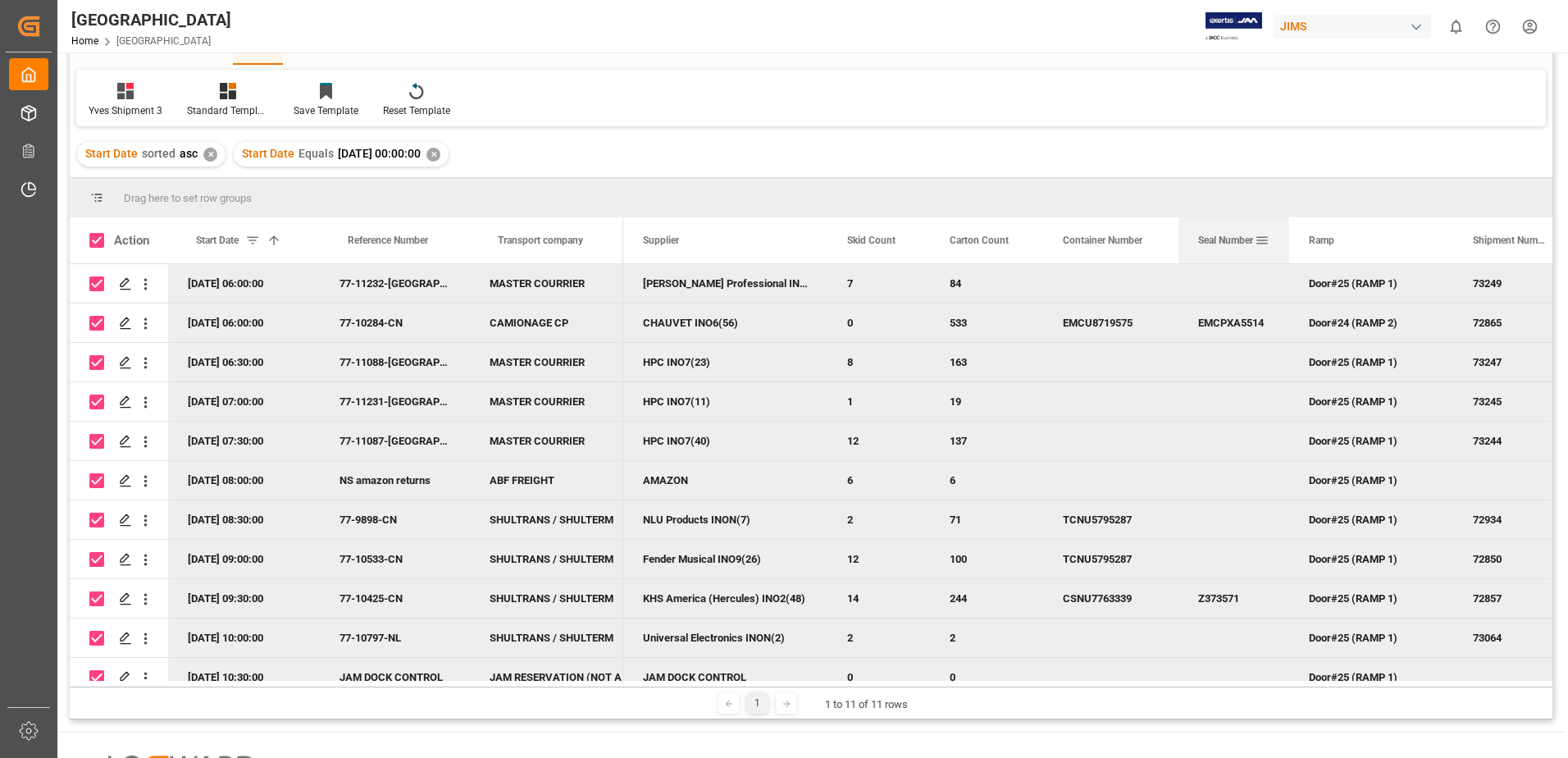
drag, startPoint x: 1218, startPoint y: 244, endPoint x: 1287, endPoint y: 242, distance: 69.0
click at [1287, 242] on div at bounding box center [1289, 240] width 6 height 46
click at [1294, 237] on div at bounding box center [1294, 240] width 6 height 46
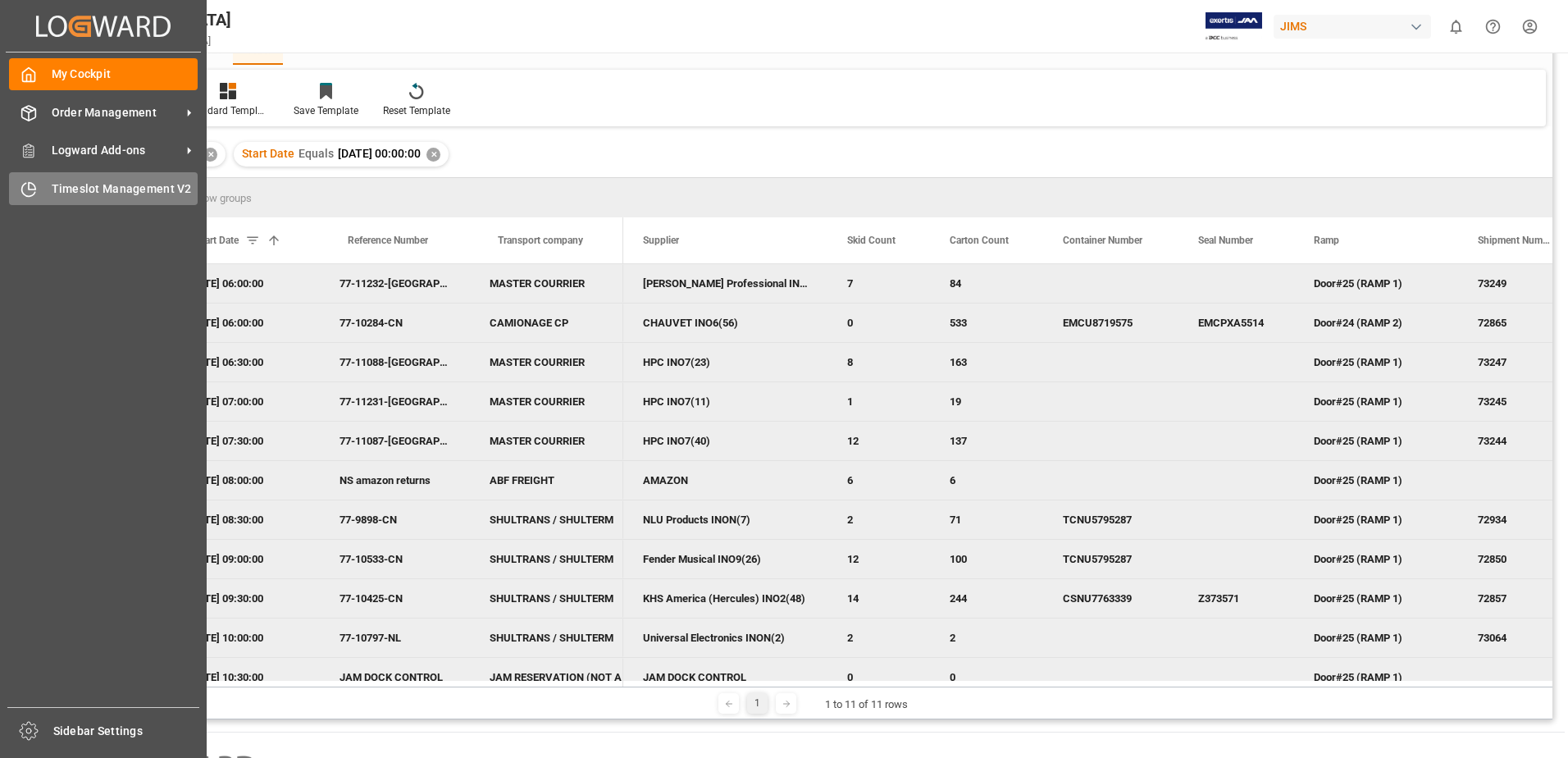
click at [58, 188] on span "Timeslot Management V2" at bounding box center [125, 189] width 147 height 18
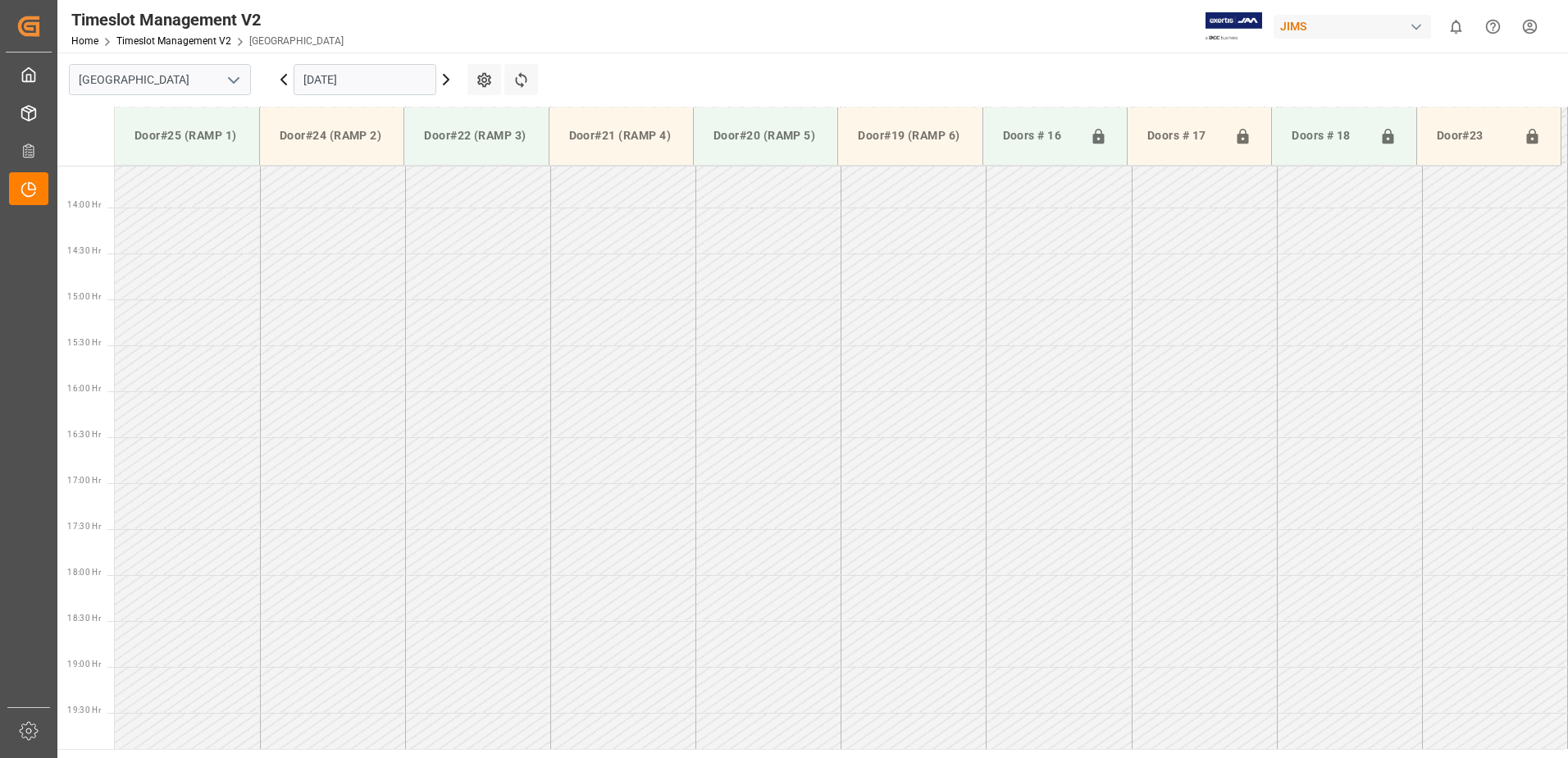
scroll to position [1276, 0]
click at [445, 79] on icon at bounding box center [446, 79] width 19 height 19
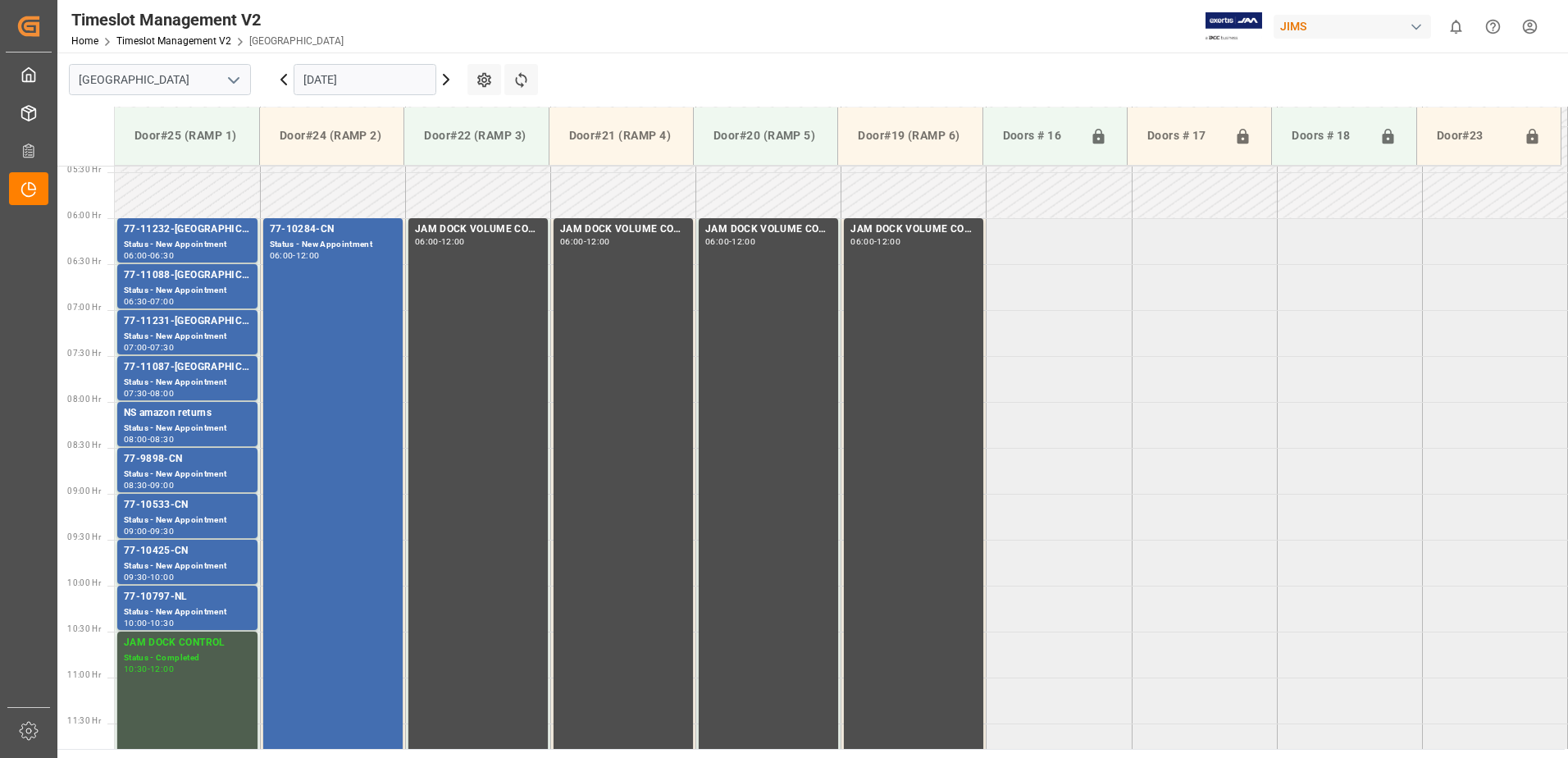
scroll to position [538, 0]
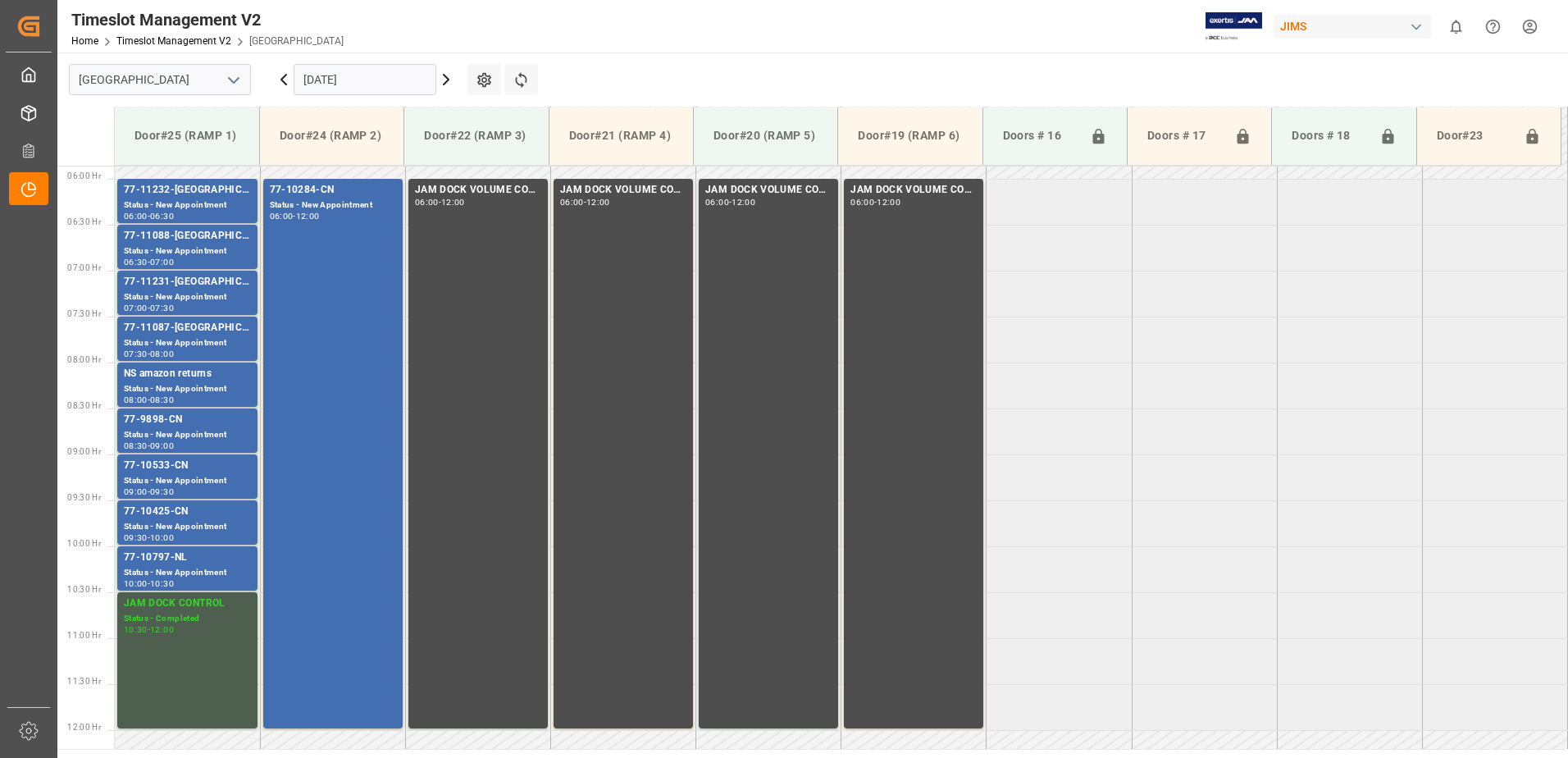
click at [1531, 30] on html "Created by potrace 1.15, written by [PERSON_NAME] [DATE]-[DATE] Created by potr…" at bounding box center [784, 379] width 1568 height 758
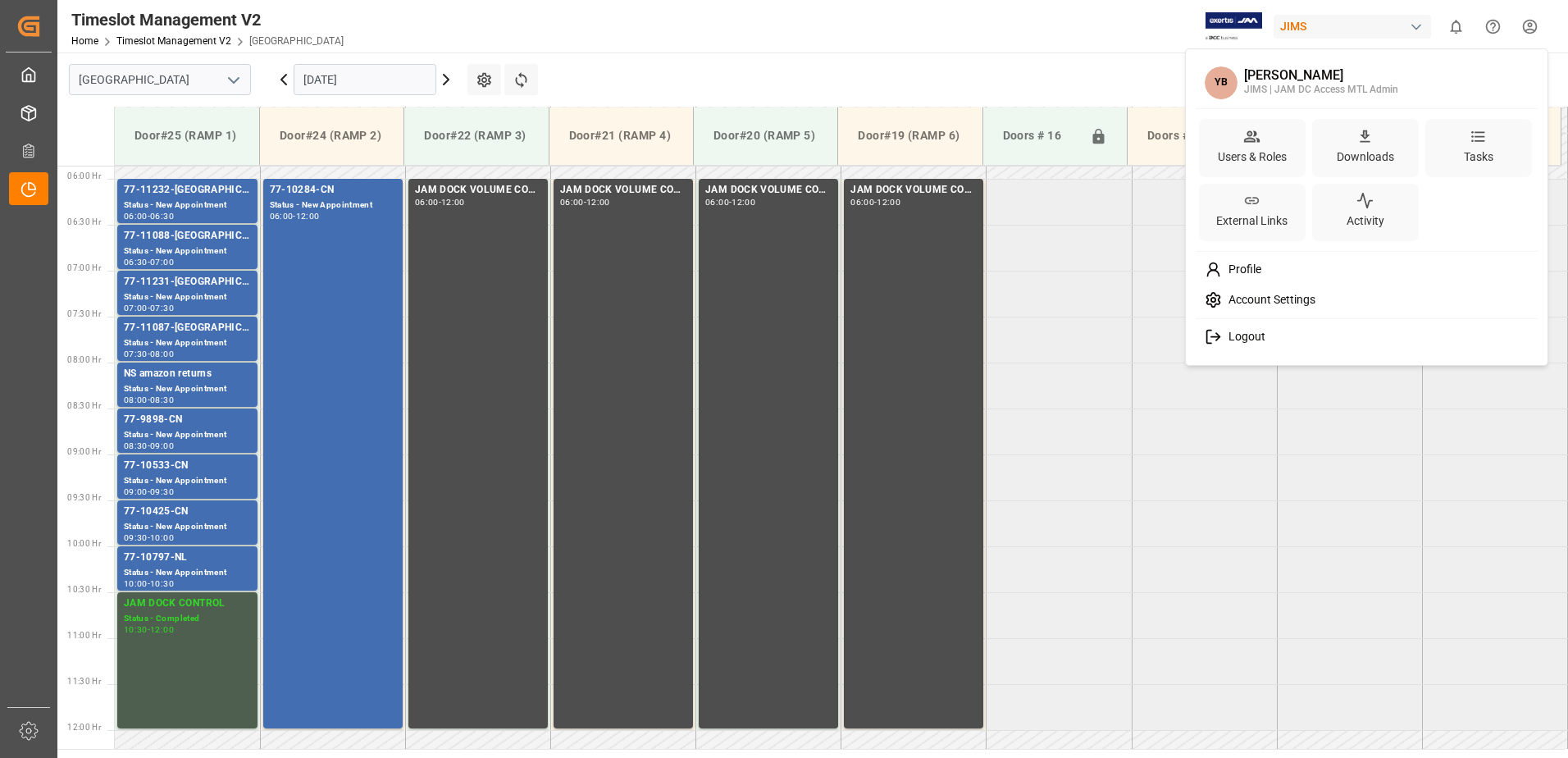
click at [1257, 338] on span "Logout" at bounding box center [1243, 337] width 43 height 15
